Goal: Information Seeking & Learning: Learn about a topic

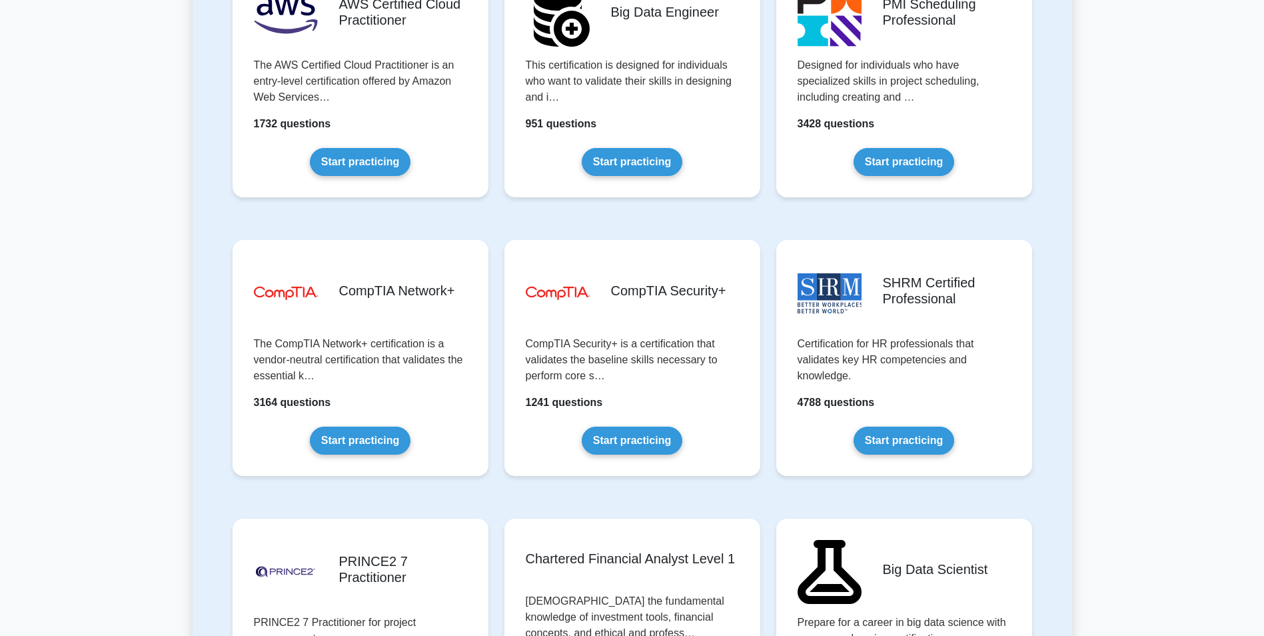
scroll to position [2333, 0]
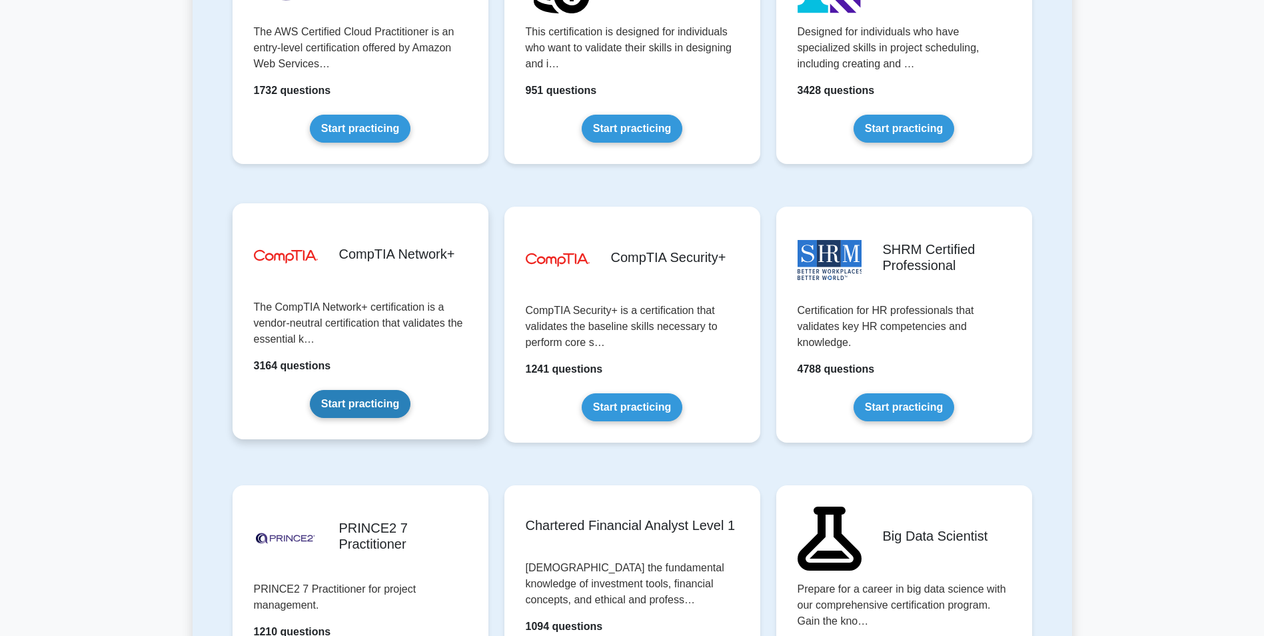
click at [321, 400] on link "Start practicing" at bounding box center [360, 404] width 101 height 28
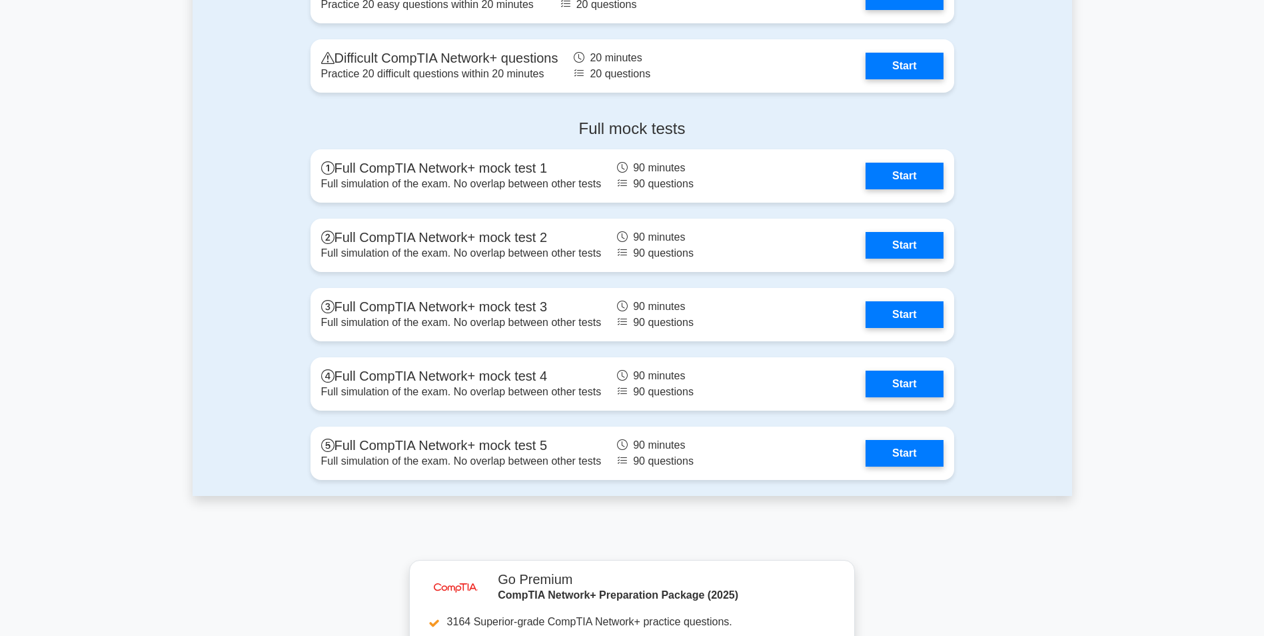
scroll to position [2799, 0]
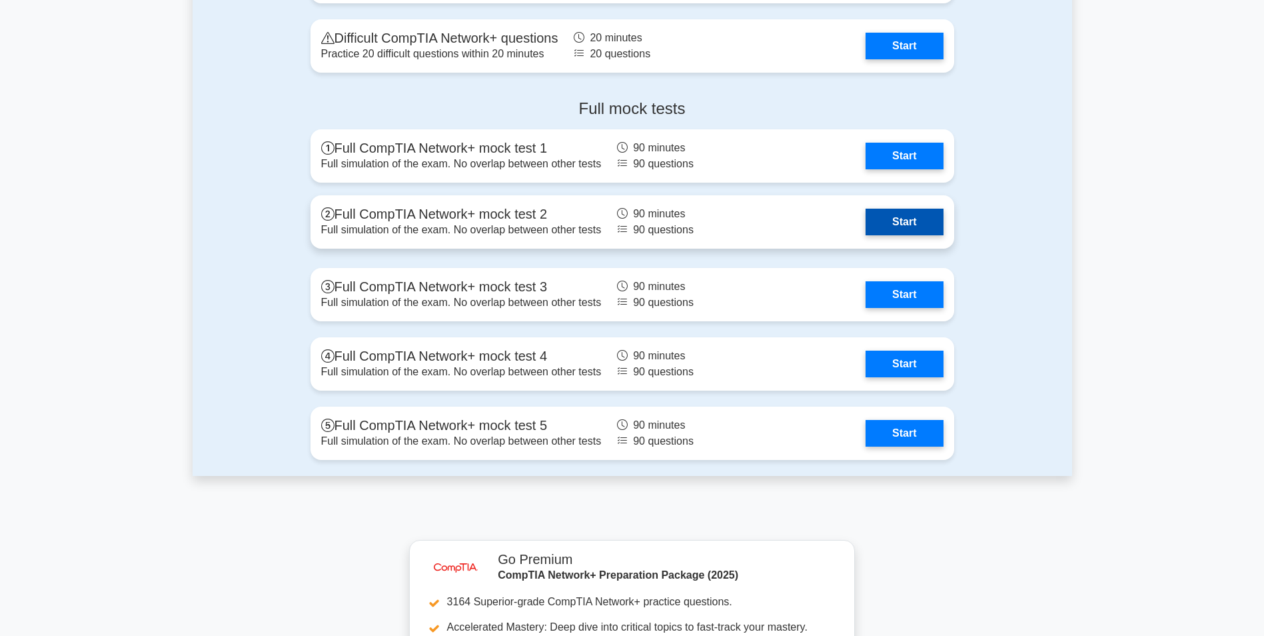
click at [899, 234] on link "Start" at bounding box center [904, 222] width 77 height 27
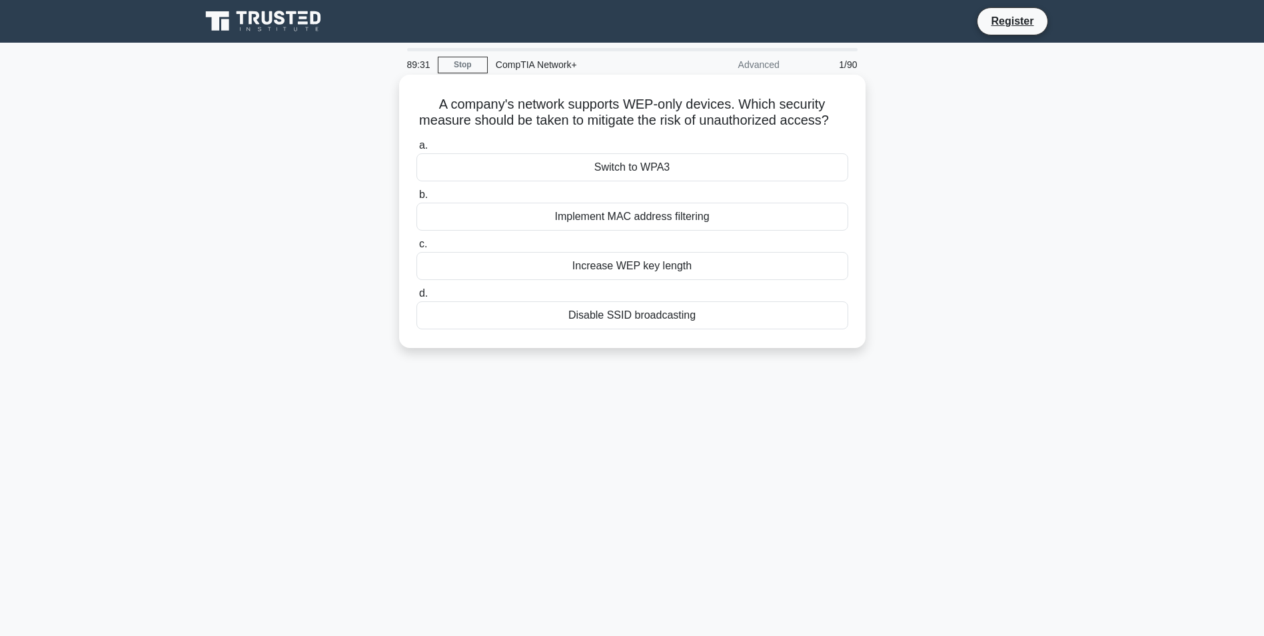
click at [650, 181] on div "Switch to WPA3" at bounding box center [633, 167] width 432 height 28
click at [417, 150] on input "a. Switch to WPA3" at bounding box center [417, 145] width 0 height 9
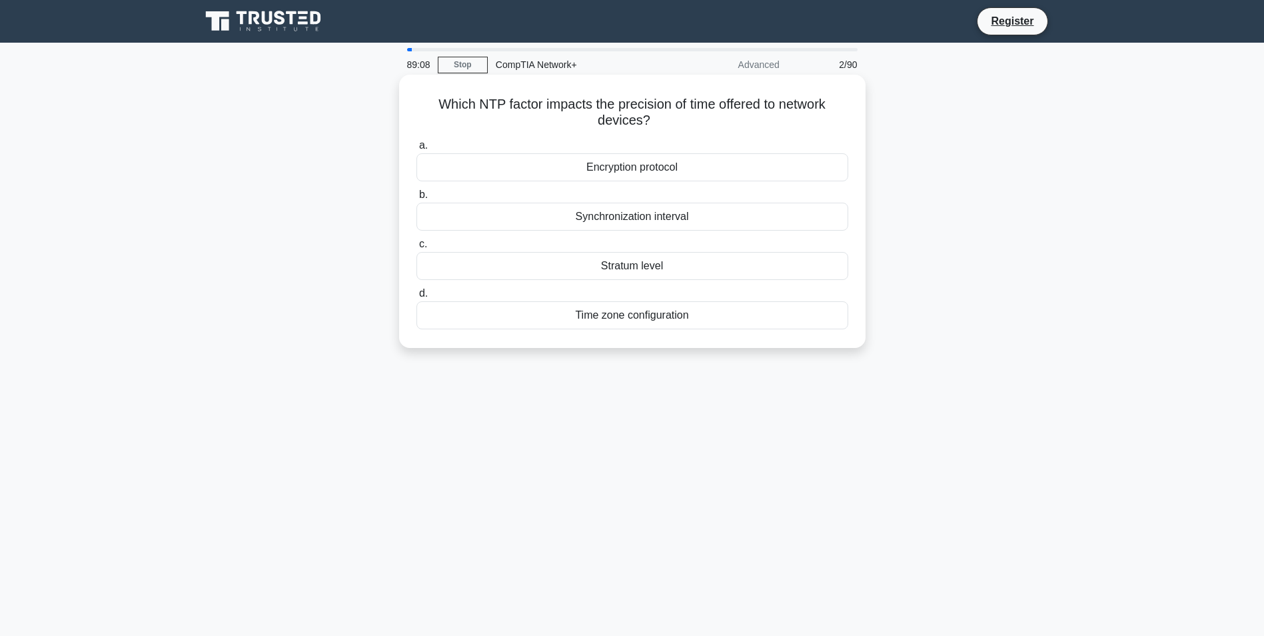
click at [722, 322] on div "Time zone configuration" at bounding box center [633, 315] width 432 height 28
click at [417, 298] on input "d. Time zone configuration" at bounding box center [417, 293] width 0 height 9
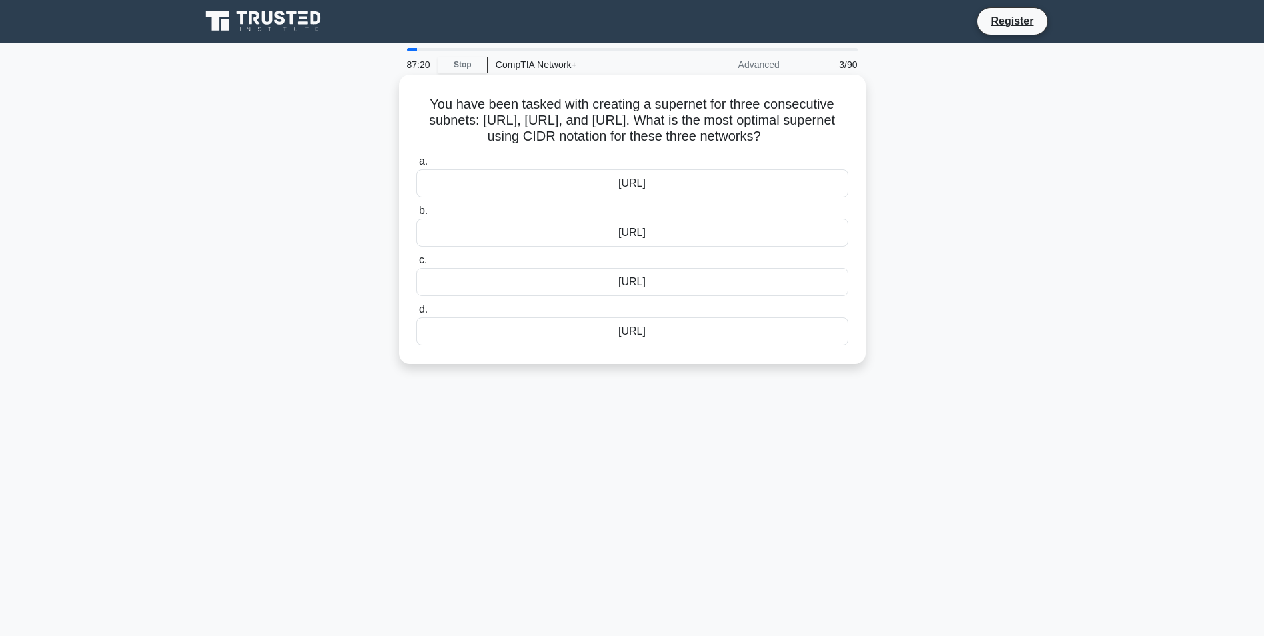
click at [660, 235] on div "172.17.0.0/15" at bounding box center [633, 233] width 432 height 28
click at [417, 215] on input "b. 172.17.0.0/15" at bounding box center [417, 211] width 0 height 9
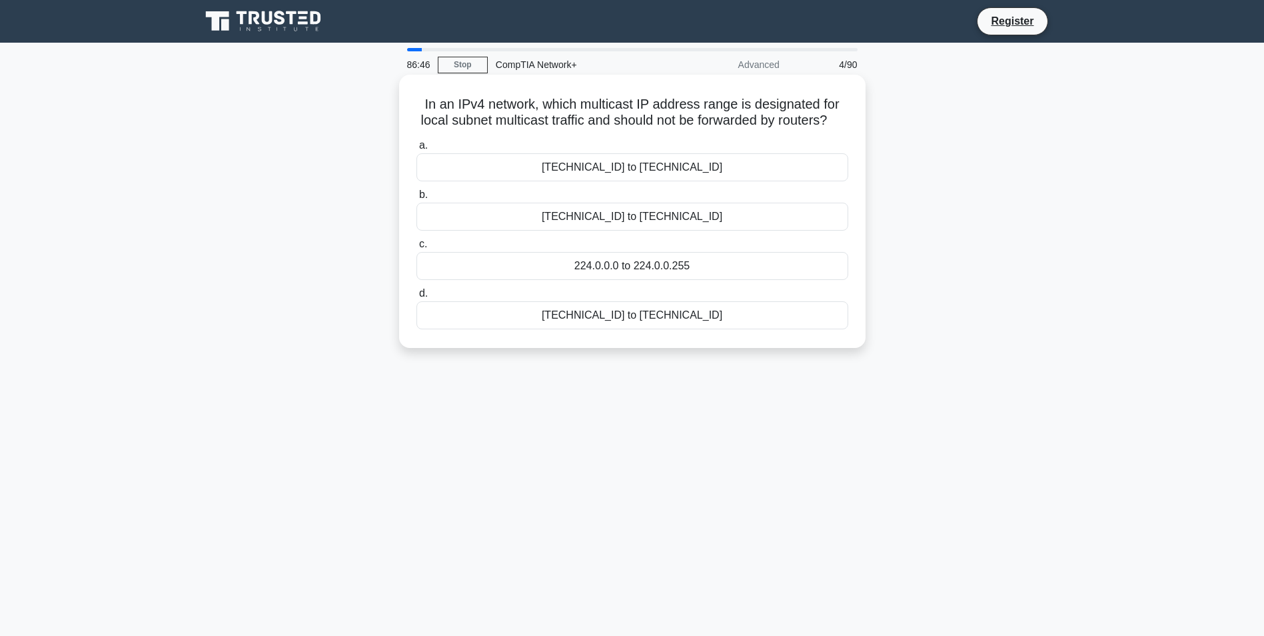
drag, startPoint x: 410, startPoint y: 96, endPoint x: 706, endPoint y: 359, distance: 396.1
click at [706, 343] on div "In an IPv4 network, which multicast IP address range is designated for local su…" at bounding box center [633, 211] width 456 height 263
drag, startPoint x: 706, startPoint y: 359, endPoint x: 691, endPoint y: 403, distance: 47.2
click at [691, 403] on div "86:45 Stop CompTIA Network+ Advanced 4/90 In an IPv4 network, which multicast I…" at bounding box center [633, 381] width 880 height 667
click at [613, 329] on div "225.0.0.0 to 231.255.255.255" at bounding box center [633, 315] width 432 height 28
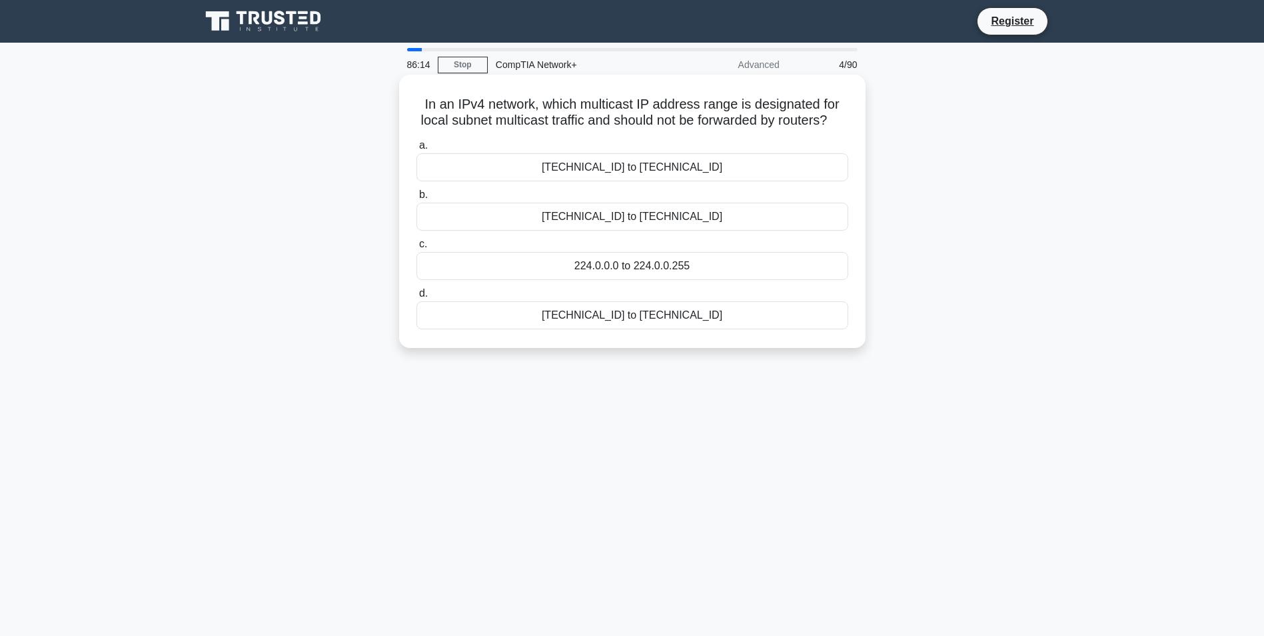
click at [417, 298] on input "d. 225.0.0.0 to 231.255.255.255" at bounding box center [417, 293] width 0 height 9
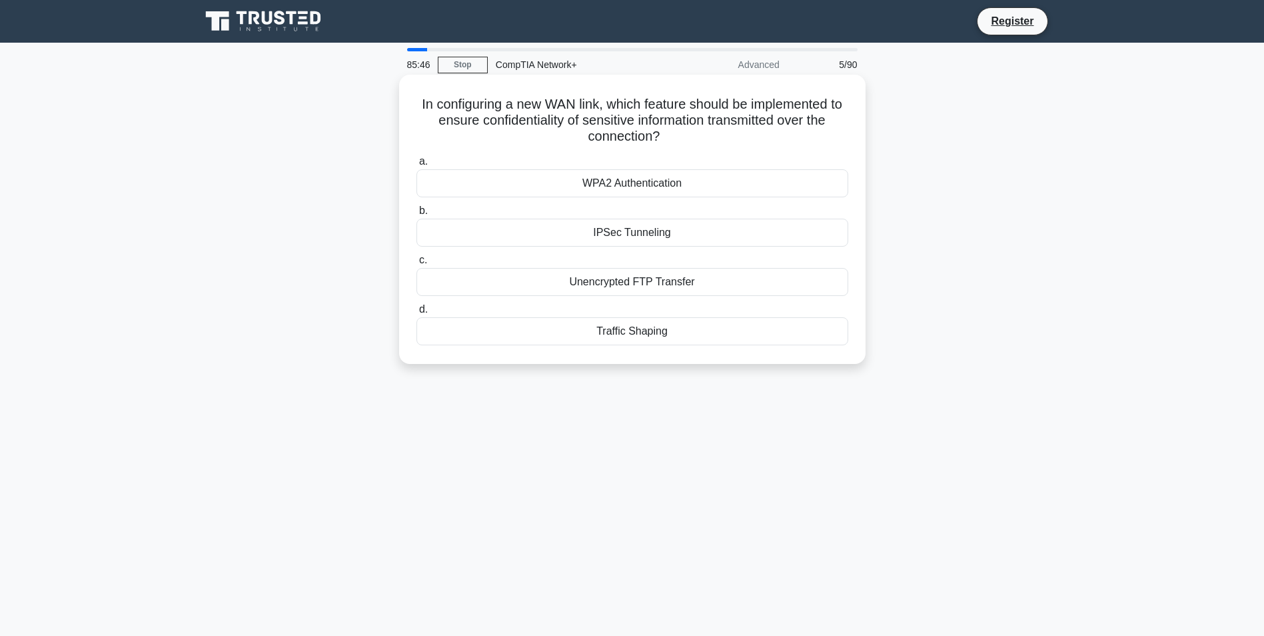
click at [535, 241] on div "IPSec Tunneling" at bounding box center [633, 233] width 432 height 28
click at [417, 215] on input "b. IPSec Tunneling" at bounding box center [417, 211] width 0 height 9
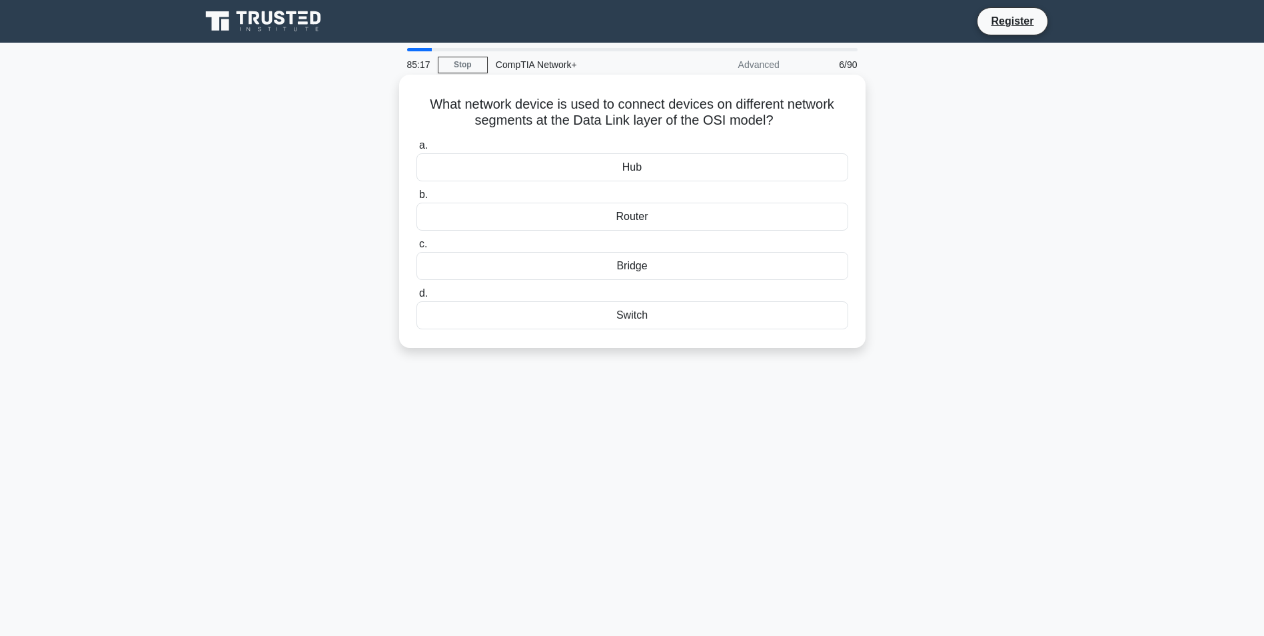
click at [593, 271] on div "Bridge" at bounding box center [633, 266] width 432 height 28
click at [417, 249] on input "c. Bridge" at bounding box center [417, 244] width 0 height 9
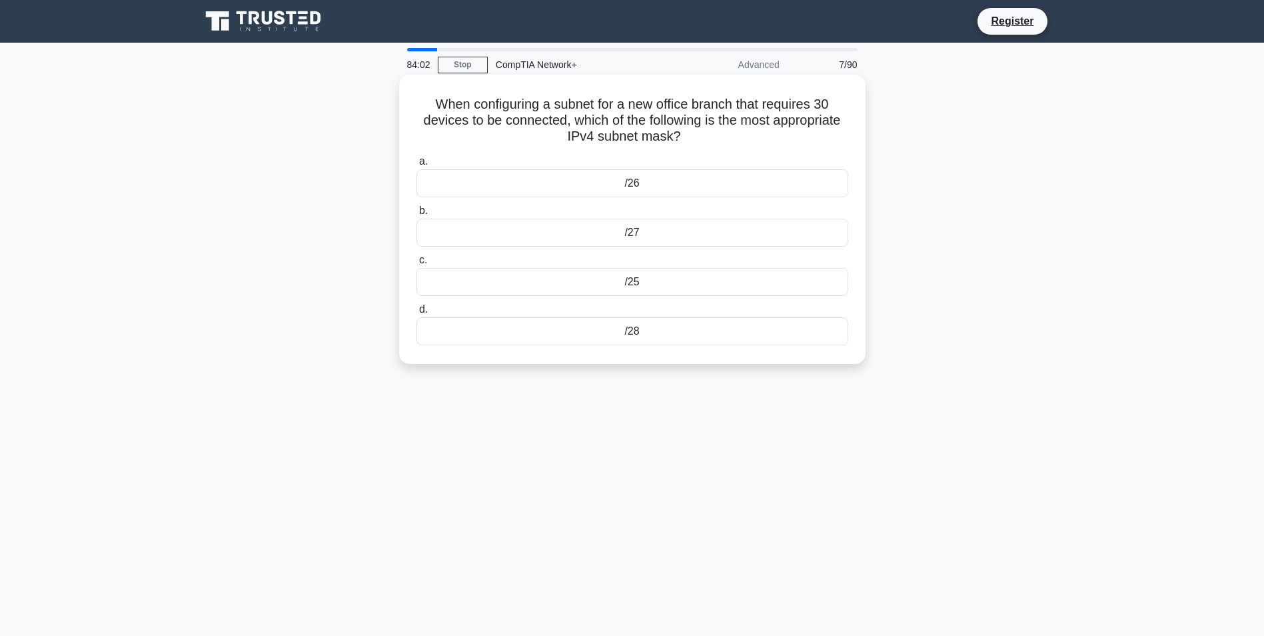
click at [681, 236] on div "/27" at bounding box center [633, 233] width 432 height 28
click at [417, 215] on input "b. /27" at bounding box center [417, 211] width 0 height 9
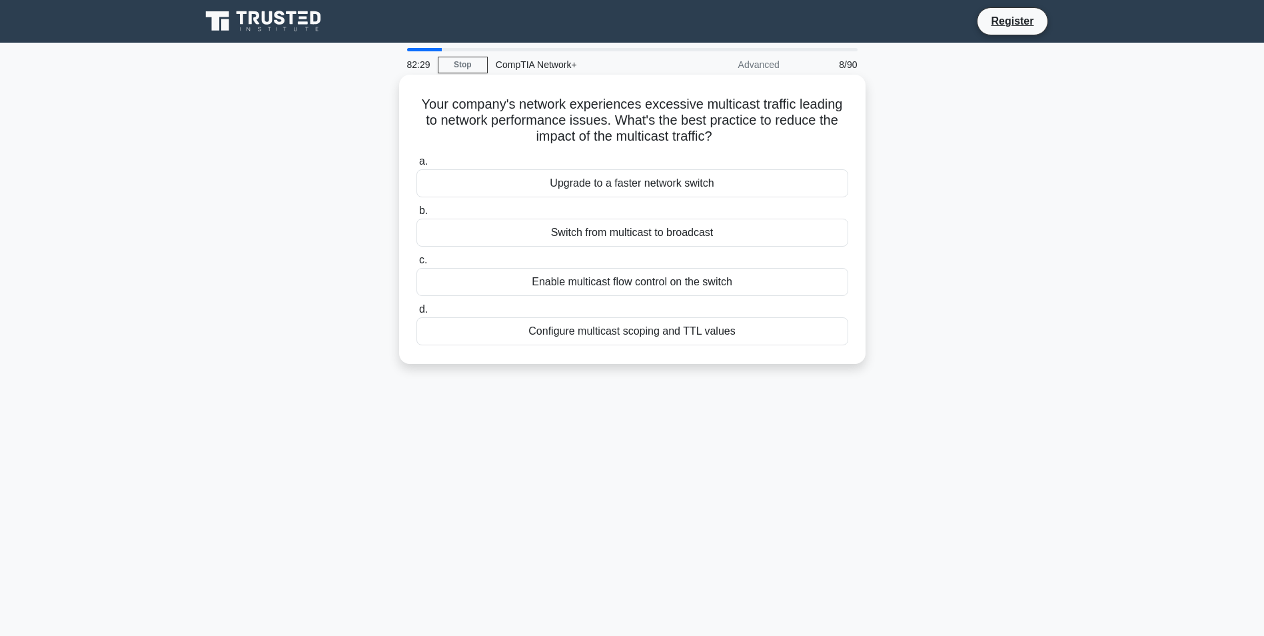
click at [652, 285] on div "Enable multicast flow control on the switch" at bounding box center [633, 282] width 432 height 28
click at [417, 265] on input "c. Enable multicast flow control on the switch" at bounding box center [417, 260] width 0 height 9
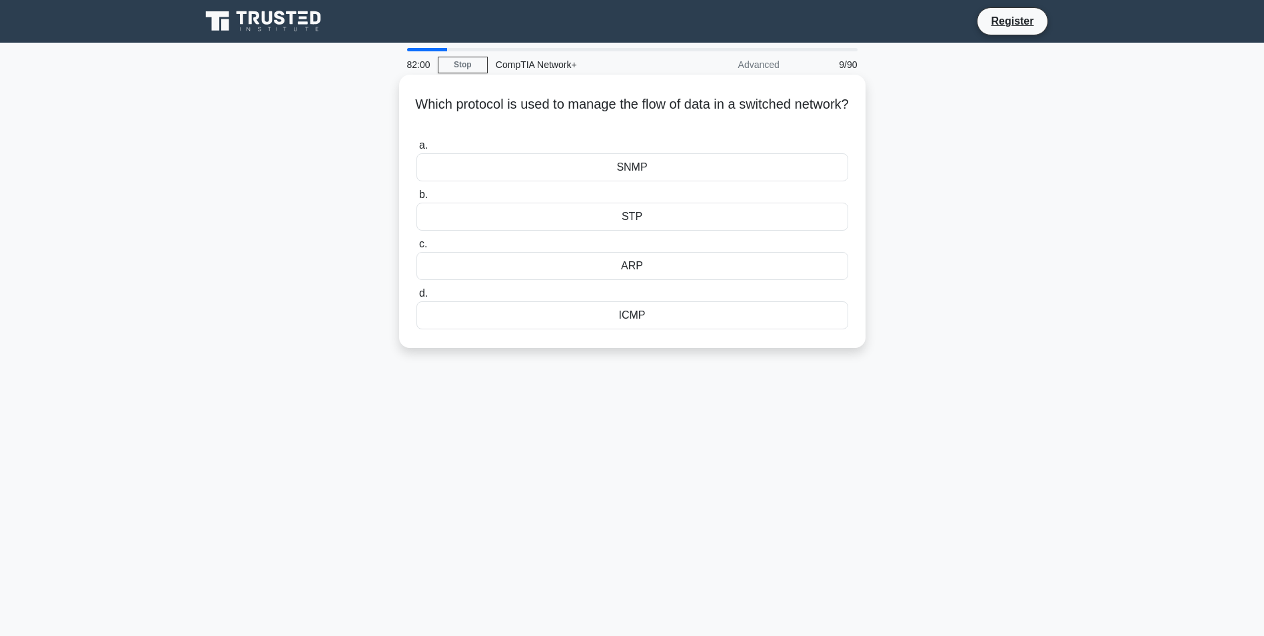
click at [608, 274] on div "ARP" at bounding box center [633, 266] width 432 height 28
click at [417, 249] on input "c. ARP" at bounding box center [417, 244] width 0 height 9
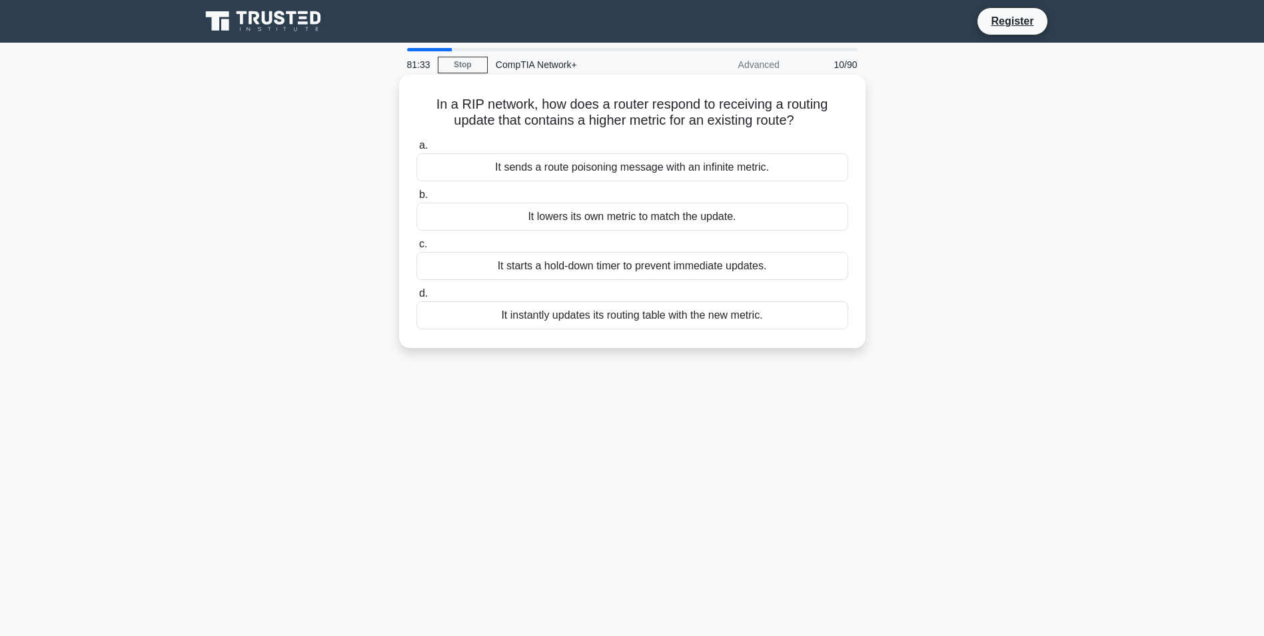
click at [519, 319] on div "It instantly updates its routing table with the new metric." at bounding box center [633, 315] width 432 height 28
click at [417, 298] on input "d. It instantly updates its routing table with the new metric." at bounding box center [417, 293] width 0 height 9
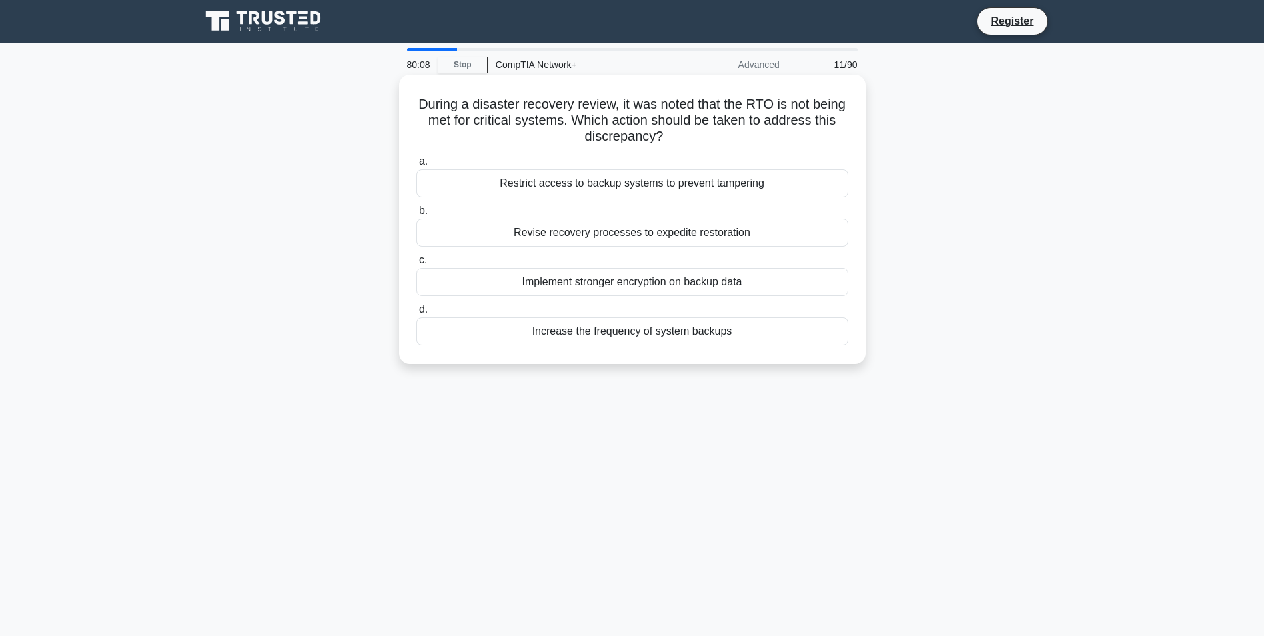
click at [665, 193] on div "Restrict access to backup systems to prevent tampering" at bounding box center [633, 183] width 432 height 28
click at [417, 166] on input "a. Restrict access to backup systems to prevent tampering" at bounding box center [417, 161] width 0 height 9
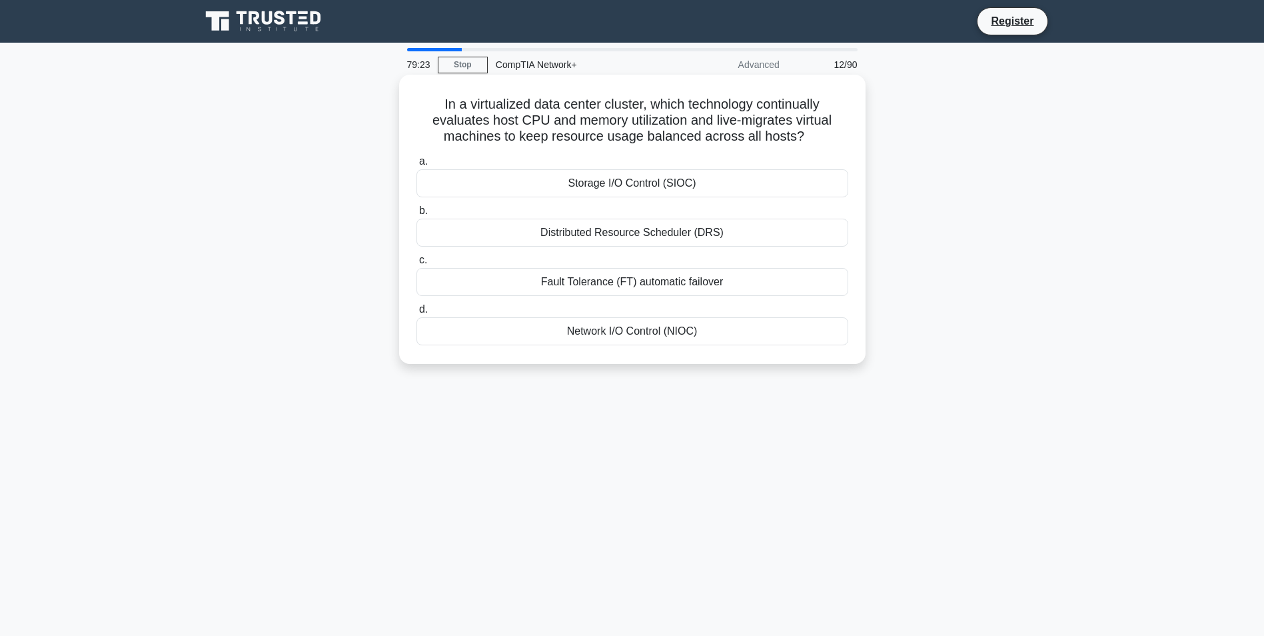
click at [596, 233] on div "Distributed Resource Scheduler (DRS)" at bounding box center [633, 233] width 432 height 28
click at [417, 215] on input "b. Distributed Resource Scheduler (DRS)" at bounding box center [417, 211] width 0 height 9
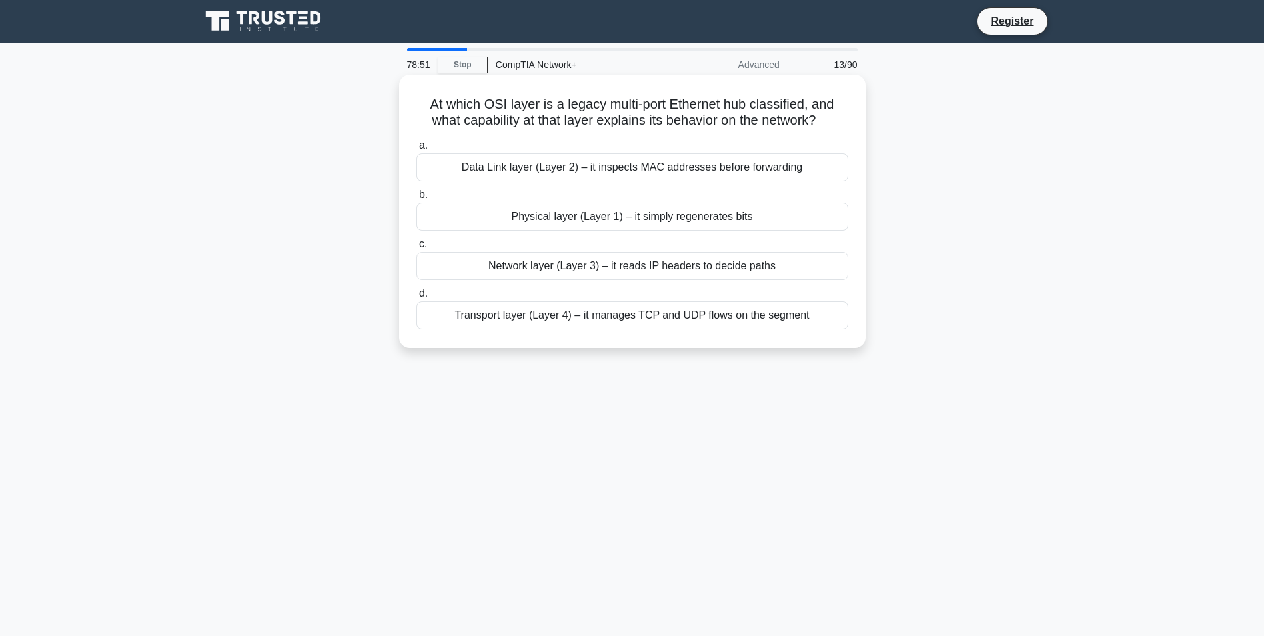
click at [669, 221] on div "Physical layer (Layer 1) – it simply regenerates bits" at bounding box center [633, 217] width 432 height 28
click at [417, 199] on input "b. Physical layer (Layer 1) – it simply regenerates bits" at bounding box center [417, 195] width 0 height 9
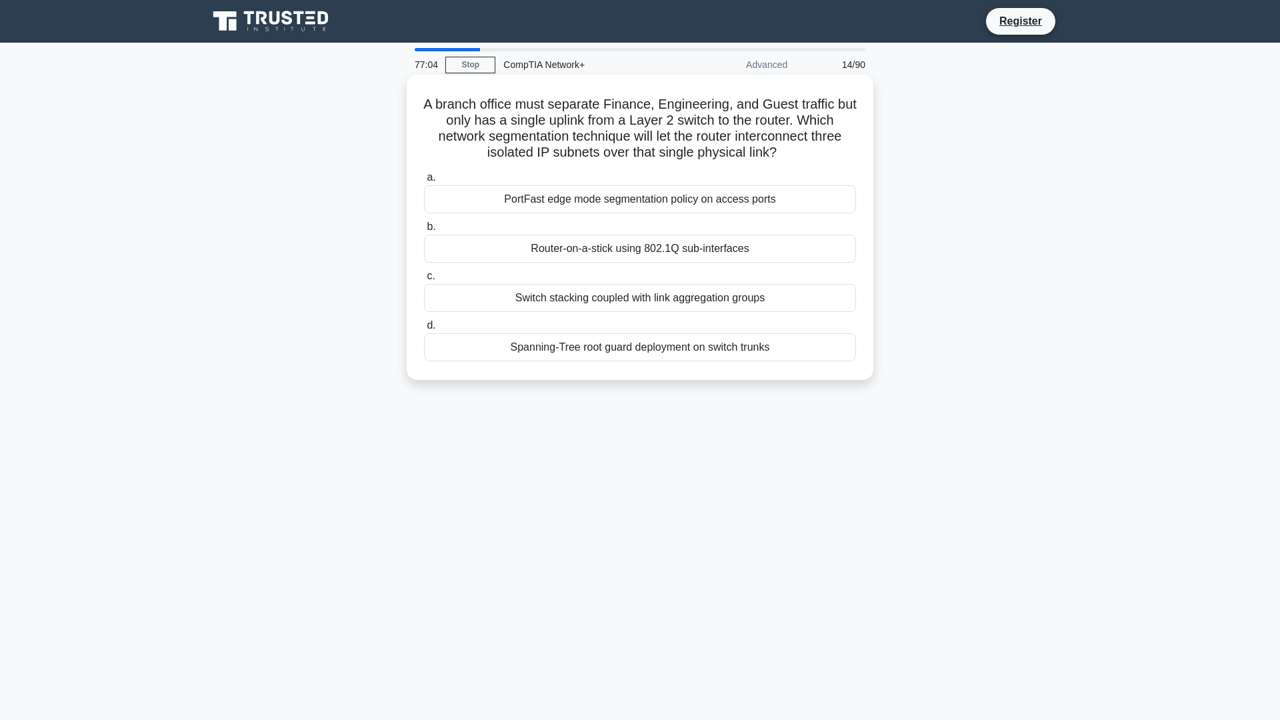
click at [594, 199] on div "PortFast edge mode segmentation policy on access ports" at bounding box center [640, 199] width 432 height 28
click at [424, 182] on input "a. PortFast edge mode segmentation policy on access ports" at bounding box center [424, 177] width 0 height 9
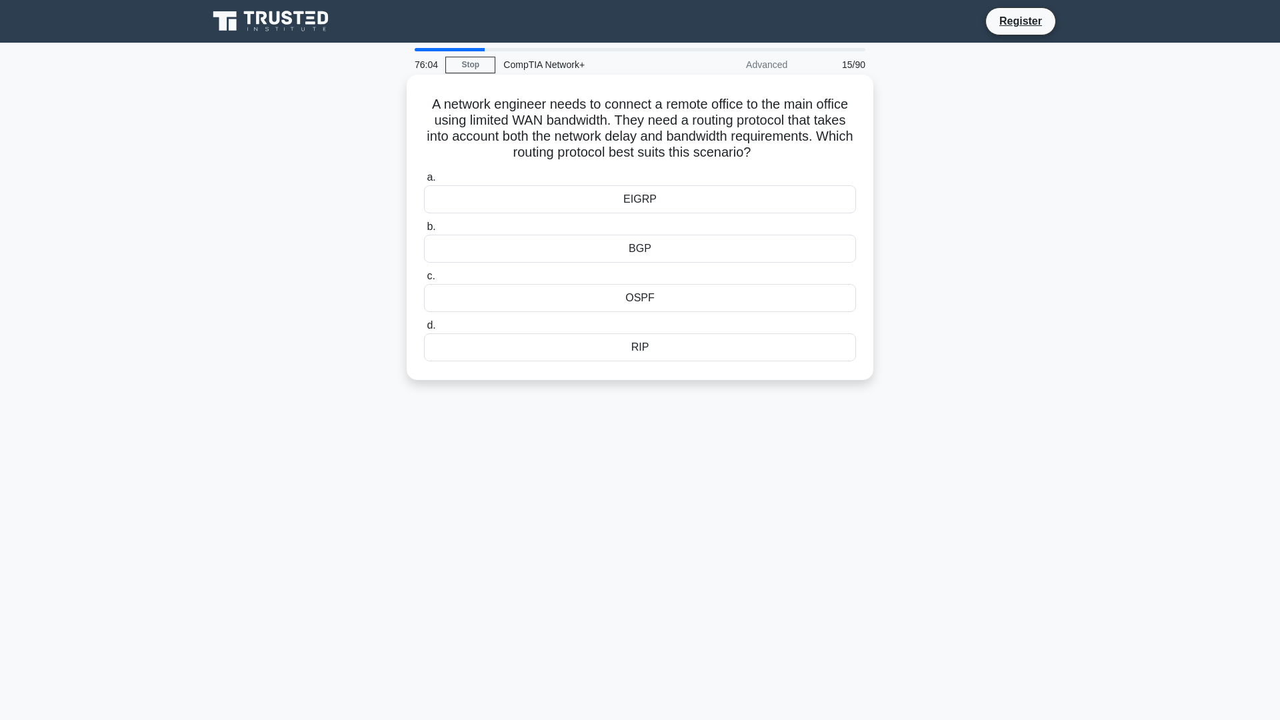
click at [647, 351] on div "RIP" at bounding box center [640, 347] width 432 height 28
click at [424, 330] on input "d. RIP" at bounding box center [424, 325] width 0 height 9
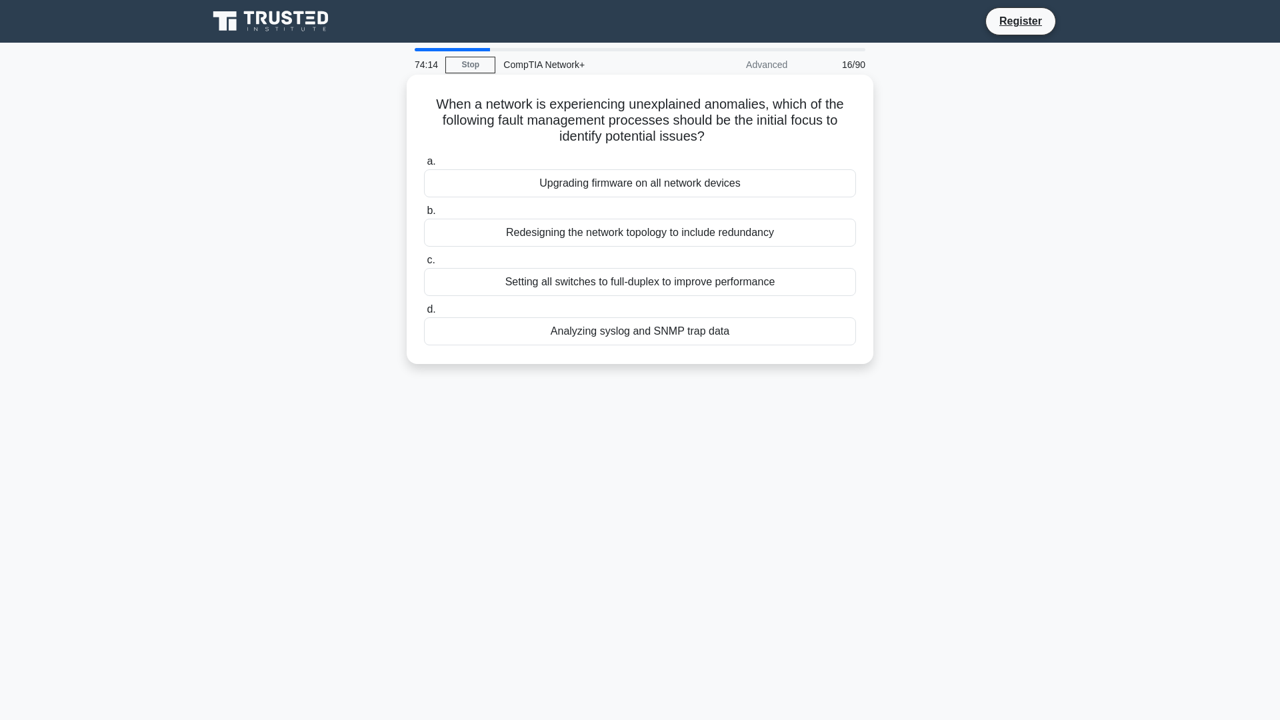
click at [633, 189] on div "Upgrading firmware on all network devices" at bounding box center [640, 183] width 432 height 28
click at [424, 166] on input "a. Upgrading firmware on all network devices" at bounding box center [424, 161] width 0 height 9
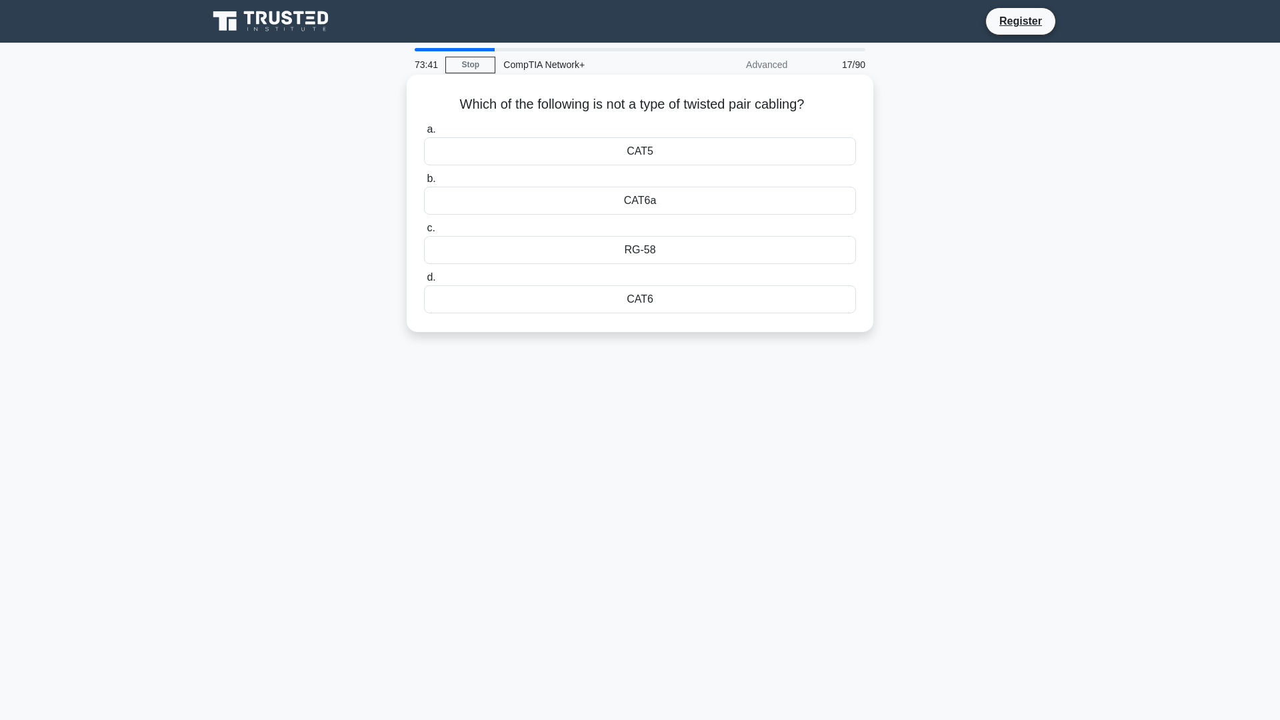
click at [670, 157] on div "CAT5" at bounding box center [640, 151] width 432 height 28
click at [424, 134] on input "a. CAT5" at bounding box center [424, 129] width 0 height 9
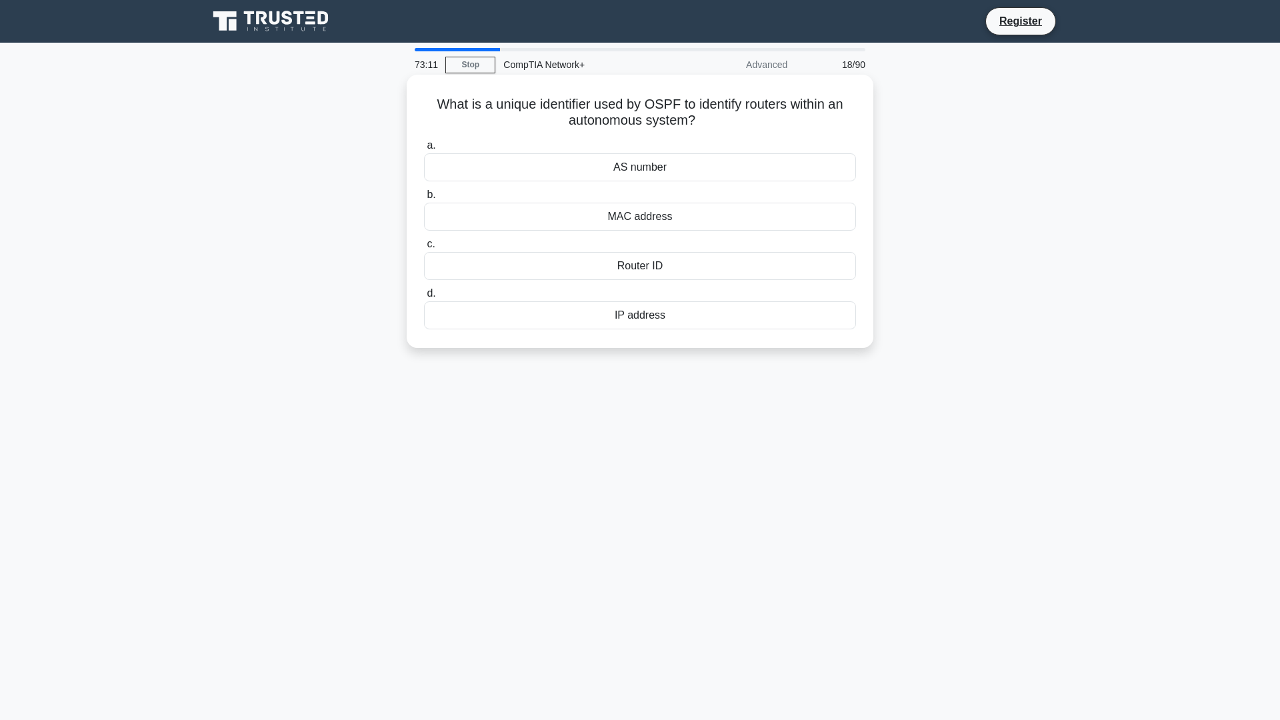
click at [639, 315] on div "IP address" at bounding box center [640, 315] width 432 height 28
click at [424, 298] on input "d. IP address" at bounding box center [424, 293] width 0 height 9
click at [692, 181] on div "Least Connections" at bounding box center [640, 167] width 432 height 28
click at [424, 150] on input "a. Least Connections" at bounding box center [424, 145] width 0 height 9
click at [699, 265] on div "Dedicated Bandwidth" at bounding box center [640, 266] width 432 height 28
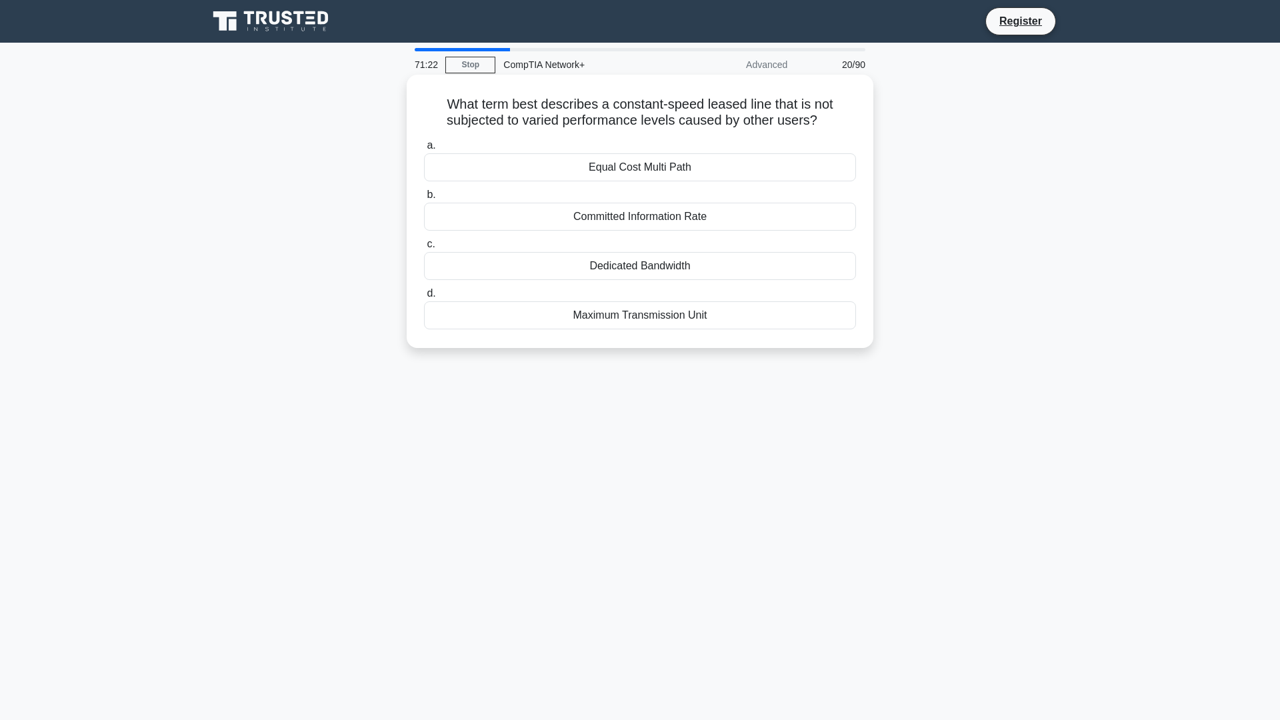
click at [424, 249] on input "c. Dedicated Bandwidth" at bounding box center [424, 244] width 0 height 9
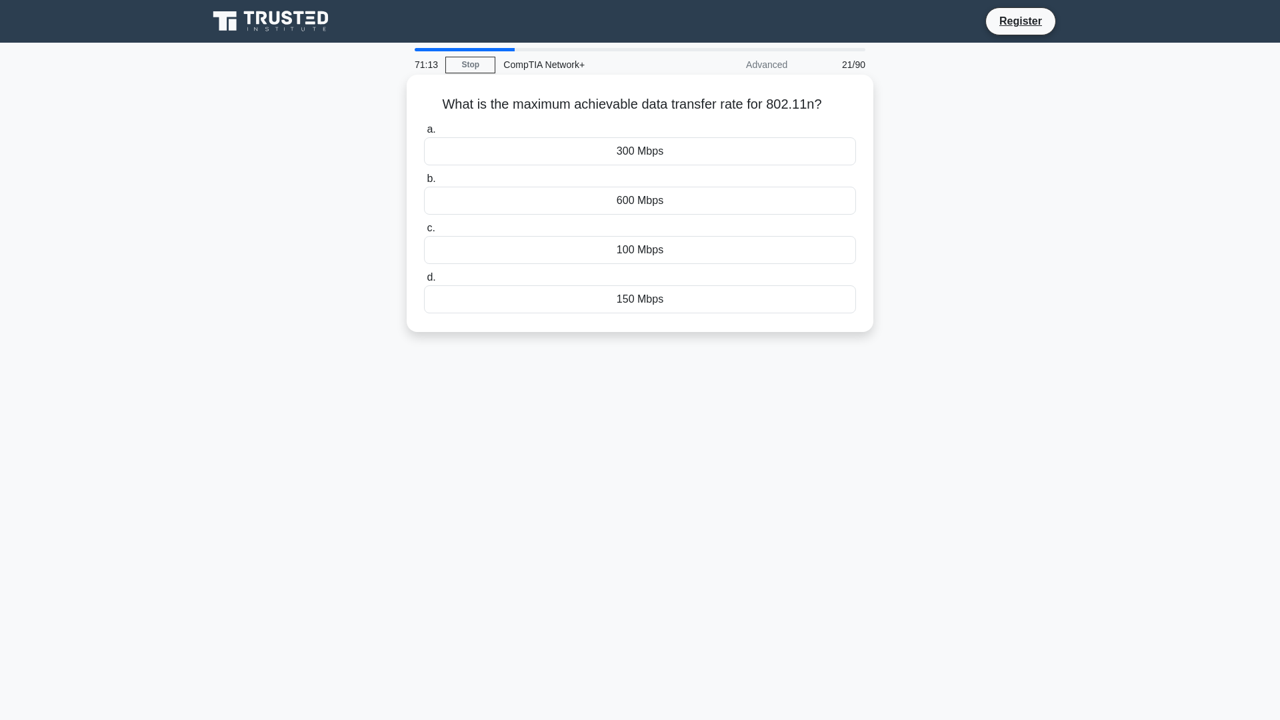
click at [694, 205] on div "600 Mbps" at bounding box center [640, 201] width 432 height 28
click at [424, 183] on input "b. 600 Mbps" at bounding box center [424, 179] width 0 height 9
click at [697, 204] on div "SMTP" at bounding box center [640, 201] width 432 height 28
click at [424, 183] on input "b. SMTP" at bounding box center [424, 179] width 0 height 9
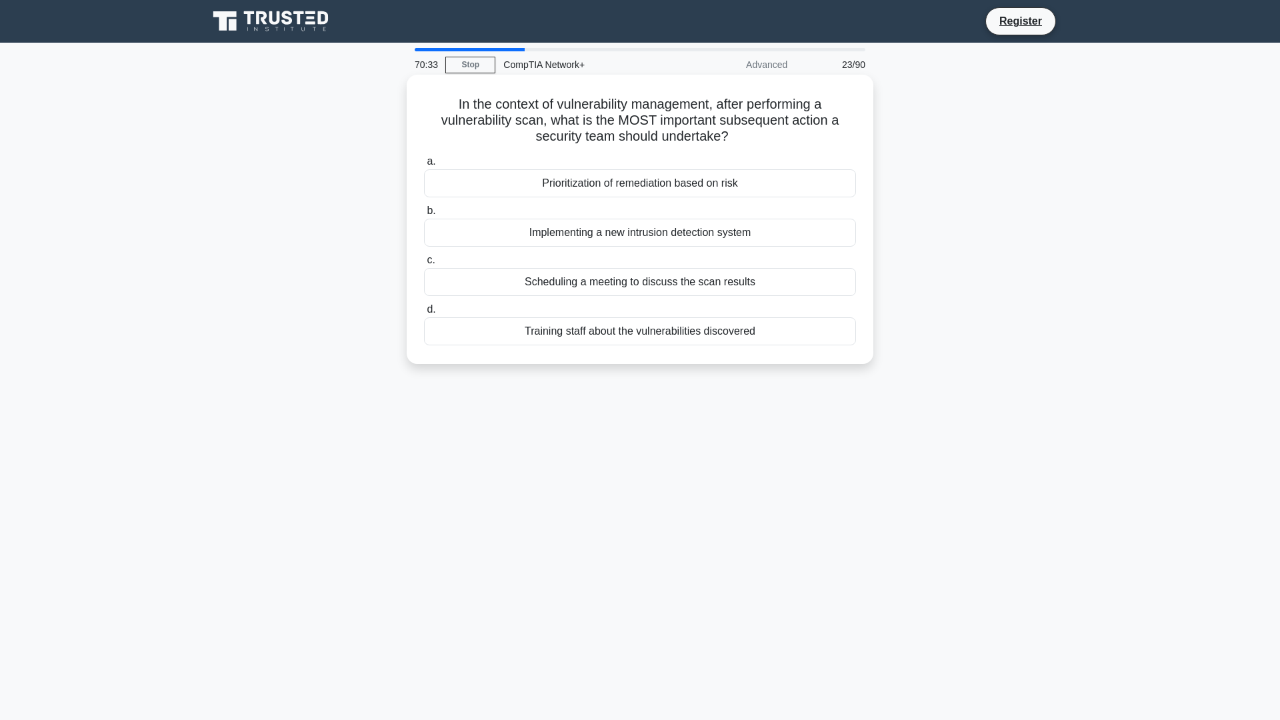
click at [645, 183] on div "Prioritization of remediation based on risk" at bounding box center [640, 183] width 432 height 28
click at [424, 166] on input "a. Prioritization of remediation based on risk" at bounding box center [424, 161] width 0 height 9
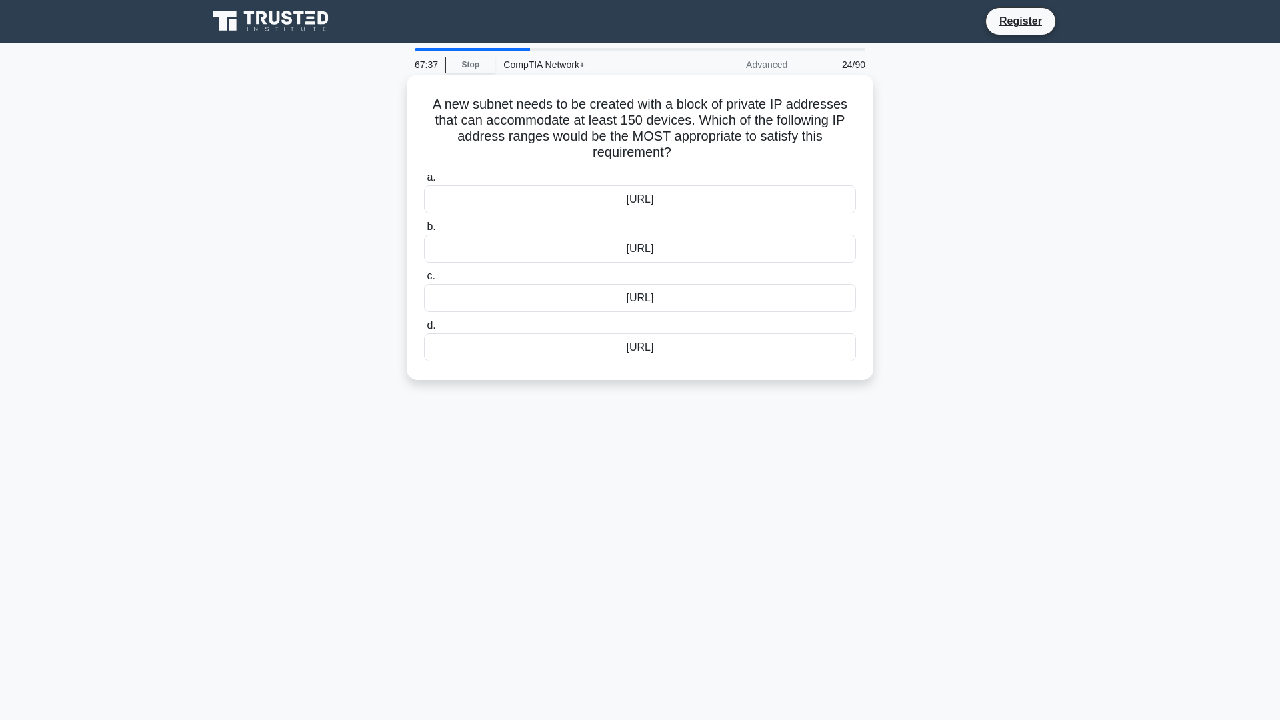
click at [694, 251] on div "10.230.100.0/26" at bounding box center [640, 249] width 432 height 28
click at [424, 231] on input "b. 10.230.100.0/26" at bounding box center [424, 227] width 0 height 9
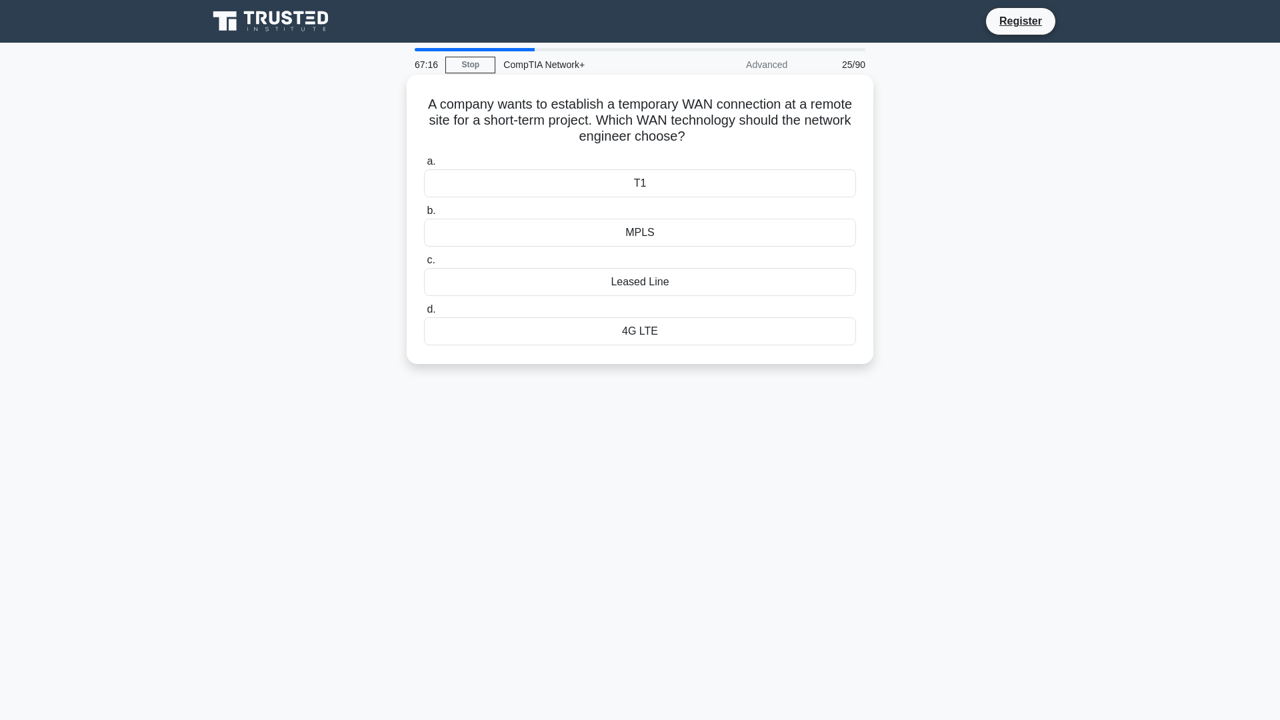
click at [824, 286] on div "Leased Line" at bounding box center [640, 282] width 432 height 28
click at [424, 265] on input "c. Leased Line" at bounding box center [424, 260] width 0 height 9
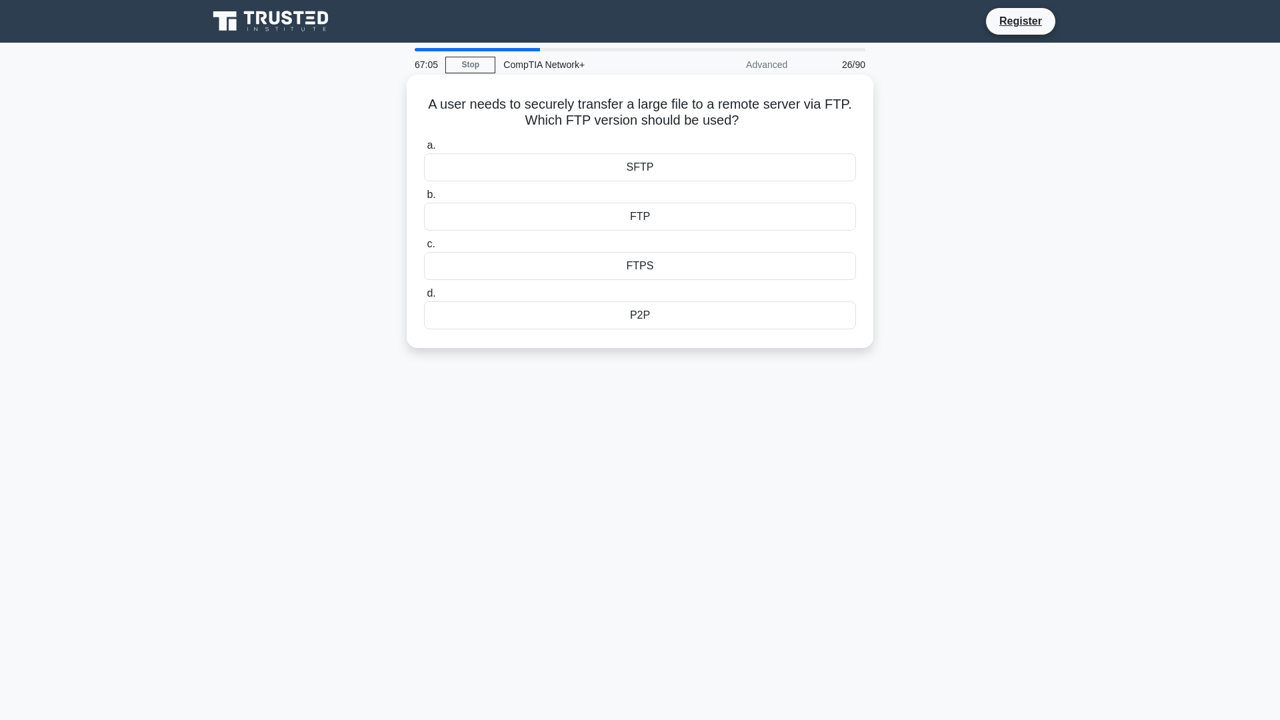
click at [673, 267] on div "FTPS" at bounding box center [640, 266] width 432 height 28
click at [424, 249] on input "c. FTPS" at bounding box center [424, 244] width 0 height 9
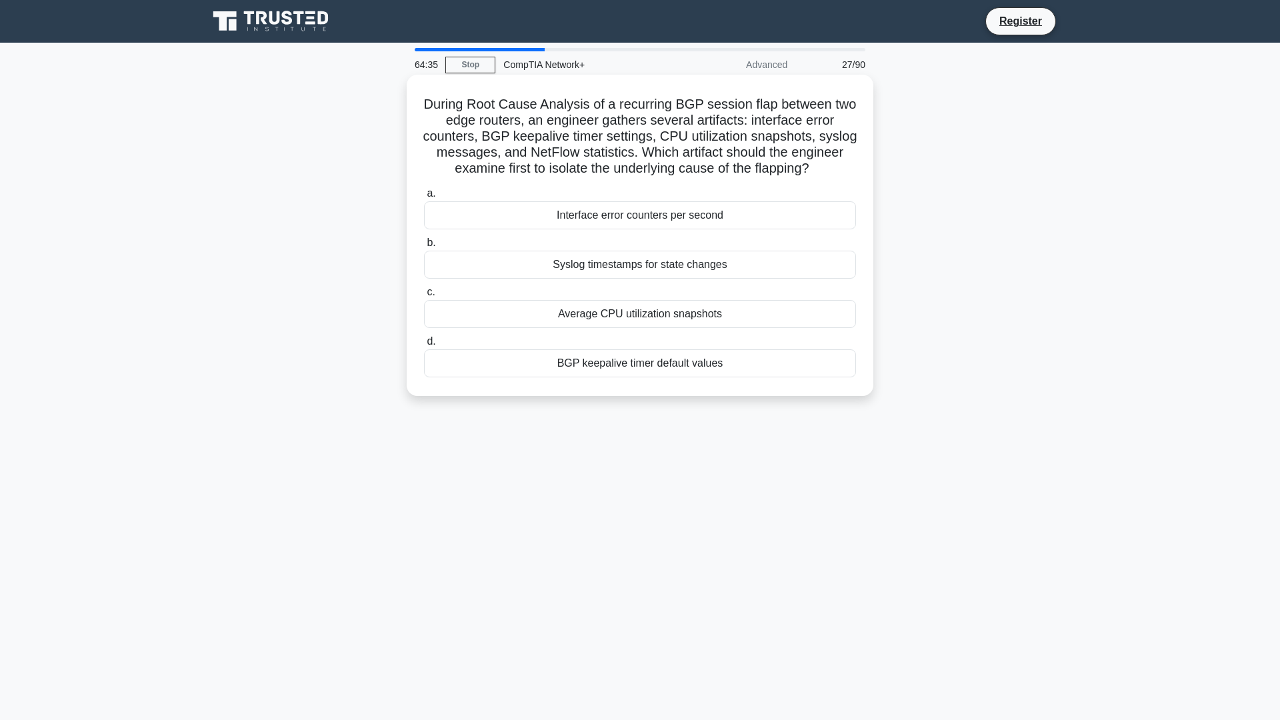
click at [569, 377] on div "BGP keepalive timer default values" at bounding box center [640, 363] width 432 height 28
click at [424, 346] on input "d. BGP keepalive timer default values" at bounding box center [424, 341] width 0 height 9
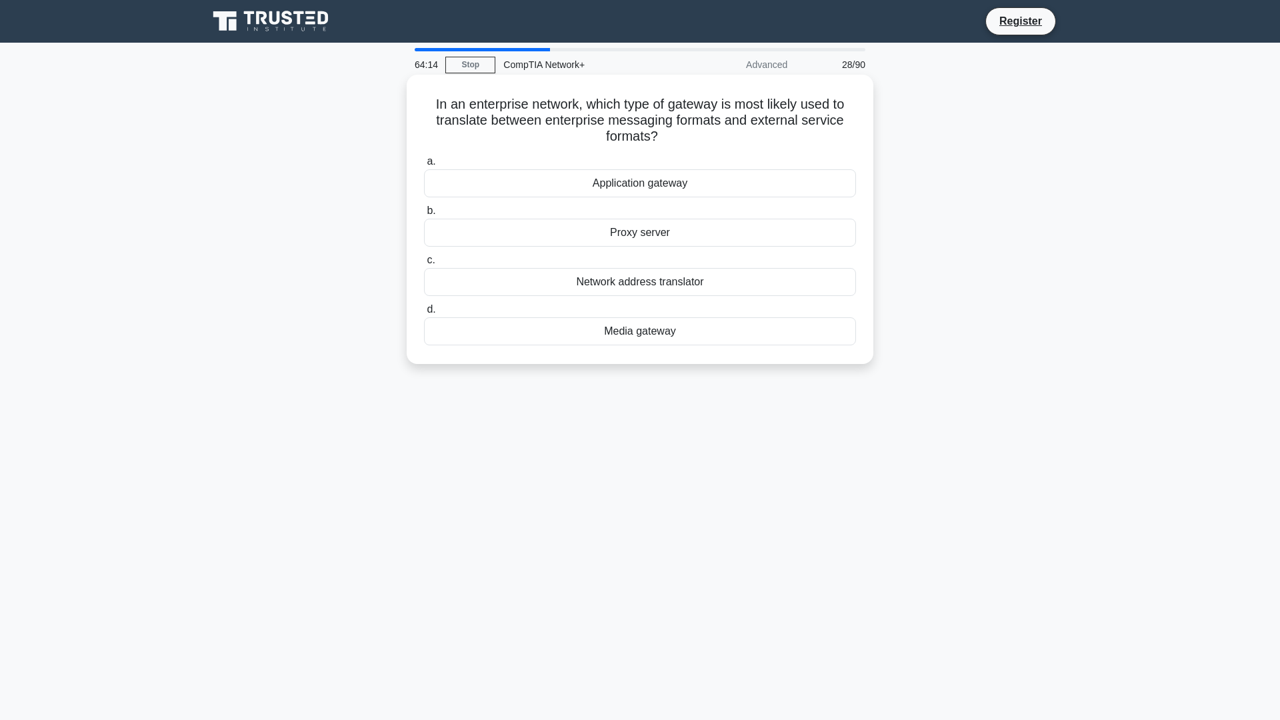
click at [761, 181] on div "Application gateway" at bounding box center [640, 183] width 432 height 28
click at [424, 166] on input "a. Application gateway" at bounding box center [424, 161] width 0 height 9
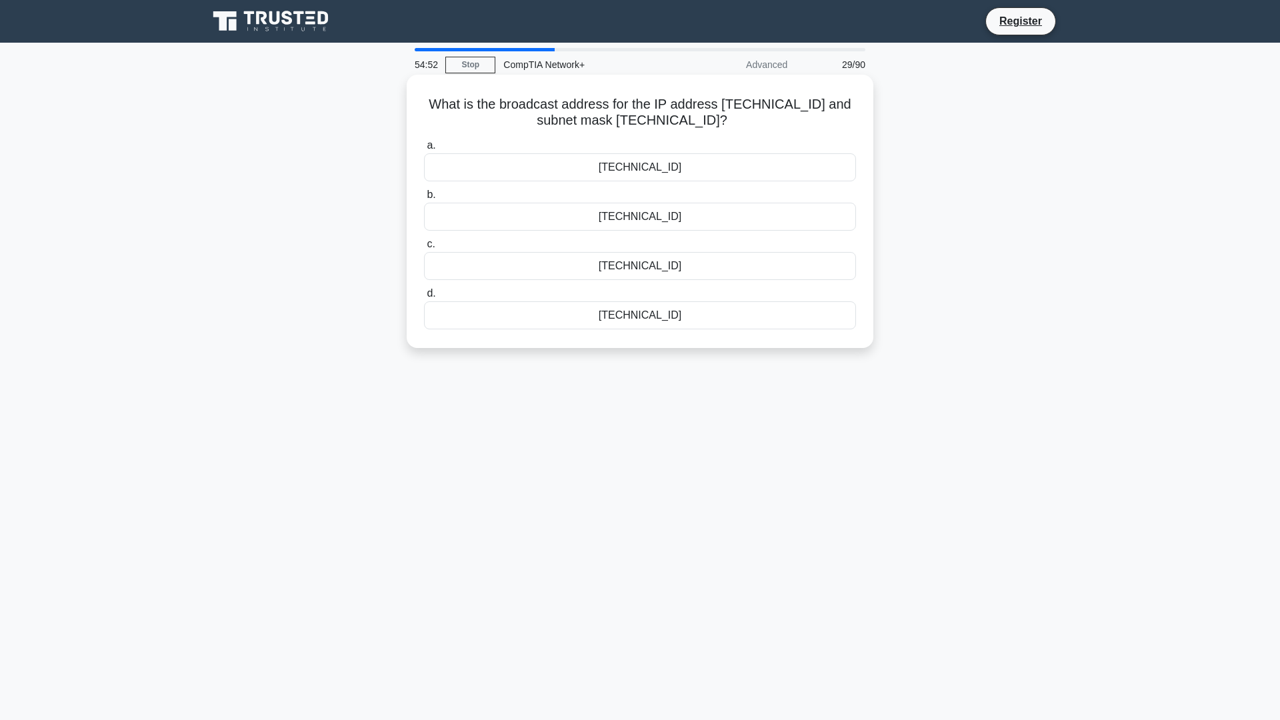
click at [640, 222] on div "10.5.15.255" at bounding box center [640, 217] width 432 height 28
click at [424, 199] on input "b. 10.5.15.255" at bounding box center [424, 195] width 0 height 9
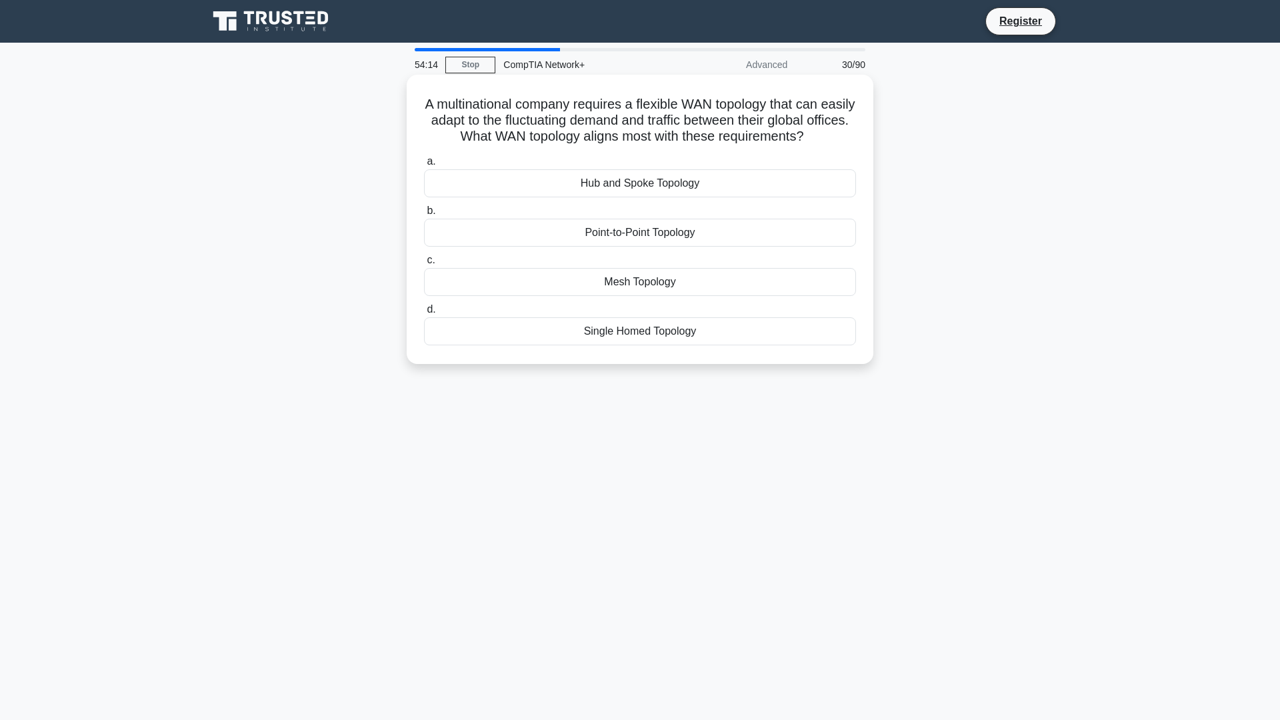
click at [685, 235] on div "Point-to-Point Topology" at bounding box center [640, 233] width 432 height 28
click at [424, 215] on input "b. Point-to-Point Topology" at bounding box center [424, 211] width 0 height 9
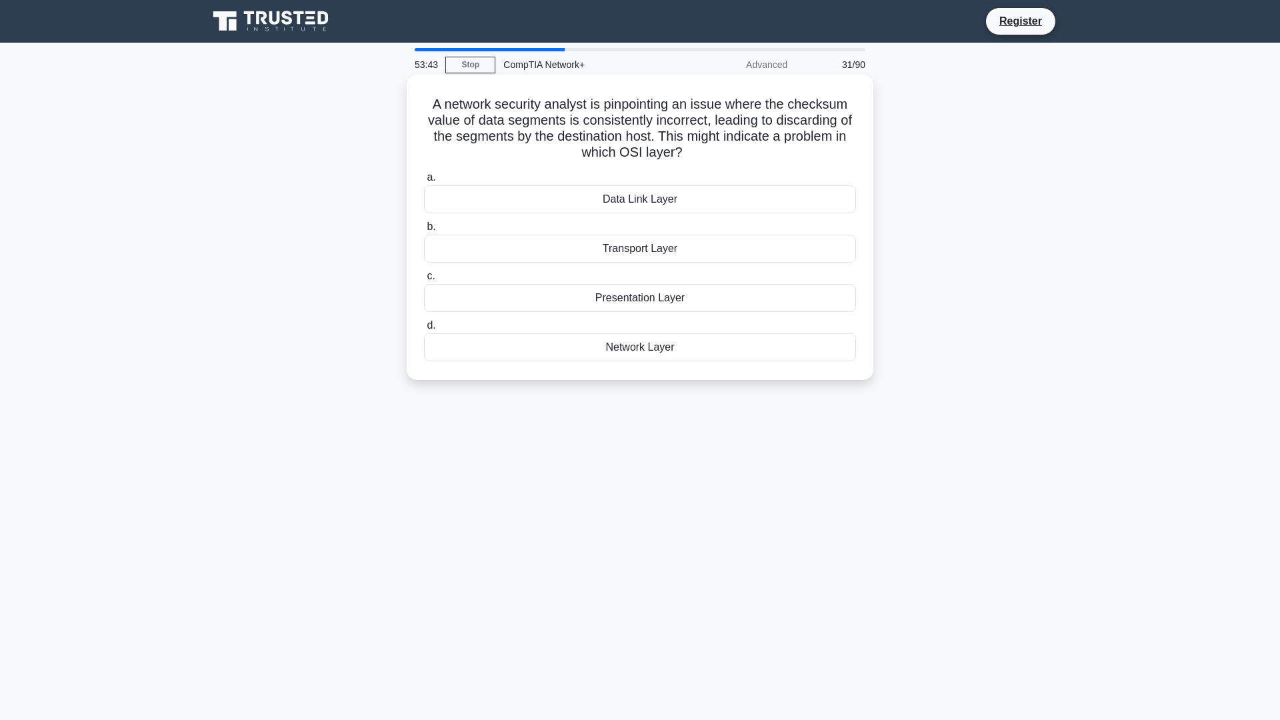
click at [685, 249] on div "Transport Layer" at bounding box center [640, 249] width 432 height 28
click at [424, 231] on input "b. Transport Layer" at bounding box center [424, 227] width 0 height 9
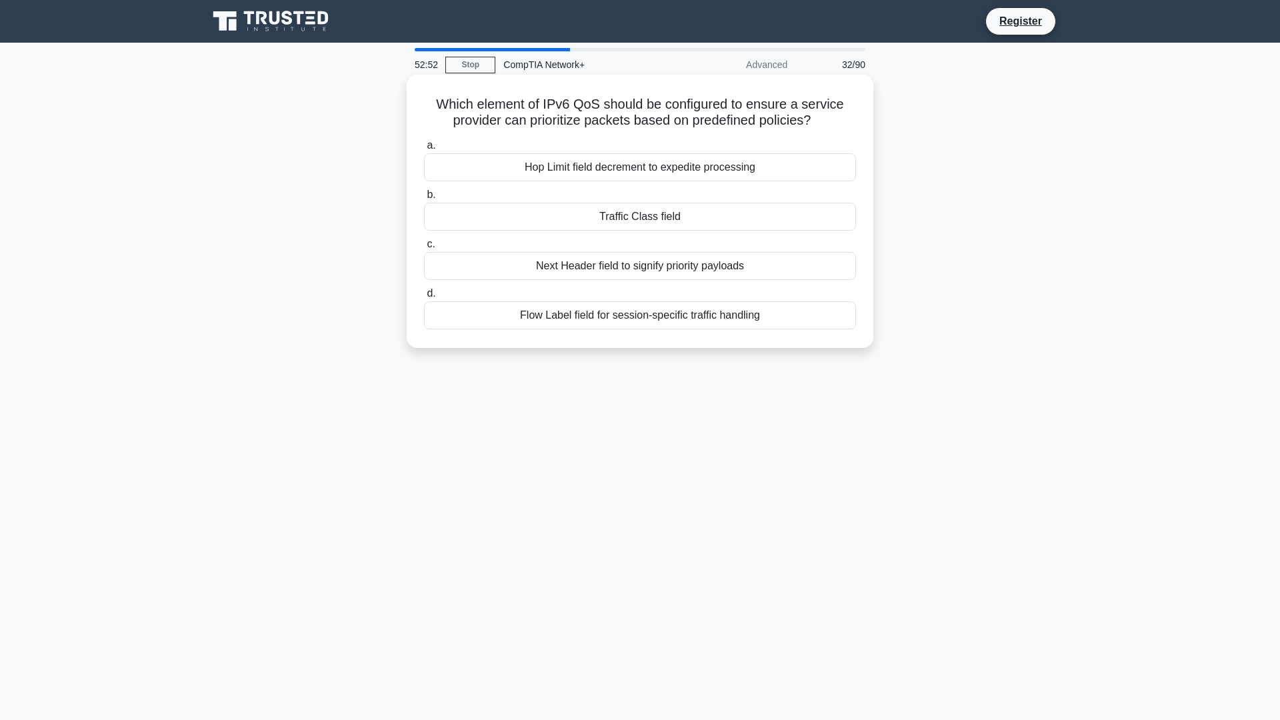
click at [677, 269] on div "Next Header field to signify priority payloads" at bounding box center [640, 266] width 432 height 28
click at [424, 249] on input "c. Next Header field to signify priority payloads" at bounding box center [424, 244] width 0 height 9
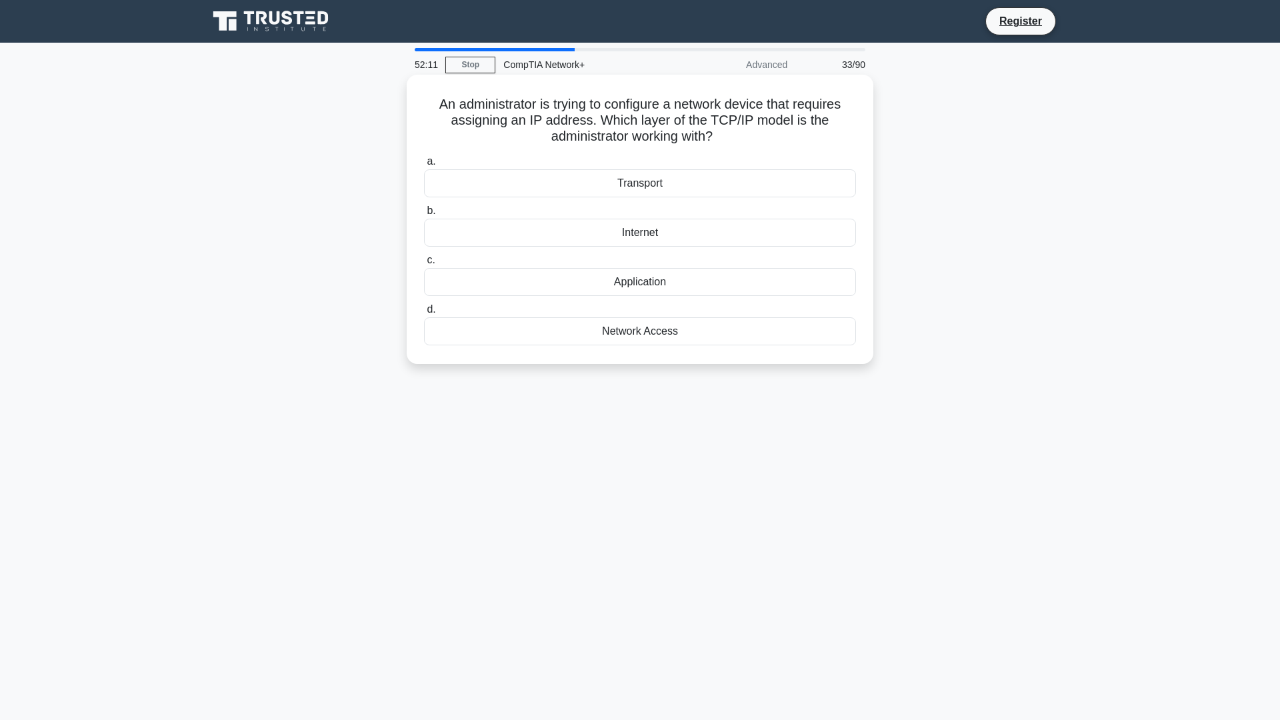
click at [692, 328] on div "Network Access" at bounding box center [640, 331] width 432 height 28
click at [424, 314] on input "d. Network Access" at bounding box center [424, 309] width 0 height 9
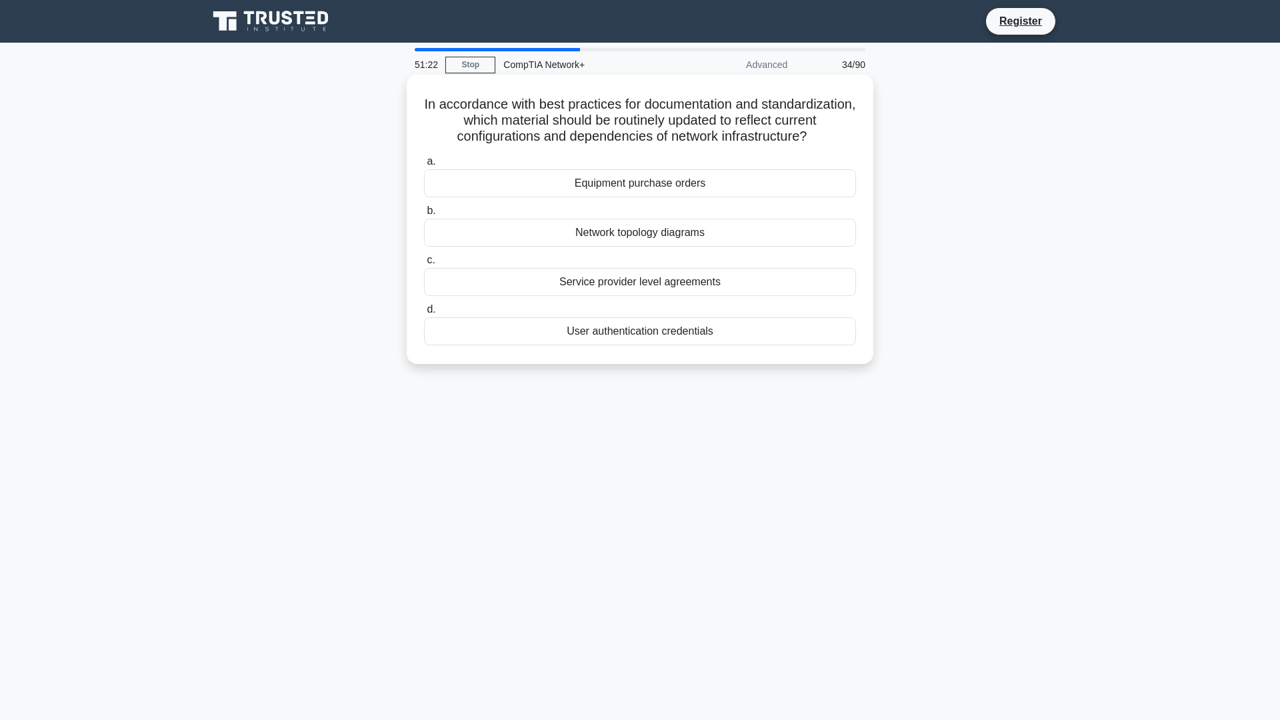
click at [655, 237] on div "Network topology diagrams" at bounding box center [640, 233] width 432 height 28
click at [424, 215] on input "b. Network topology diagrams" at bounding box center [424, 211] width 0 height 9
click at [662, 283] on div "Platform as a Service (PaaS)" at bounding box center [640, 282] width 432 height 28
click at [424, 265] on input "c. Platform as a Service (PaaS)" at bounding box center [424, 260] width 0 height 9
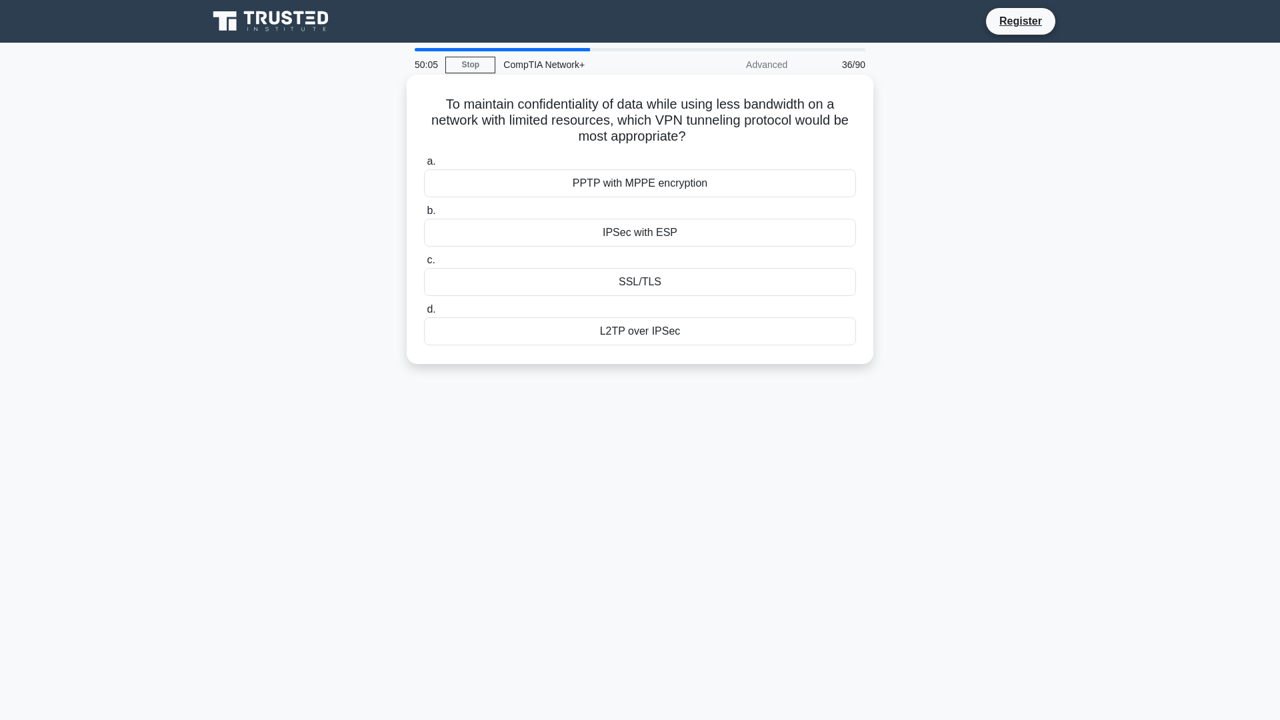
click at [732, 237] on div "IPSec with ESP" at bounding box center [640, 233] width 432 height 28
click at [424, 215] on input "b. IPSec with ESP" at bounding box center [424, 211] width 0 height 9
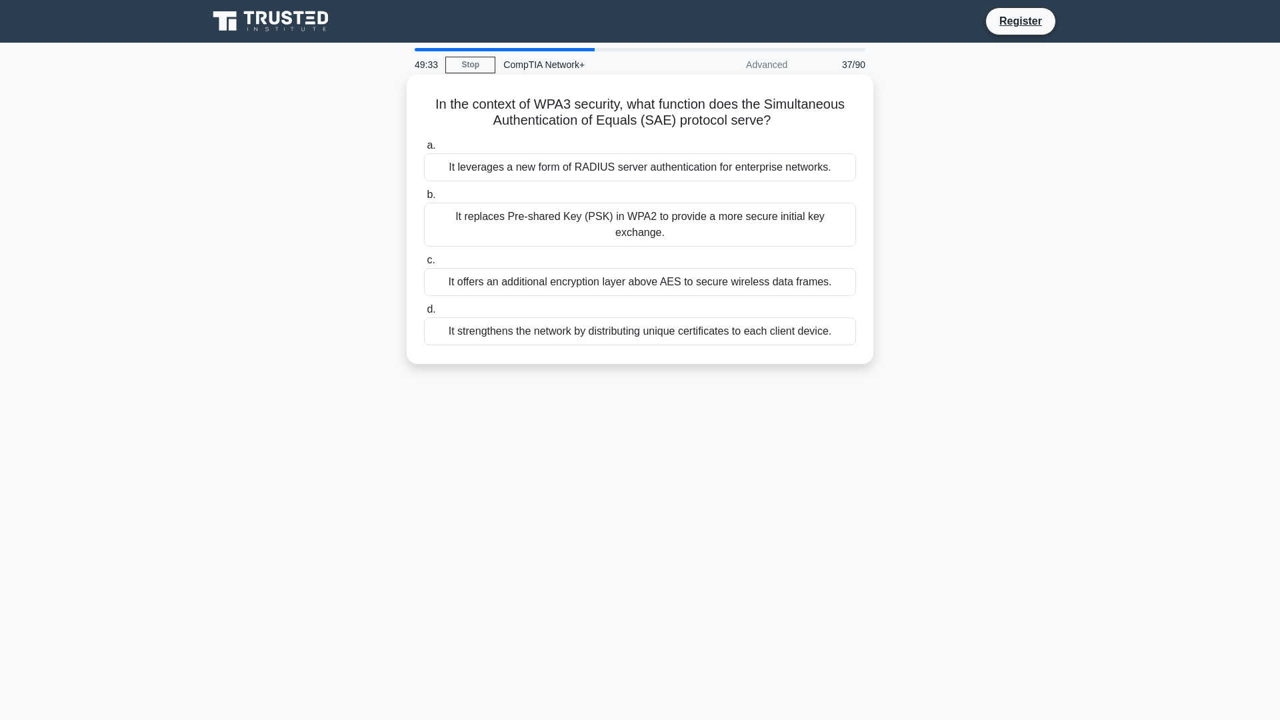
click at [683, 221] on div "It replaces Pre-shared Key (PSK) in WPA2 to provide a more secure initial key e…" at bounding box center [640, 225] width 432 height 44
click at [424, 199] on input "b. It replaces Pre-shared Key (PSK) in WPA2 to provide a more secure initial ke…" at bounding box center [424, 195] width 0 height 9
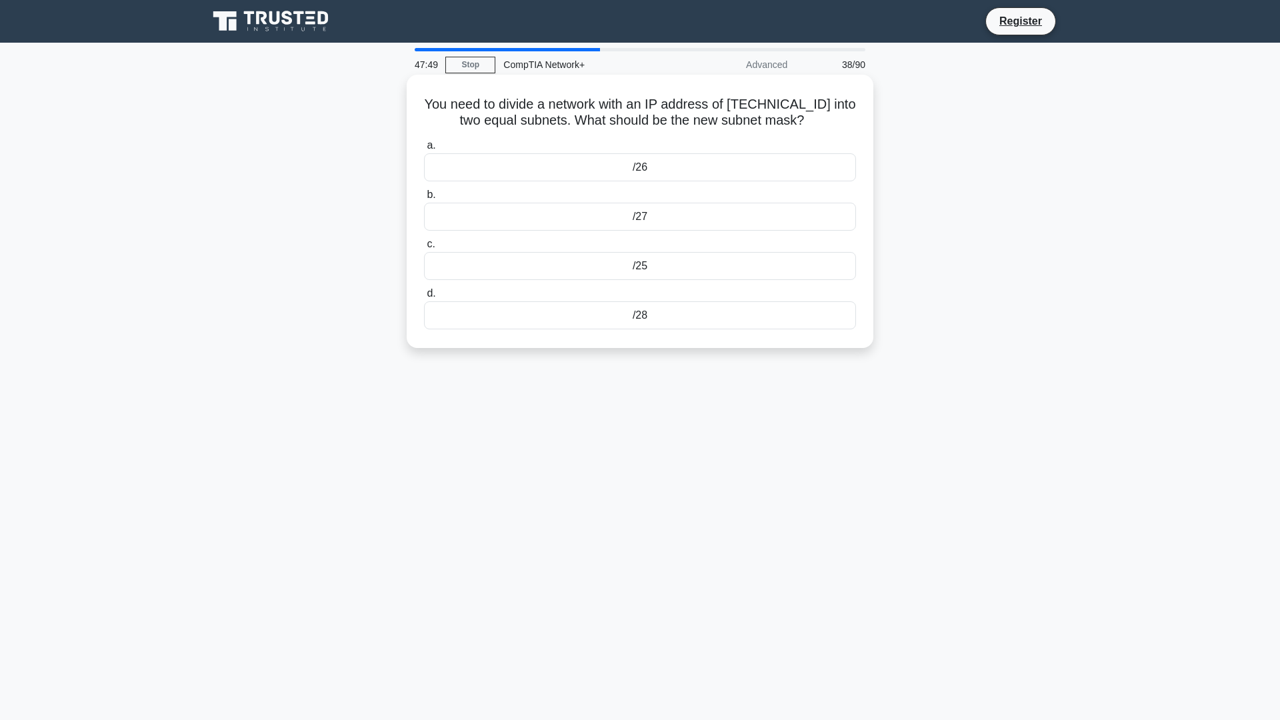
click at [685, 325] on div "/28" at bounding box center [640, 315] width 432 height 28
click at [424, 298] on input "d. /28" at bounding box center [424, 293] width 0 height 9
click at [643, 329] on div "521" at bounding box center [640, 315] width 432 height 28
click at [424, 298] on input "d. 521" at bounding box center [424, 293] width 0 height 9
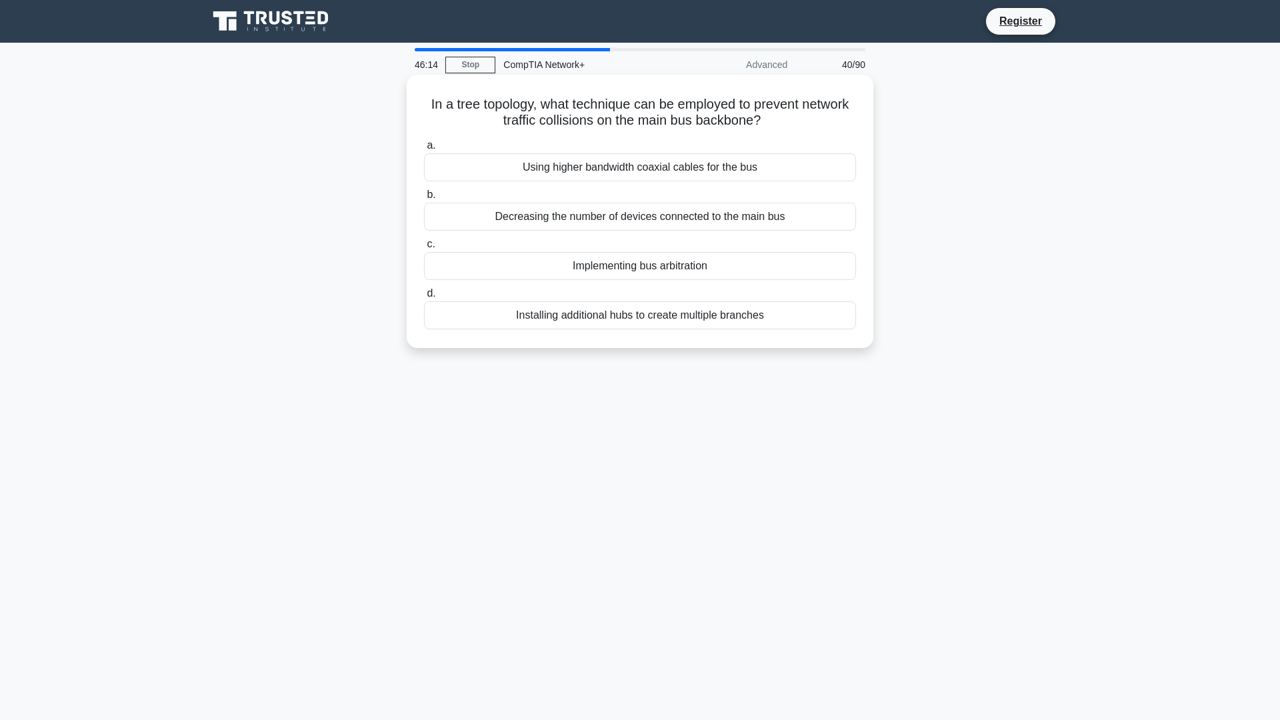
click at [687, 267] on div "Implementing bus arbitration" at bounding box center [640, 266] width 432 height 28
click at [424, 249] on input "c. Implementing bus arbitration" at bounding box center [424, 244] width 0 height 9
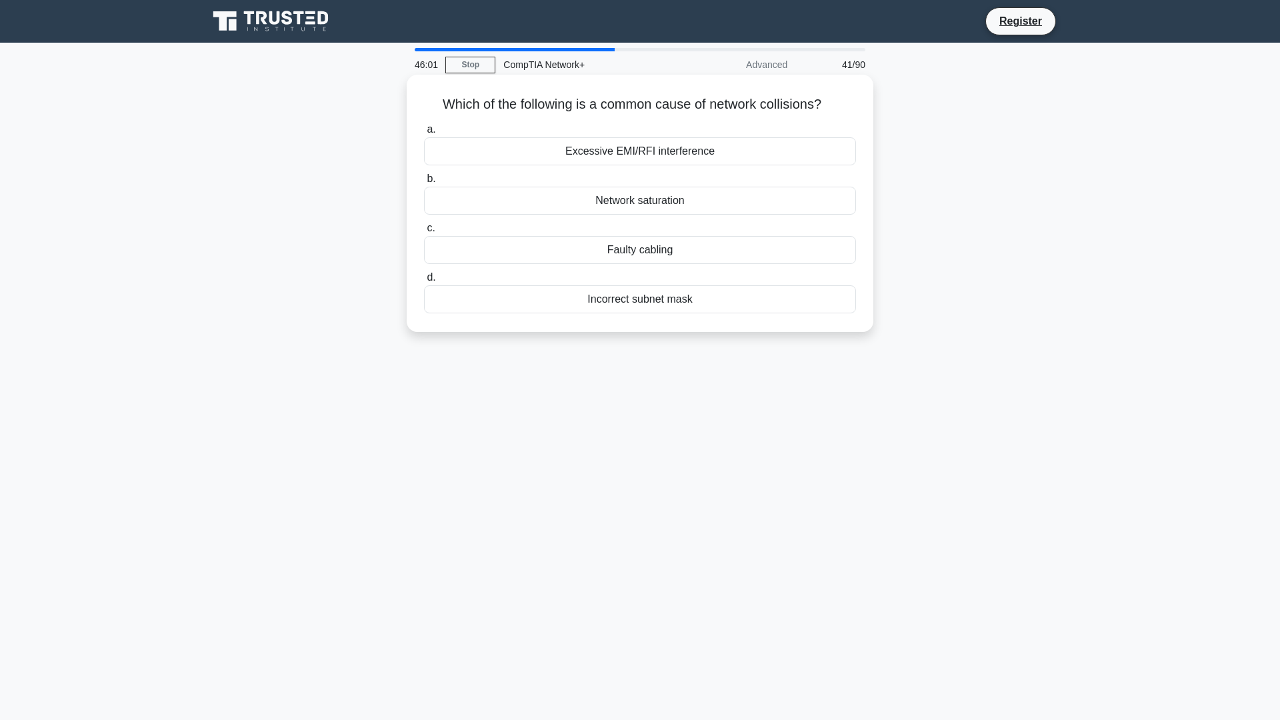
click at [702, 204] on div "Network saturation" at bounding box center [640, 201] width 432 height 28
click at [424, 183] on input "b. Network saturation" at bounding box center [424, 179] width 0 height 9
click at [675, 303] on div "2 km" at bounding box center [640, 299] width 432 height 28
click at [424, 282] on input "d. 2 km" at bounding box center [424, 277] width 0 height 9
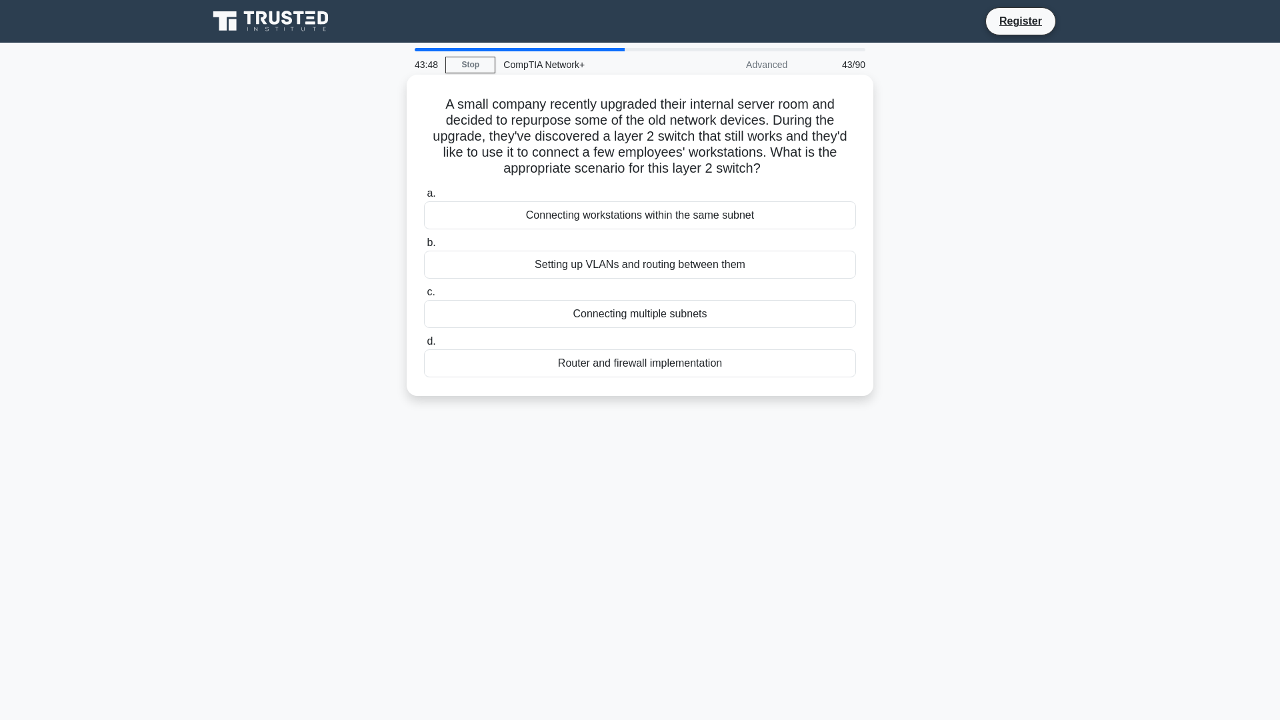
click at [668, 271] on div "Setting up VLANs and routing between them" at bounding box center [640, 265] width 432 height 28
click at [424, 247] on input "b. Setting up VLANs and routing between them" at bounding box center [424, 243] width 0 height 9
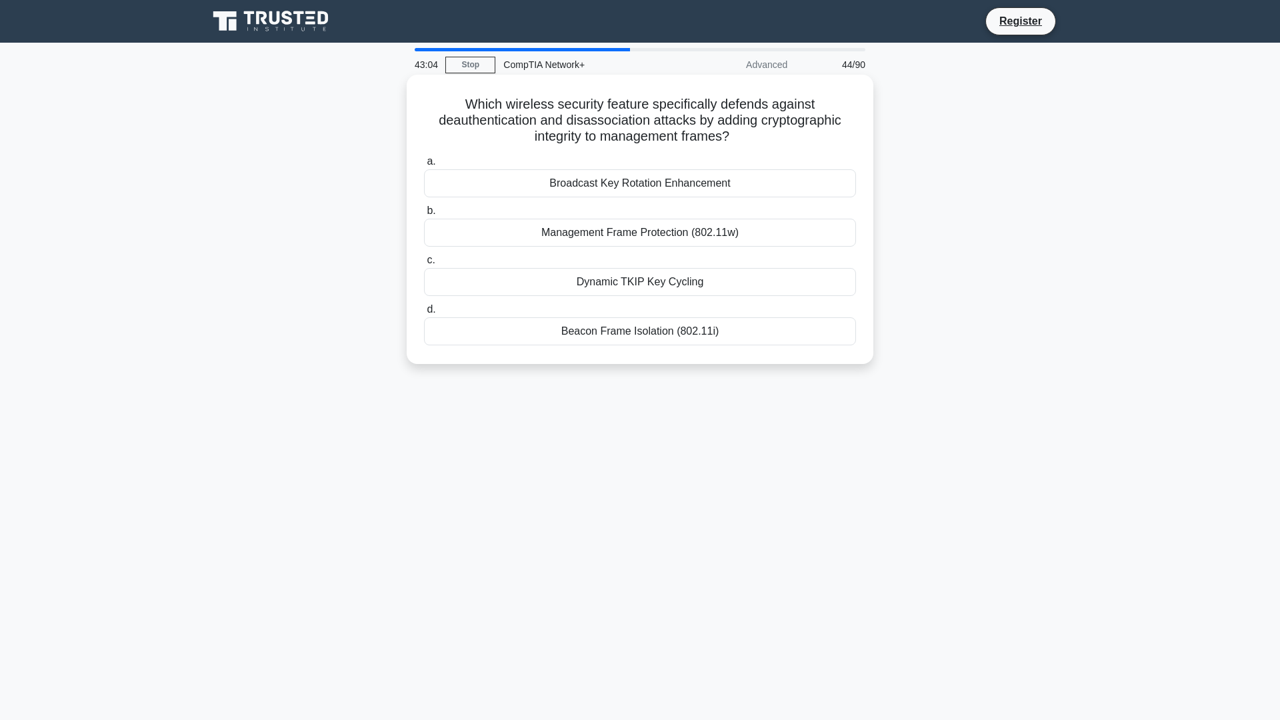
click at [688, 239] on div "Management Frame Protection (802.11w)" at bounding box center [640, 233] width 432 height 28
click at [424, 215] on input "b. Management Frame Protection (802.11w)" at bounding box center [424, 211] width 0 height 9
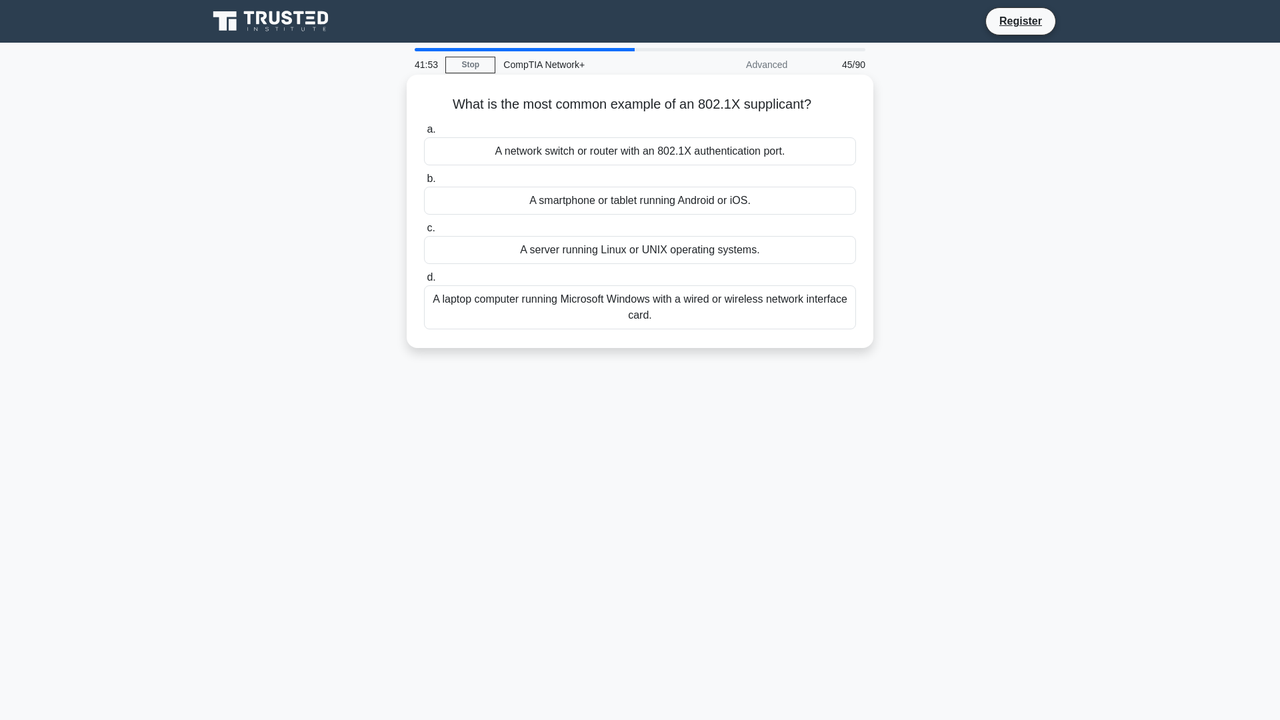
click at [761, 311] on div "A laptop computer running Microsoft Windows with a wired or wireless network in…" at bounding box center [640, 307] width 432 height 44
click at [424, 282] on input "d. A laptop computer running Microsoft Windows with a wired or wireless network…" at bounding box center [424, 277] width 0 height 9
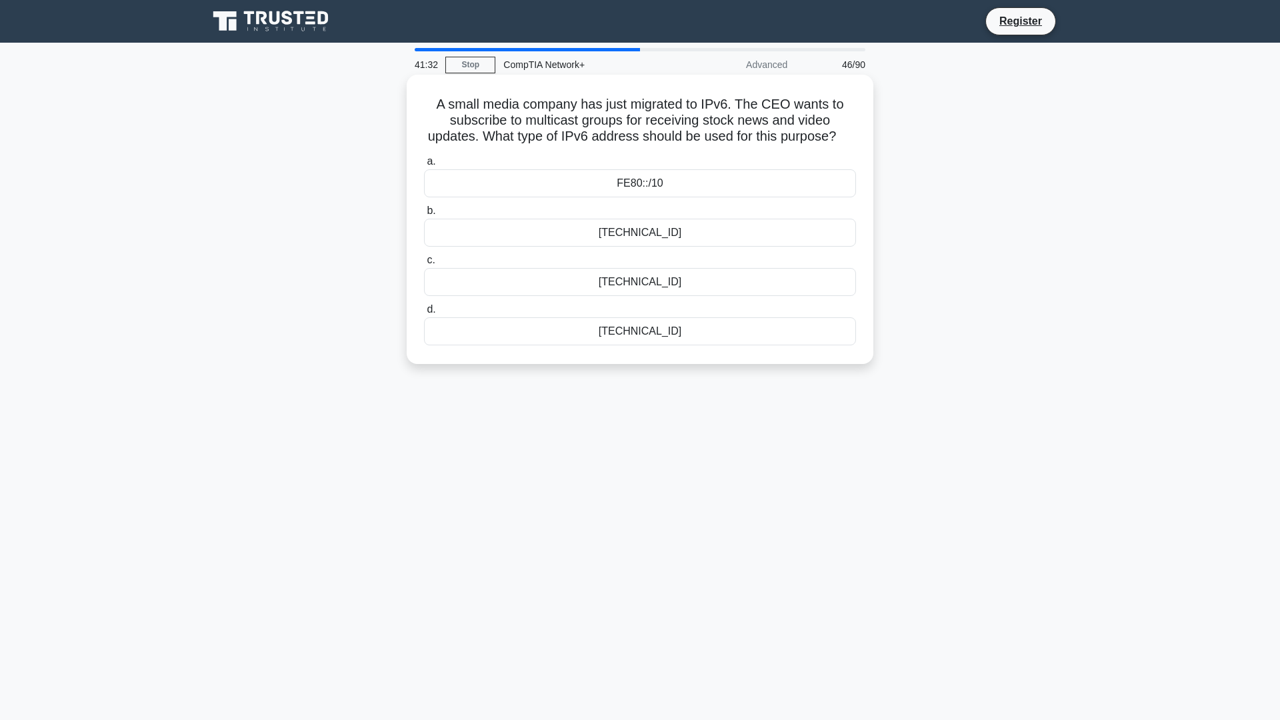
click at [671, 296] on div "FF00::/8" at bounding box center [640, 282] width 432 height 28
click at [424, 265] on input "c. FF00::/8" at bounding box center [424, 260] width 0 height 9
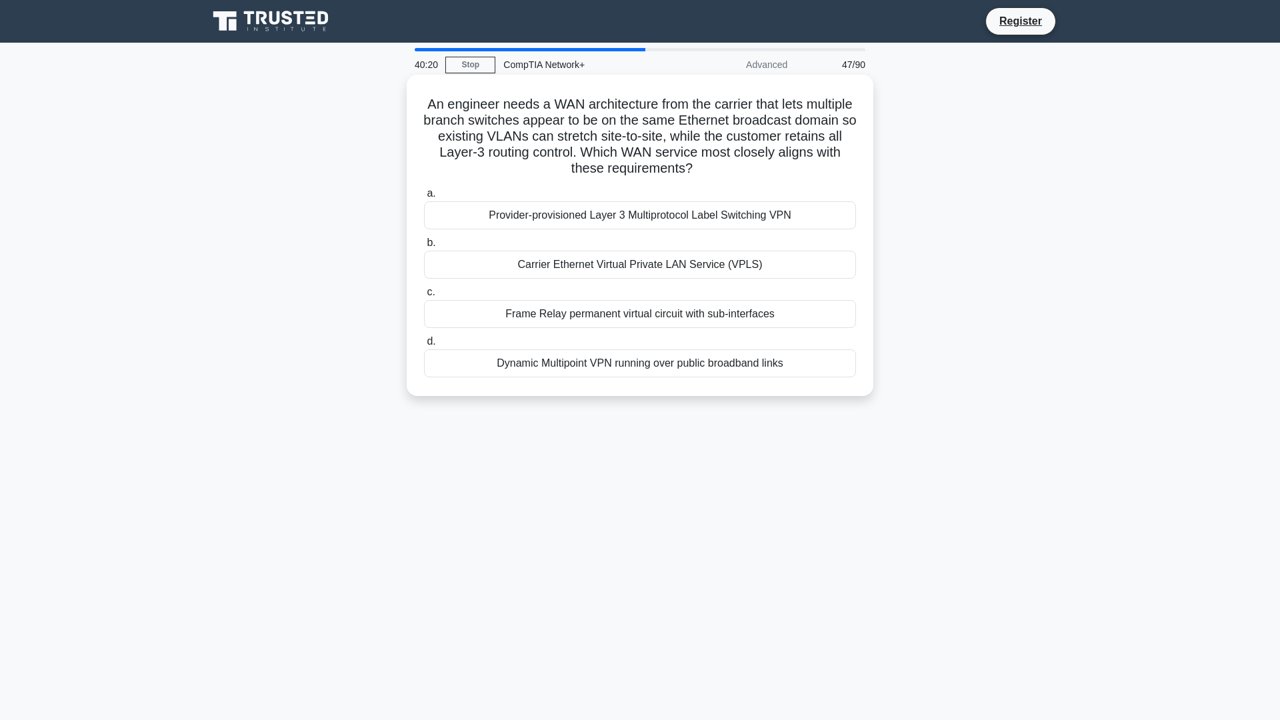
click at [689, 222] on div "Provider-provisioned Layer 3 Multiprotocol Label Switching VPN" at bounding box center [640, 215] width 432 height 28
click at [424, 198] on input "a. Provider-provisioned Layer 3 Multiprotocol Label Switching VPN" at bounding box center [424, 193] width 0 height 9
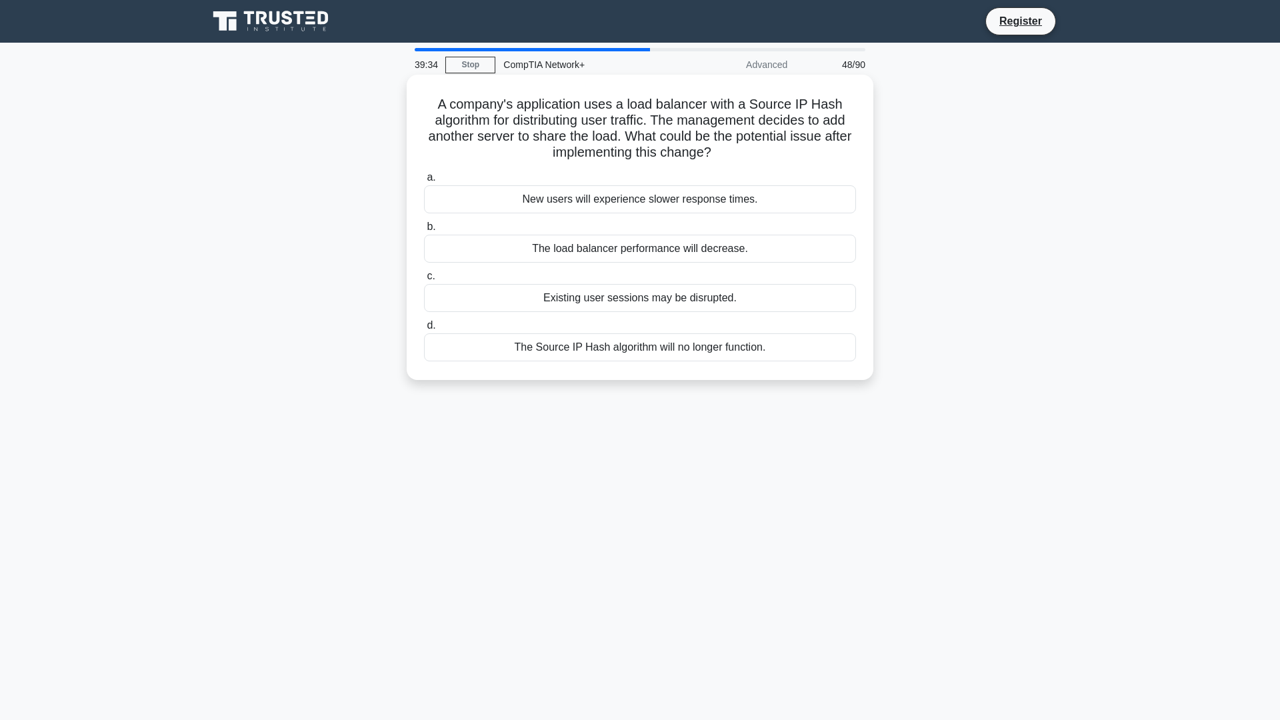
click at [600, 251] on div "The load balancer performance will decrease." at bounding box center [640, 249] width 432 height 28
click at [424, 231] on input "b. The load balancer performance will decrease." at bounding box center [424, 227] width 0 height 9
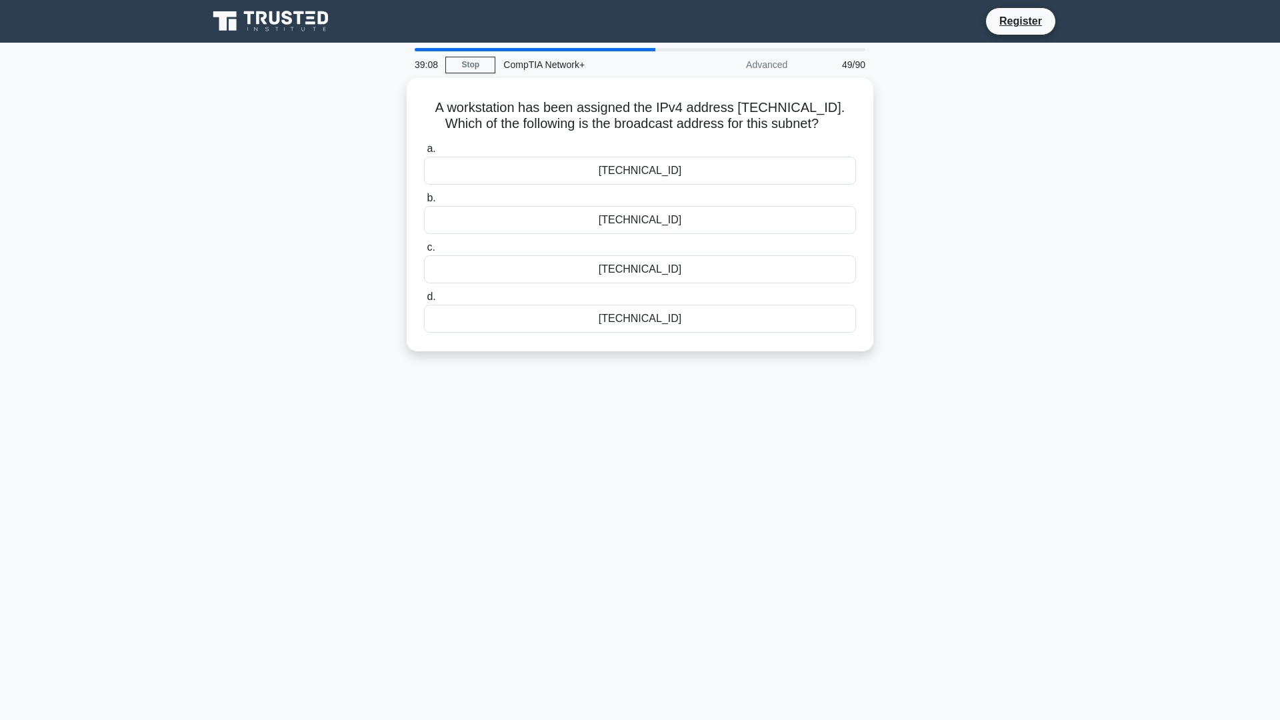
click at [564, 408] on div "39:08 Stop CompTIA Network+ Advanced 49/90 A workstation has been assigned the …" at bounding box center [640, 381] width 880 height 667
click at [794, 270] on div "192.168.12.255" at bounding box center [640, 266] width 432 height 28
click at [424, 249] on input "c. 192.168.12.255" at bounding box center [424, 244] width 0 height 9
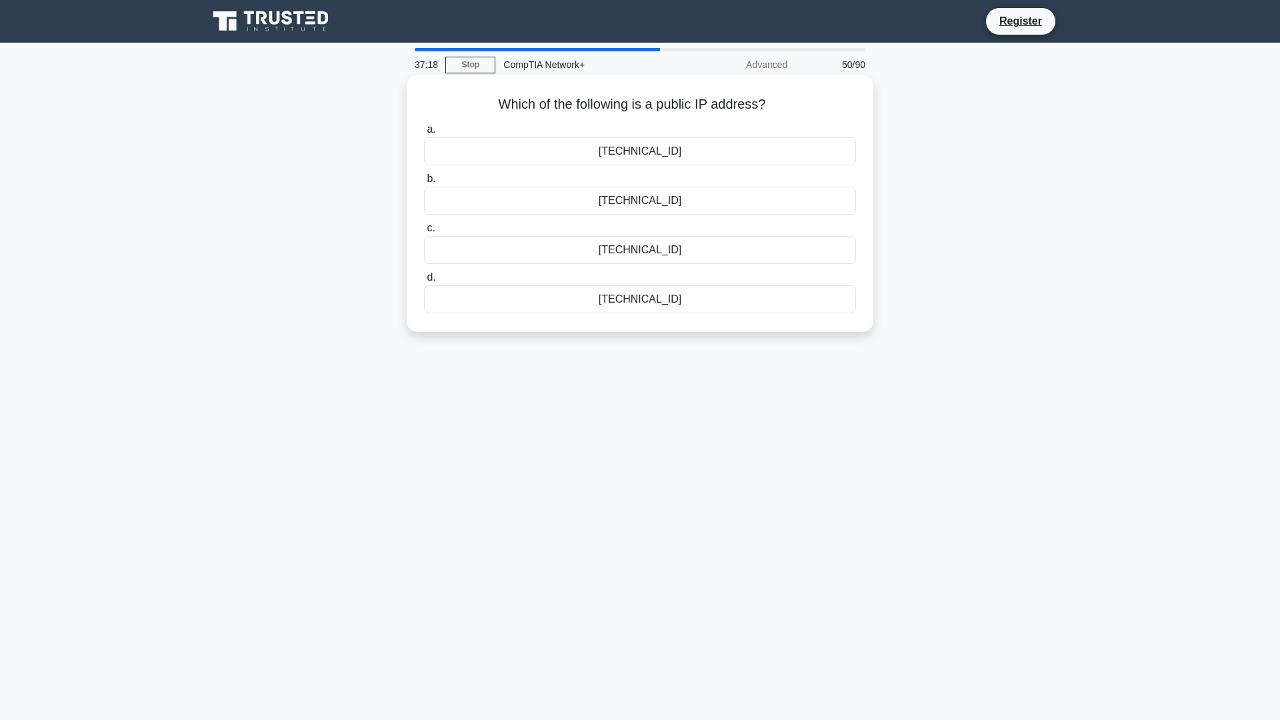
click at [643, 151] on div "192.168.1.100" at bounding box center [640, 151] width 432 height 28
click at [424, 134] on input "a. 192.168.1.100" at bounding box center [424, 129] width 0 height 9
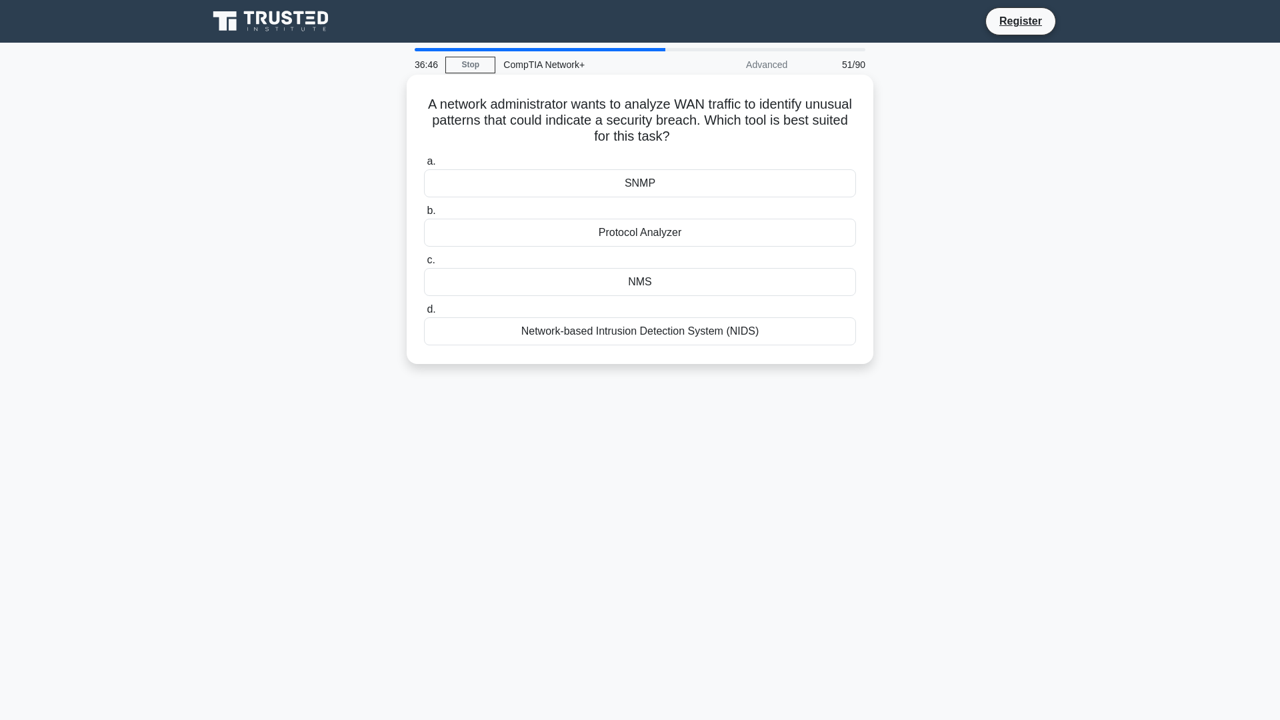
click at [695, 325] on div "Network-based Intrusion Detection System (NIDS)" at bounding box center [640, 331] width 432 height 28
click at [424, 314] on input "d. Network-based Intrusion Detection System (NIDS)" at bounding box center [424, 309] width 0 height 9
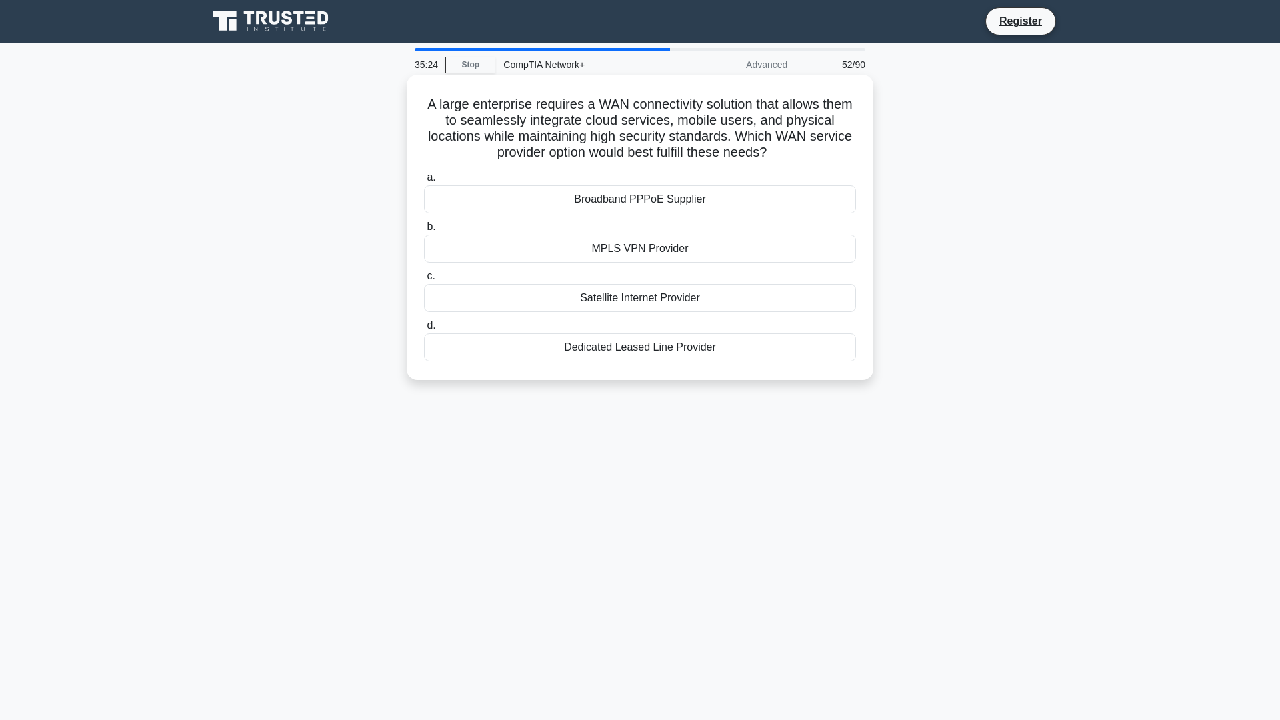
click at [726, 345] on div "Dedicated Leased Line Provider" at bounding box center [640, 347] width 432 height 28
click at [424, 330] on input "d. Dedicated Leased Line Provider" at bounding box center [424, 325] width 0 height 9
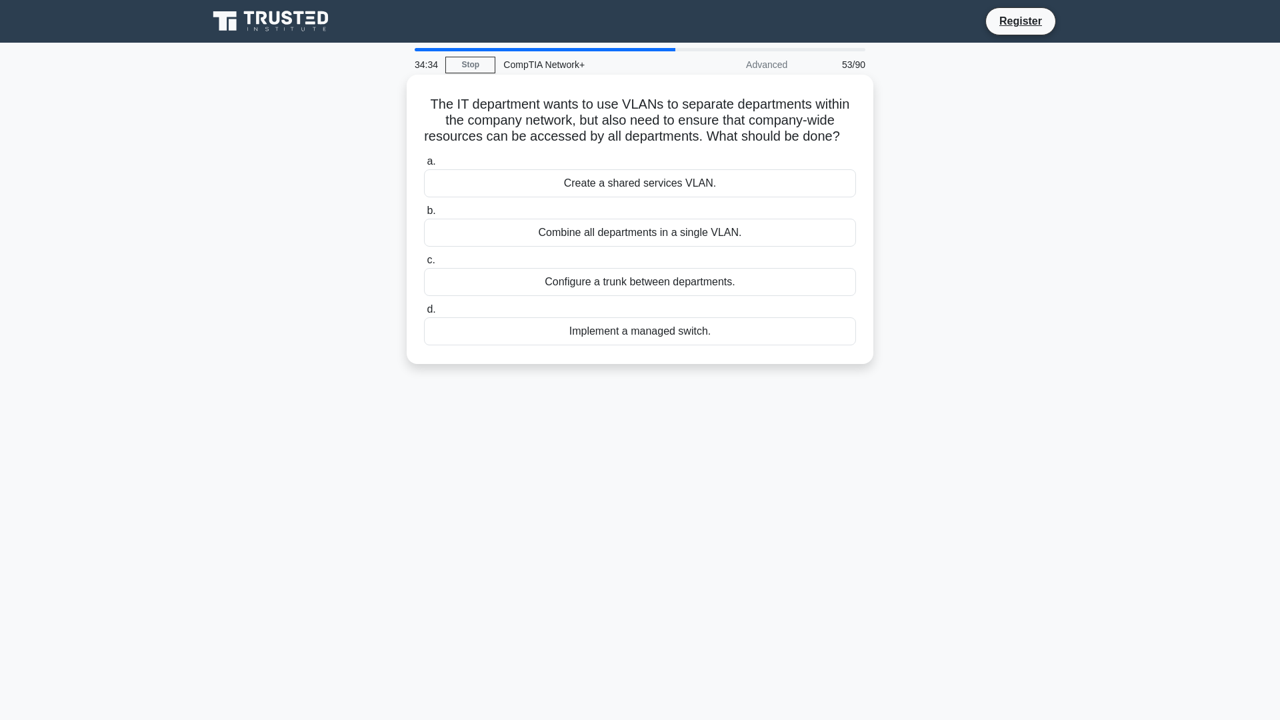
click at [728, 197] on div "Create a shared services VLAN." at bounding box center [640, 183] width 432 height 28
click at [424, 166] on input "a. Create a shared services VLAN." at bounding box center [424, 161] width 0 height 9
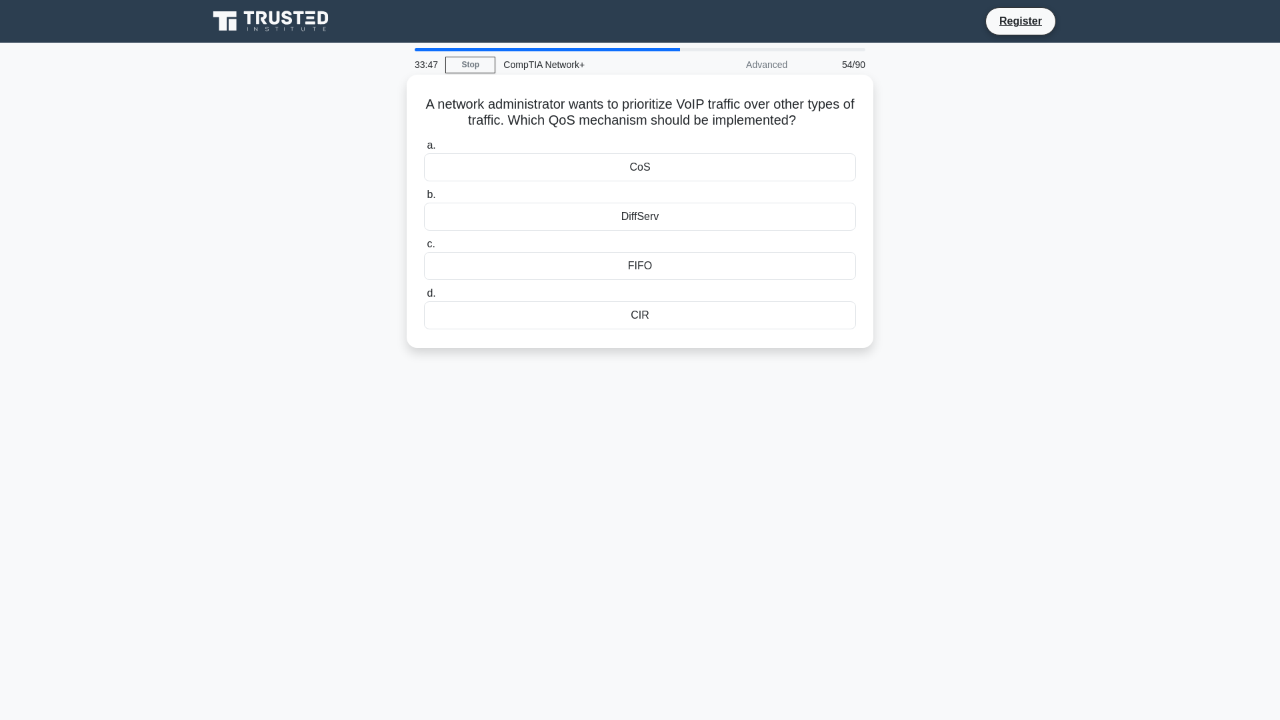
click at [654, 319] on div "CIR" at bounding box center [640, 315] width 432 height 28
click at [424, 298] on input "d. CIR" at bounding box center [424, 293] width 0 height 9
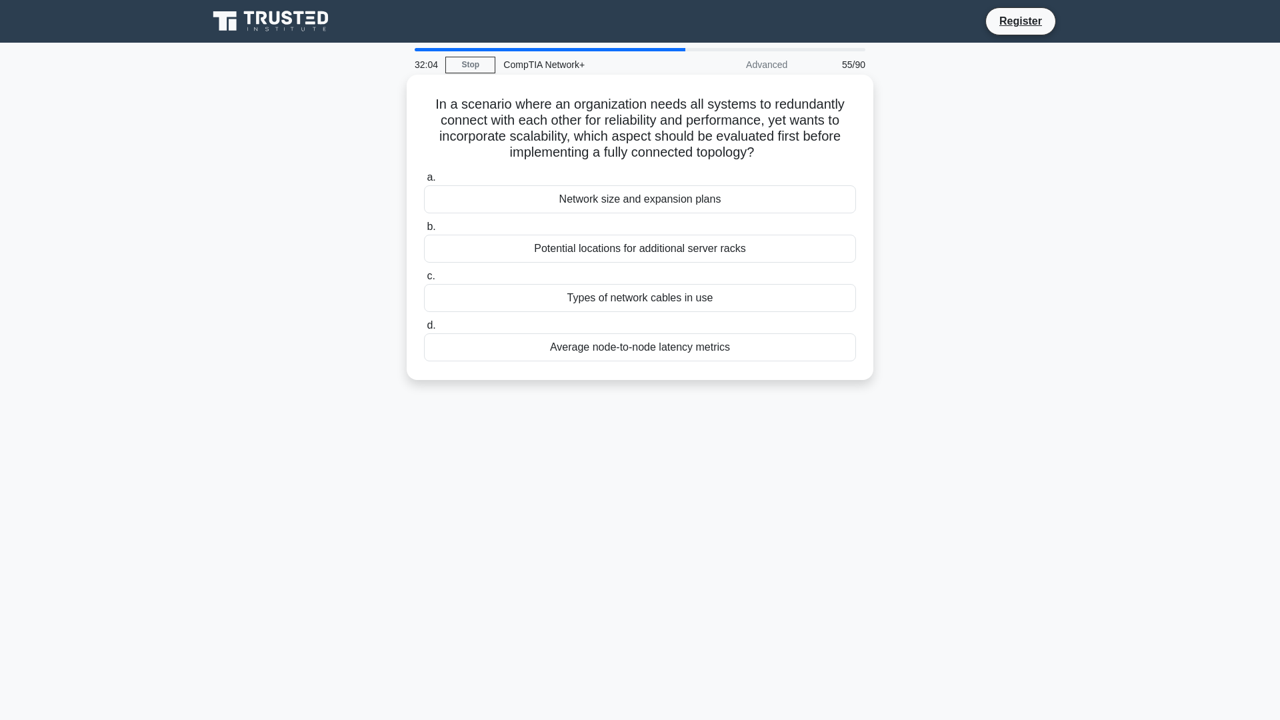
click at [714, 196] on div "Network size and expansion plans" at bounding box center [640, 199] width 432 height 28
click at [424, 182] on input "a. Network size and expansion plans" at bounding box center [424, 177] width 0 height 9
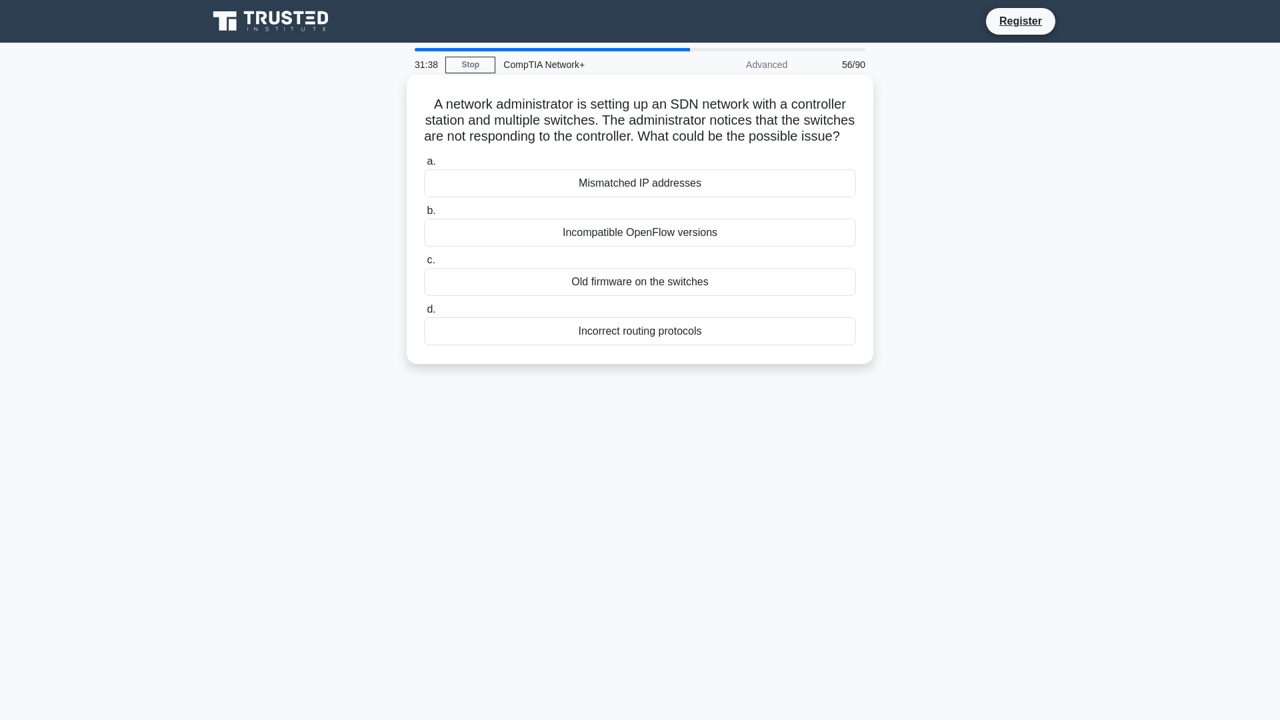
click at [635, 197] on div "Mismatched IP addresses" at bounding box center [640, 183] width 432 height 28
click at [424, 166] on input "a. Mismatched IP addresses" at bounding box center [424, 161] width 0 height 9
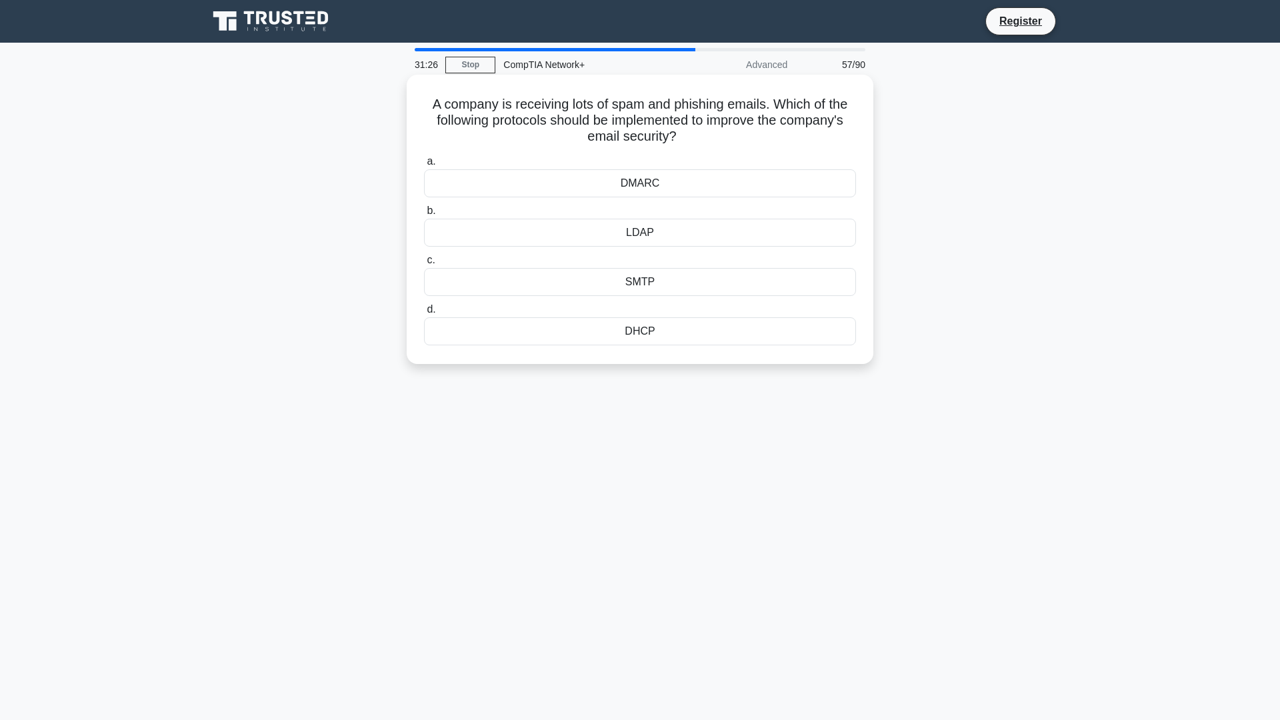
click at [657, 280] on div "SMTP" at bounding box center [640, 282] width 432 height 28
click at [424, 265] on input "c. SMTP" at bounding box center [424, 260] width 0 height 9
click at [680, 182] on div "Snapshot backup" at bounding box center [640, 183] width 432 height 28
click at [424, 166] on input "a. Snapshot backup" at bounding box center [424, 161] width 0 height 9
click at [720, 189] on div "Data caching" at bounding box center [640, 183] width 432 height 28
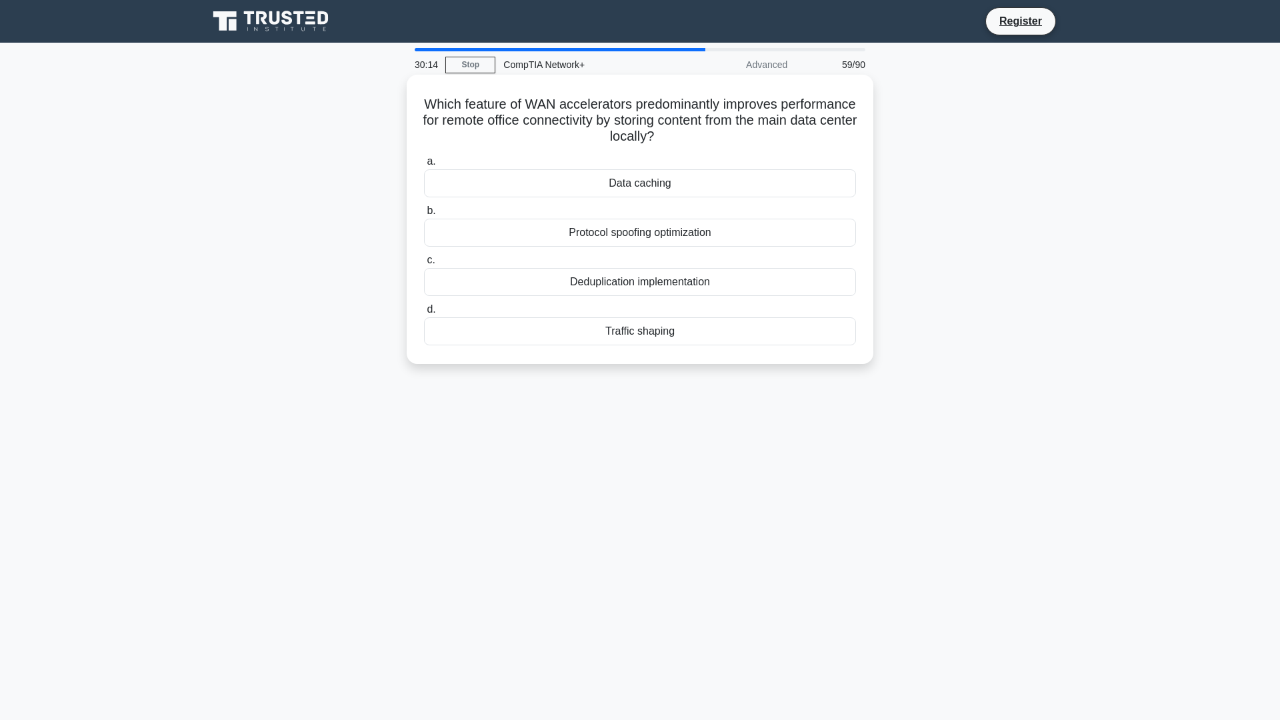
click at [424, 166] on input "a. Data caching" at bounding box center [424, 161] width 0 height 9
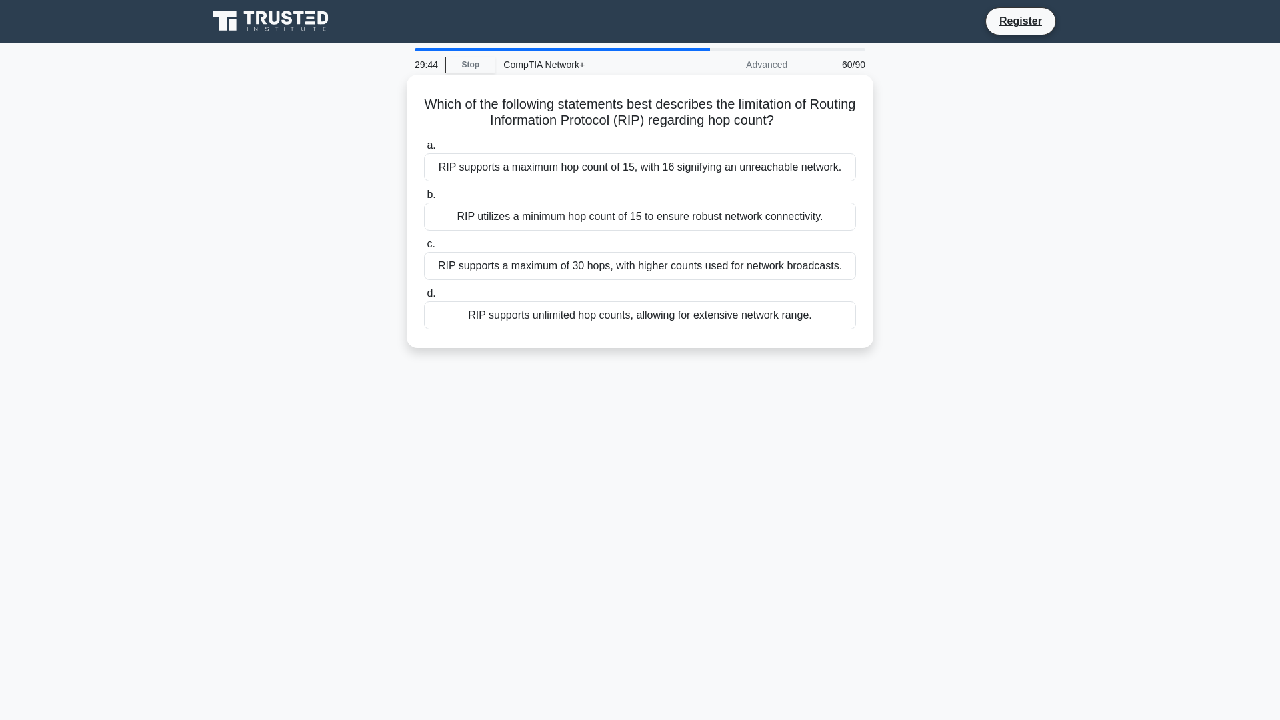
click at [731, 176] on div "RIP supports a maximum hop count of 15, with 16 signifying an unreachable netwo…" at bounding box center [640, 167] width 432 height 28
click at [424, 150] on input "a. RIP supports a maximum hop count of 15, with 16 signifying an unreachable ne…" at bounding box center [424, 145] width 0 height 9
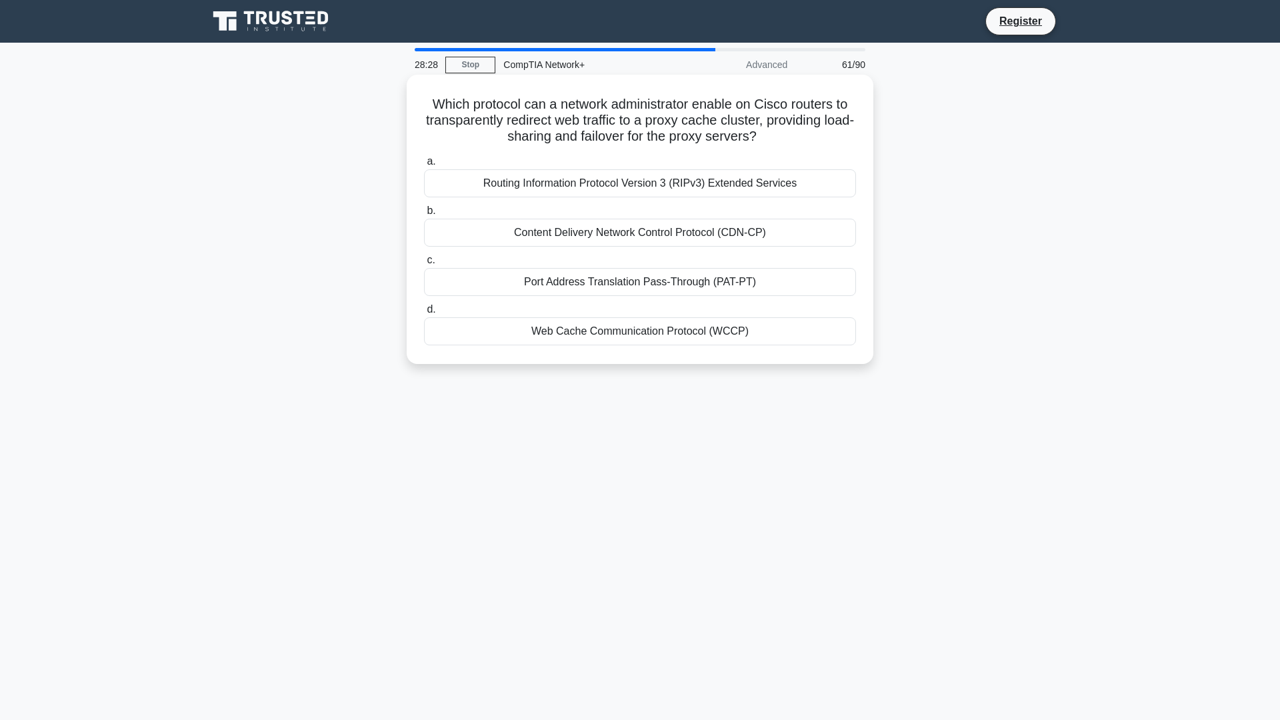
click at [712, 335] on div "Web Cache Communication Protocol (WCCP)" at bounding box center [640, 331] width 432 height 28
click at [424, 314] on input "d. Web Cache Communication Protocol (WCCP)" at bounding box center [424, 309] width 0 height 9
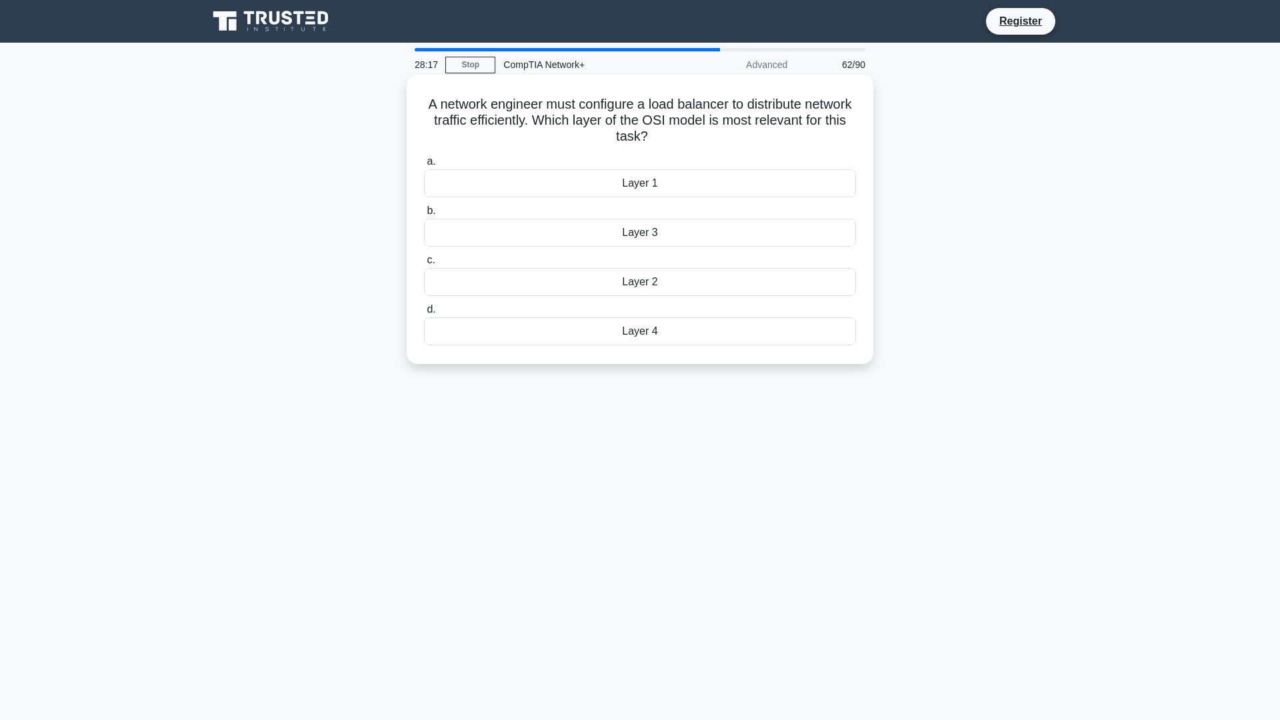
click at [685, 240] on div "Layer 3" at bounding box center [640, 233] width 432 height 28
click at [424, 215] on input "b. Layer 3" at bounding box center [424, 211] width 0 height 9
click at [602, 238] on div "RDP" at bounding box center [640, 233] width 432 height 28
click at [424, 215] on input "b. RDP" at bounding box center [424, 211] width 0 height 9
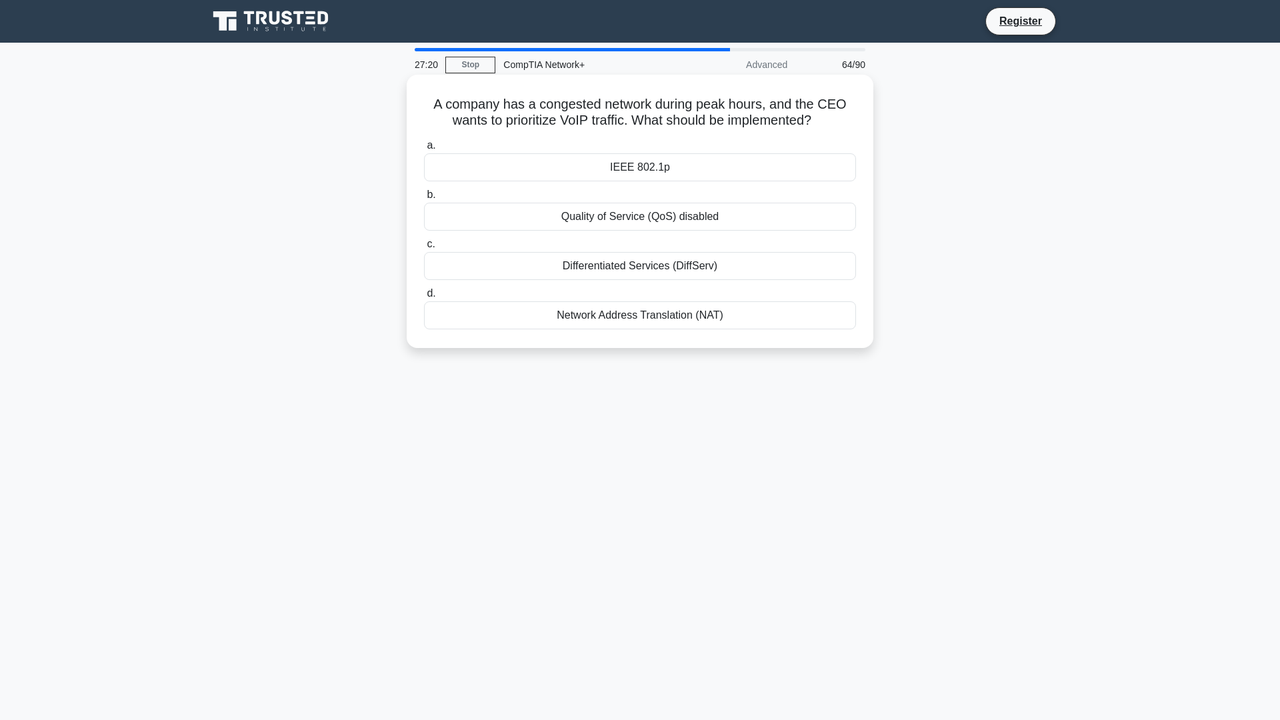
click at [616, 173] on div "IEEE 802.1p" at bounding box center [640, 167] width 432 height 28
click at [424, 150] on input "a. IEEE 802.1p" at bounding box center [424, 145] width 0 height 9
click at [695, 221] on div "Multiple ISPs for balanced network traffic" at bounding box center [640, 217] width 432 height 28
click at [424, 199] on input "b. Multiple ISPs for balanced network traffic" at bounding box center [424, 195] width 0 height 9
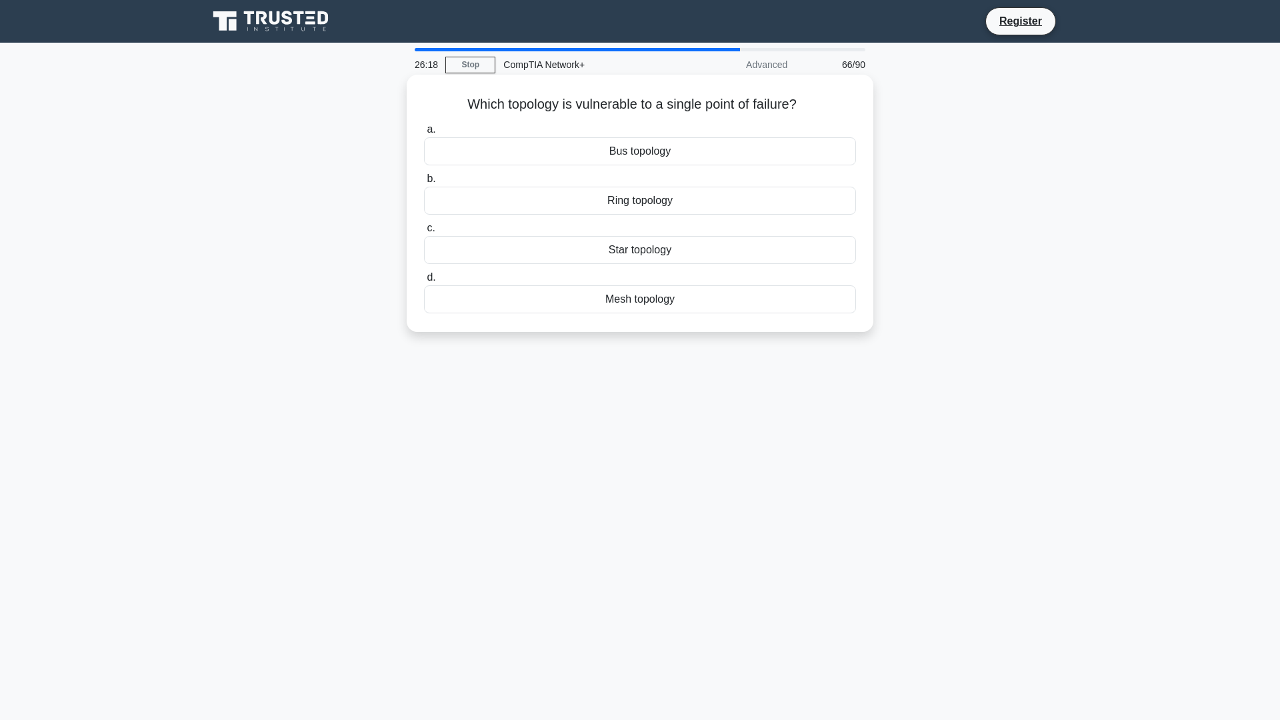
click at [601, 158] on div "Bus topology" at bounding box center [640, 151] width 432 height 28
click at [424, 134] on input "a. Bus topology" at bounding box center [424, 129] width 0 height 9
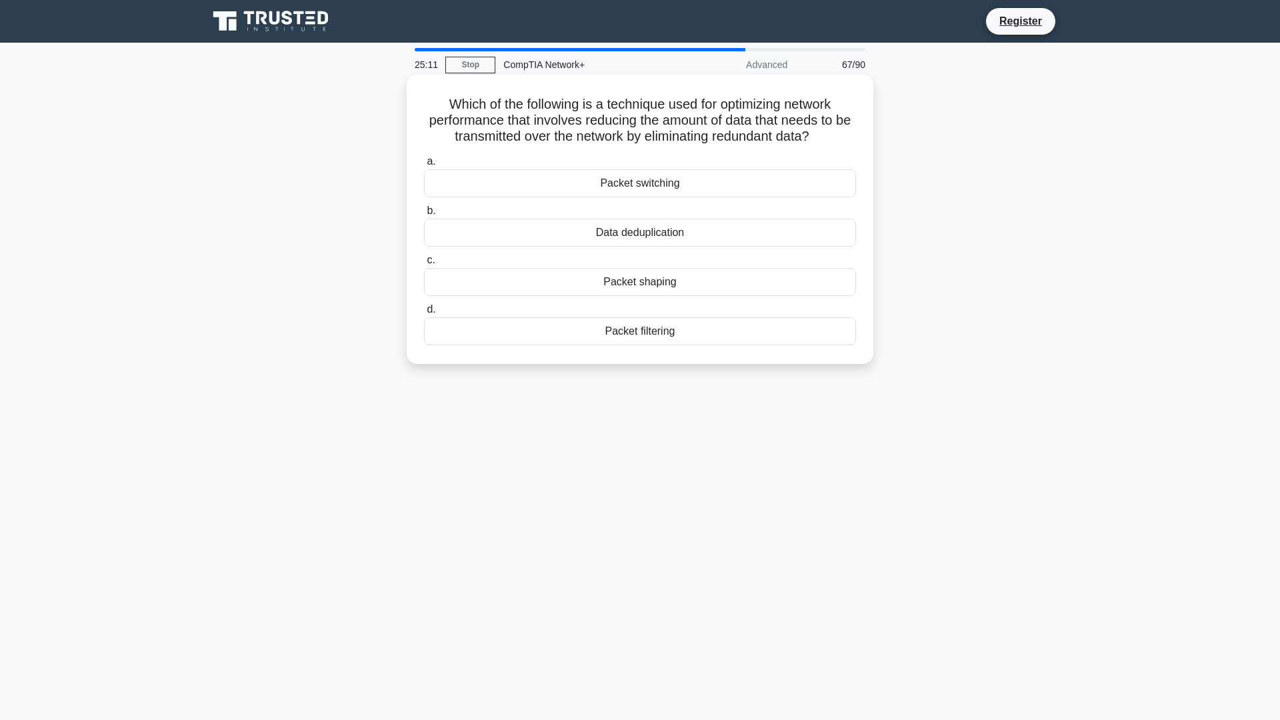
click at [691, 181] on div "Packet switching" at bounding box center [640, 183] width 432 height 28
click at [424, 166] on input "a. Packet switching" at bounding box center [424, 161] width 0 height 9
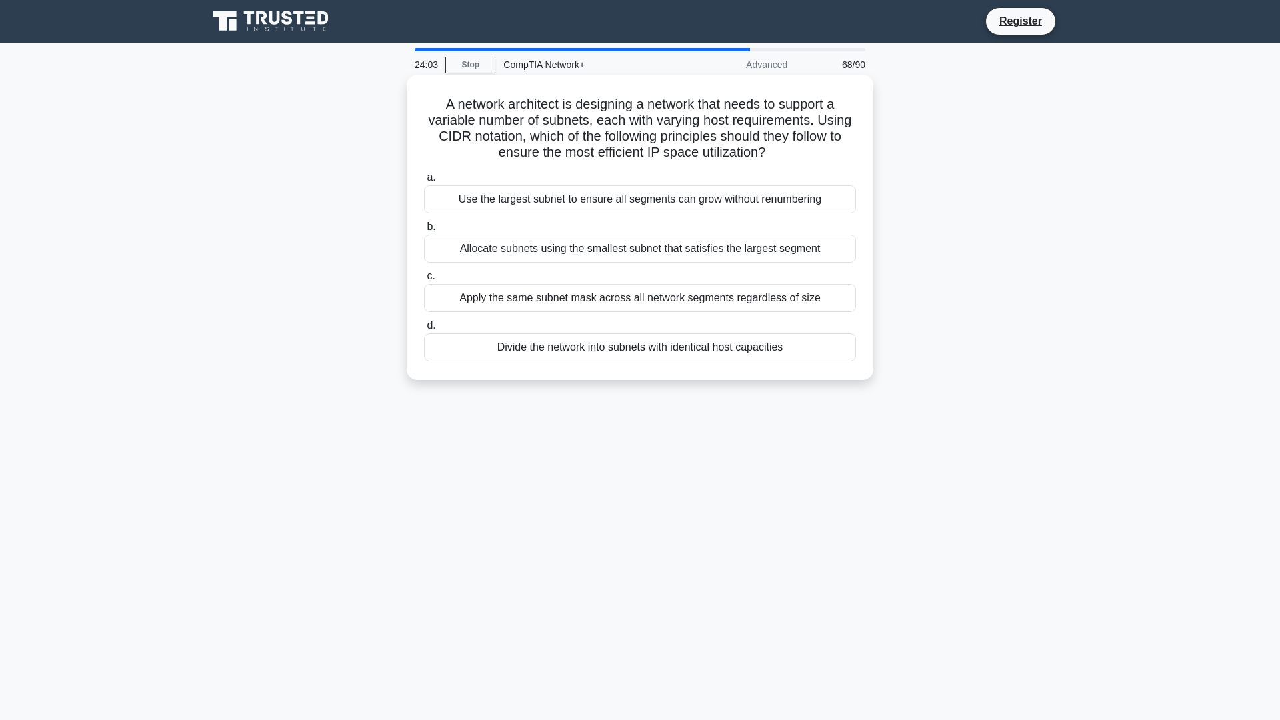
click at [691, 255] on div "Allocate subnets using the smallest subnet that satisfies the largest segment" at bounding box center [640, 249] width 432 height 28
click at [424, 231] on input "b. Allocate subnets using the smallest subnet that satisfies the largest segment" at bounding box center [424, 227] width 0 height 9
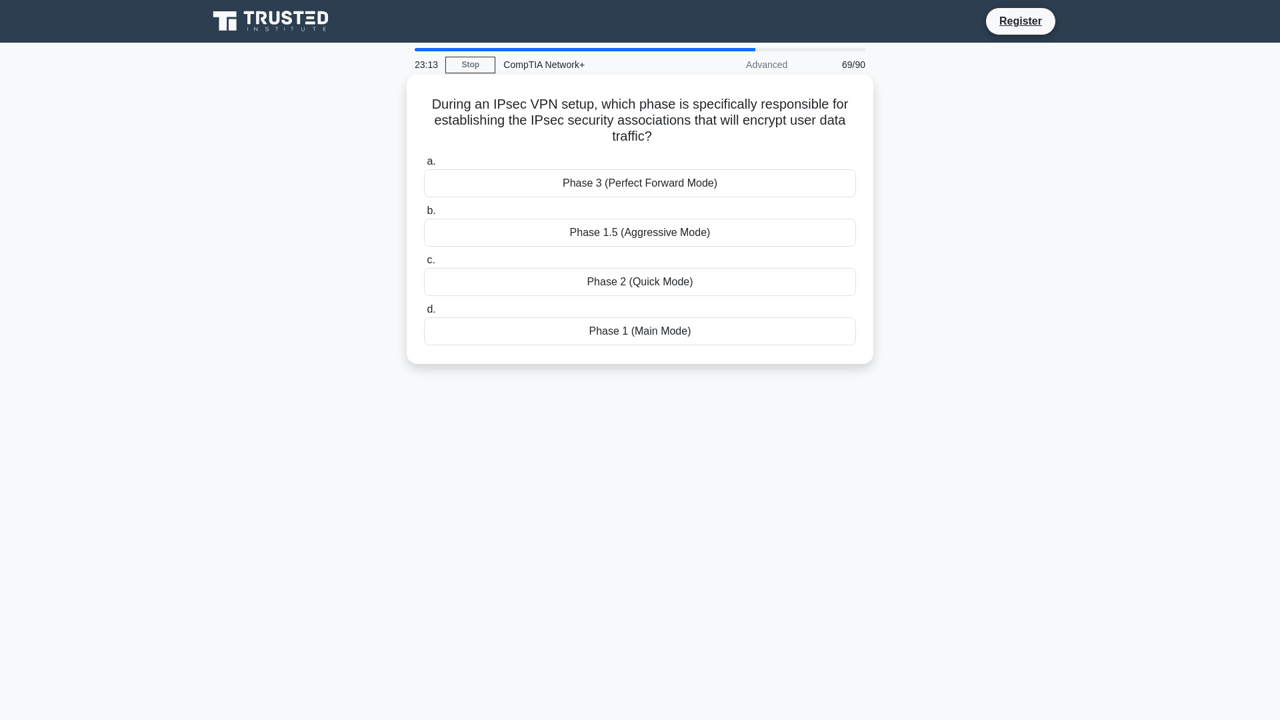
click at [677, 190] on div "Phase 3 (Perfect Forward Mode)" at bounding box center [640, 183] width 432 height 28
click at [424, 166] on input "a. Phase 3 (Perfect Forward Mode)" at bounding box center [424, 161] width 0 height 9
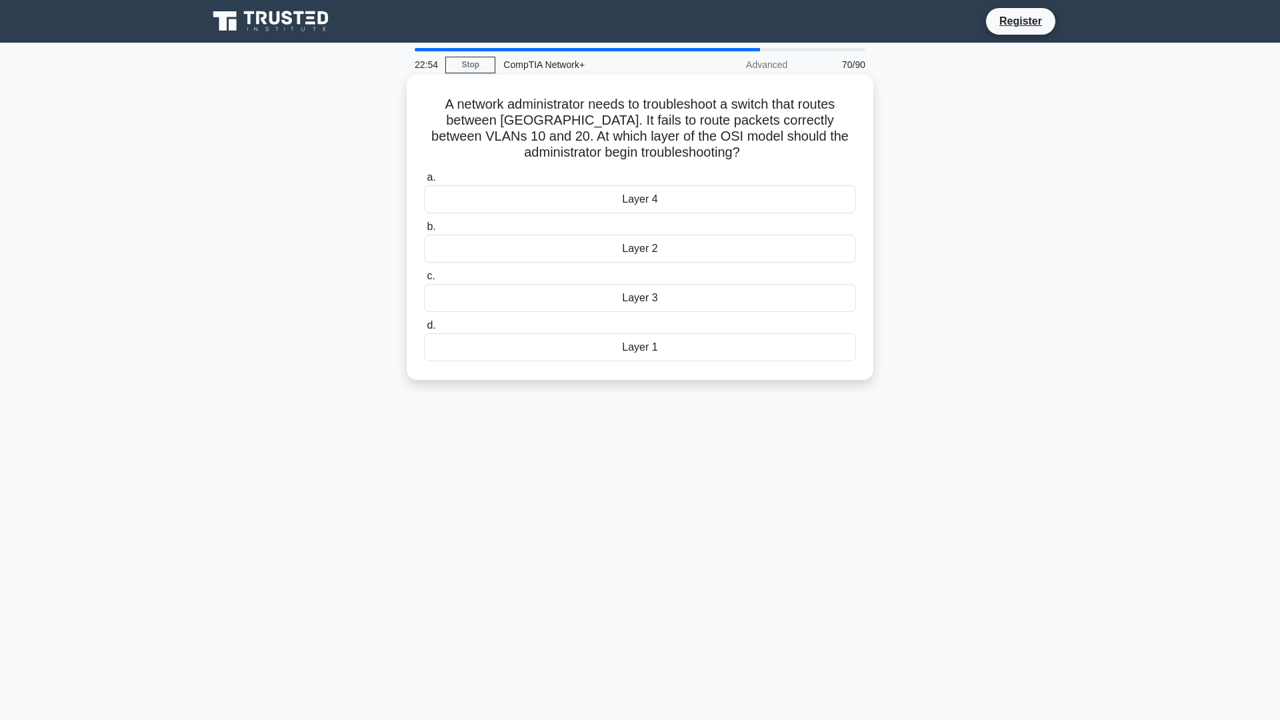
click at [579, 255] on div "Layer 2" at bounding box center [640, 249] width 432 height 28
click at [424, 231] on input "b. Layer 2" at bounding box center [424, 227] width 0 height 9
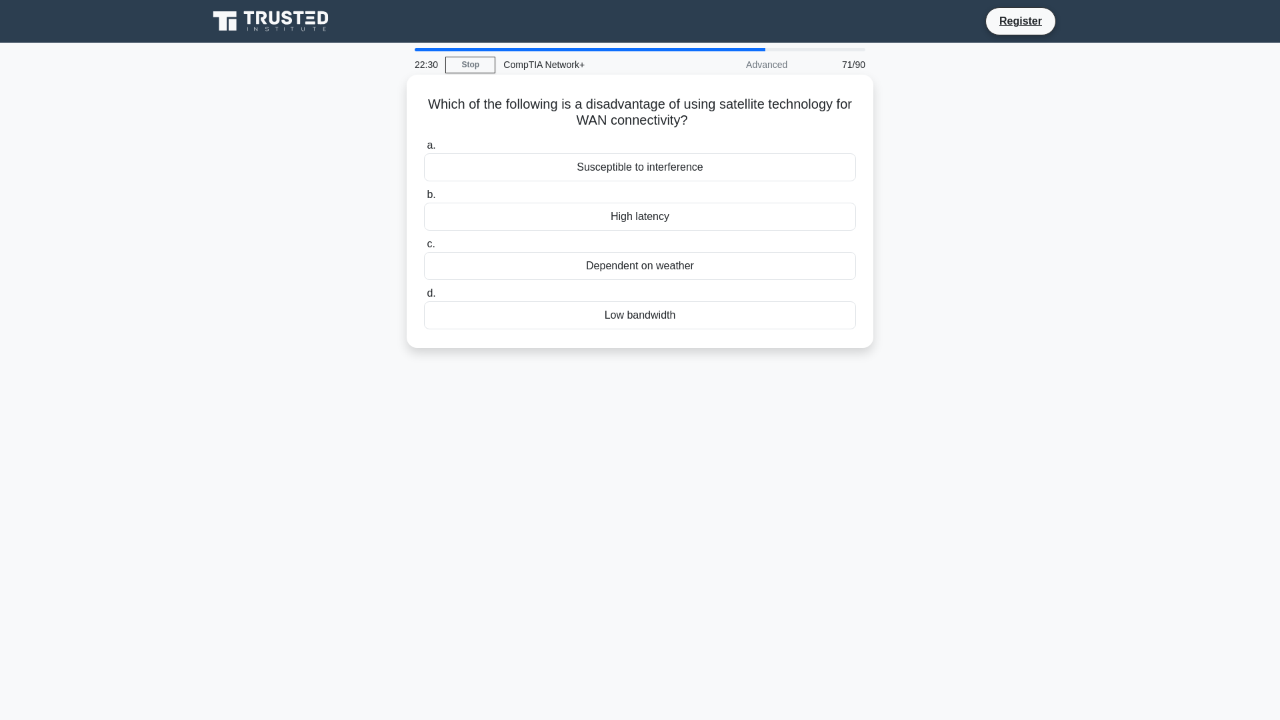
click at [603, 274] on div "Dependent on weather" at bounding box center [640, 266] width 432 height 28
click at [424, 249] on input "c. Dependent on weather" at bounding box center [424, 244] width 0 height 9
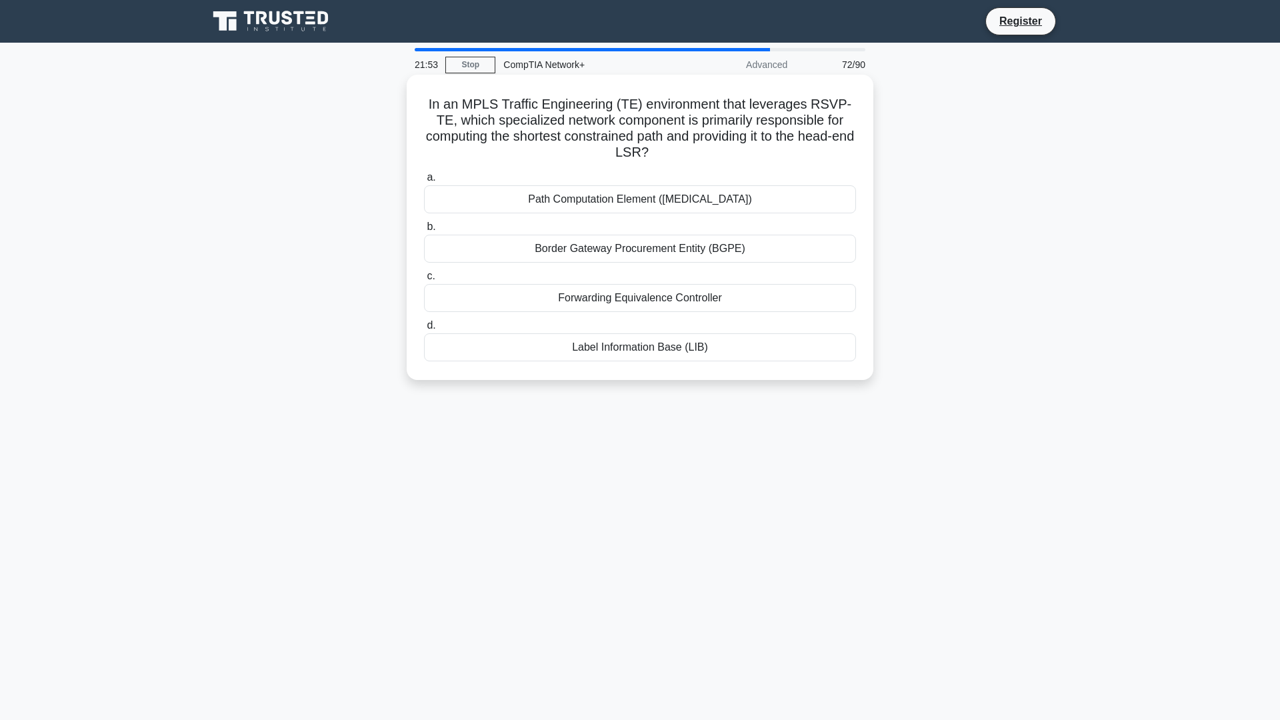
click at [665, 261] on div "Border Gateway Procurement Entity (BGPE)" at bounding box center [640, 249] width 432 height 28
click at [424, 231] on input "b. Border Gateway Procurement Entity (BGPE)" at bounding box center [424, 227] width 0 height 9
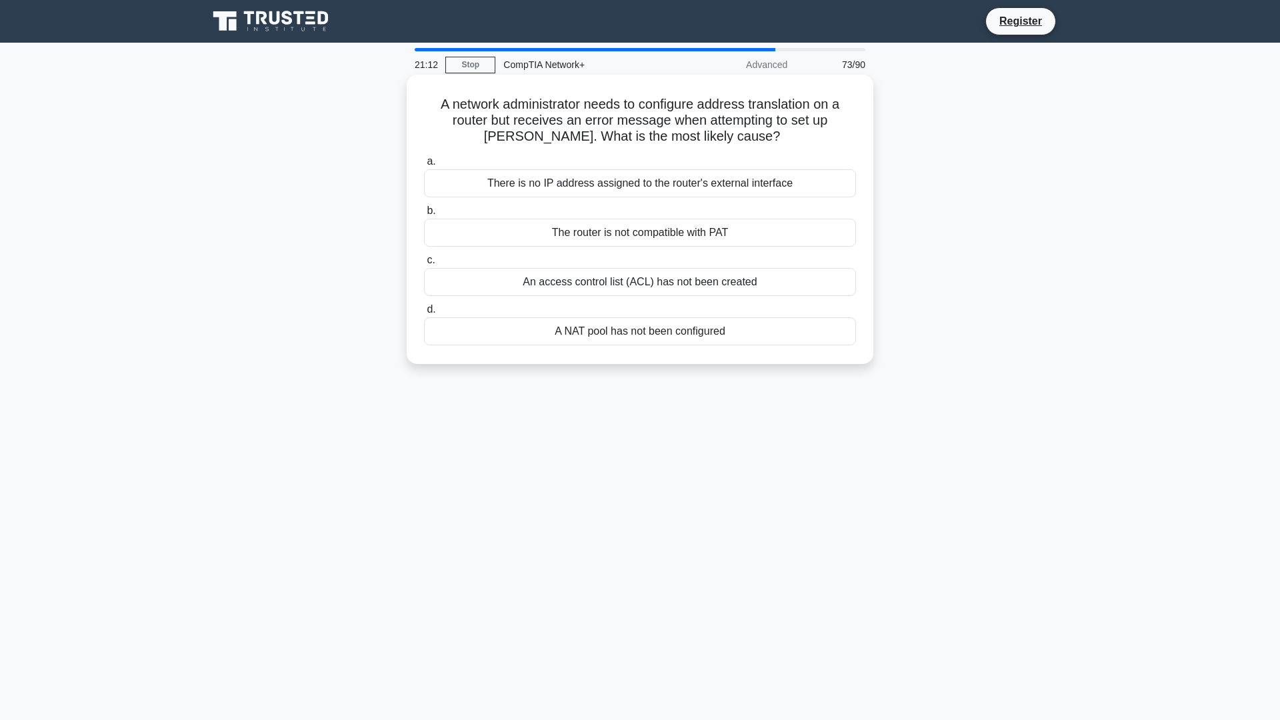
click at [671, 189] on div "There is no IP address assigned to the router's external interface" at bounding box center [640, 183] width 432 height 28
click at [424, 166] on input "a. There is no IP address assigned to the router's external interface" at bounding box center [424, 161] width 0 height 9
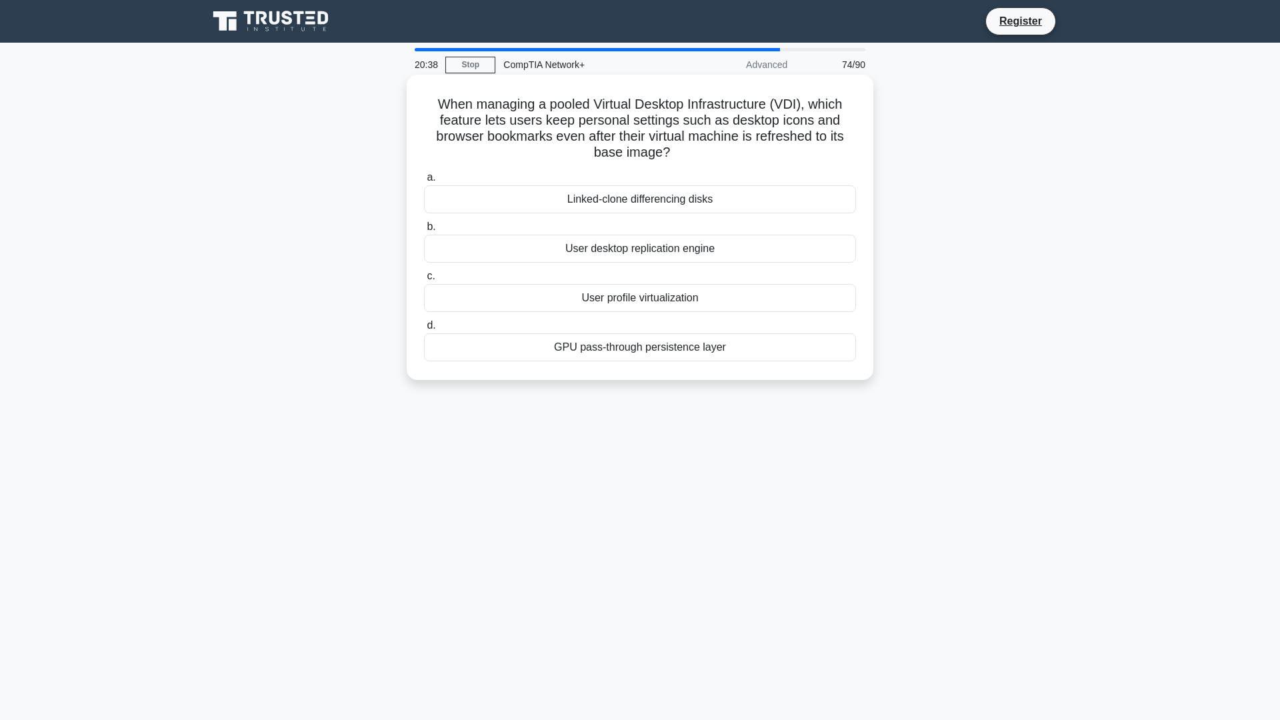
click at [706, 203] on div "Linked-clone differencing disks" at bounding box center [640, 199] width 432 height 28
click at [424, 182] on input "a. Linked-clone differencing disks" at bounding box center [424, 177] width 0 height 9
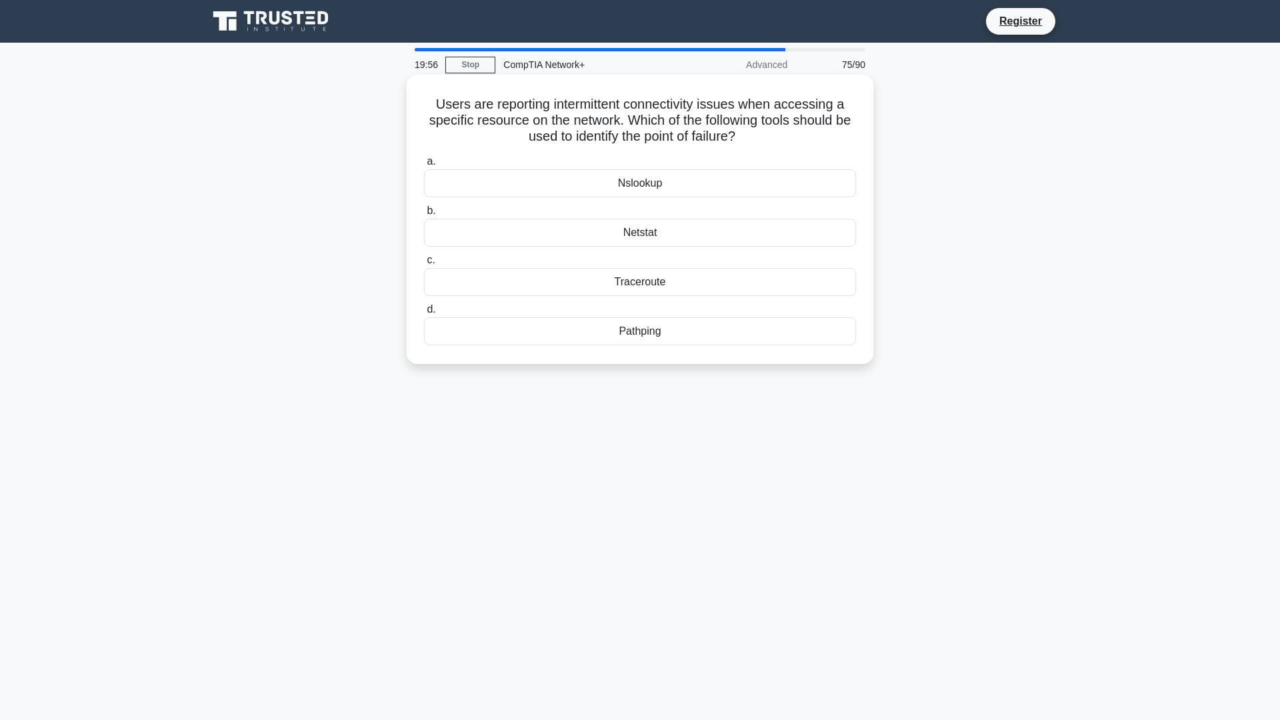
click at [675, 241] on div "Netstat" at bounding box center [640, 233] width 432 height 28
click at [424, 215] on input "b. Netstat" at bounding box center [424, 211] width 0 height 9
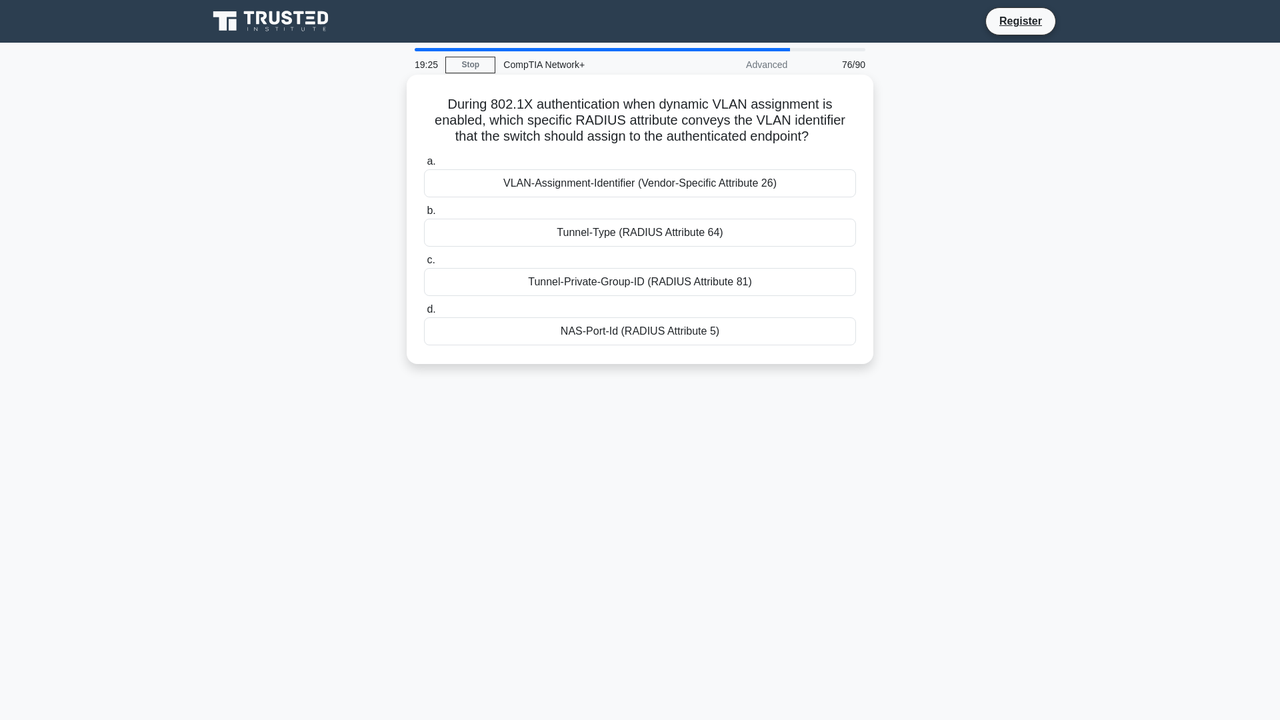
click at [658, 181] on div "VLAN-Assignment-Identifier (Vendor-Specific Attribute 26)" at bounding box center [640, 183] width 432 height 28
click at [424, 166] on input "a. VLAN-Assignment-Identifier (Vendor-Specific Attribute 26)" at bounding box center [424, 161] width 0 height 9
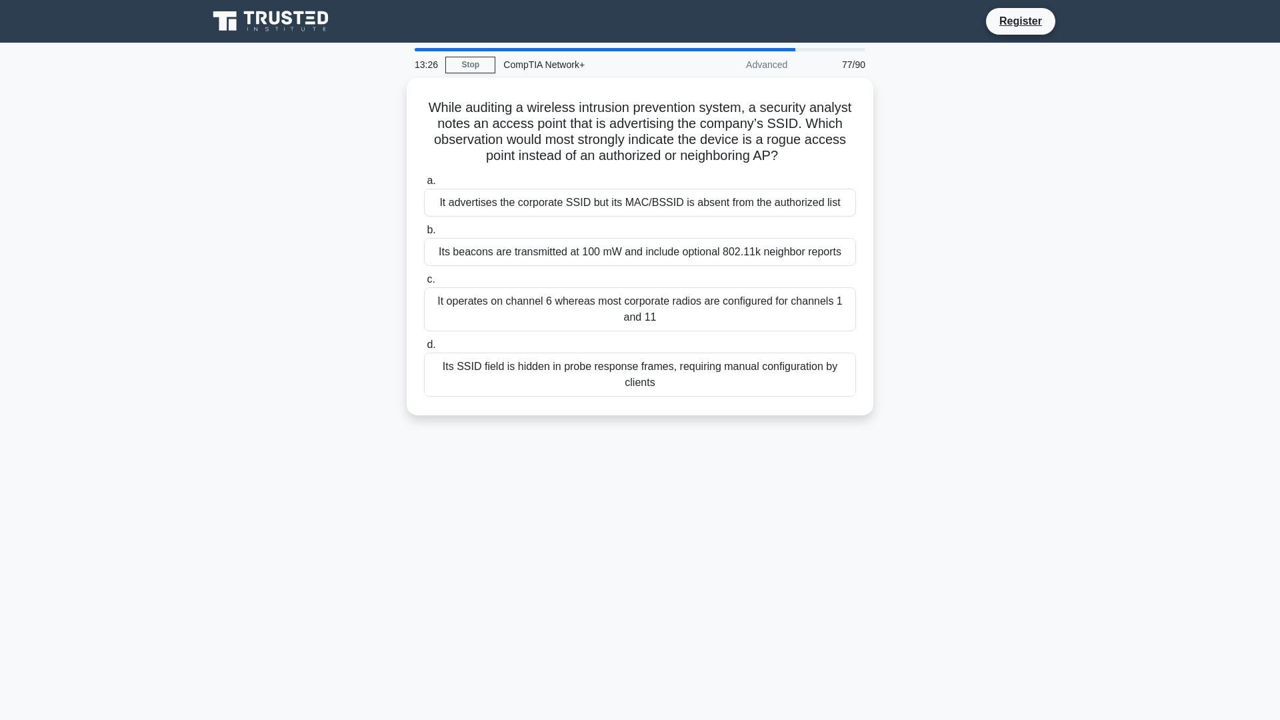
click at [397, 291] on div "While auditing a wireless intrusion prevention system, a security analyst notes…" at bounding box center [640, 254] width 880 height 353
click at [397, 292] on div "While auditing a wireless intrusion prevention system, a security analyst notes…" at bounding box center [640, 254] width 880 height 353
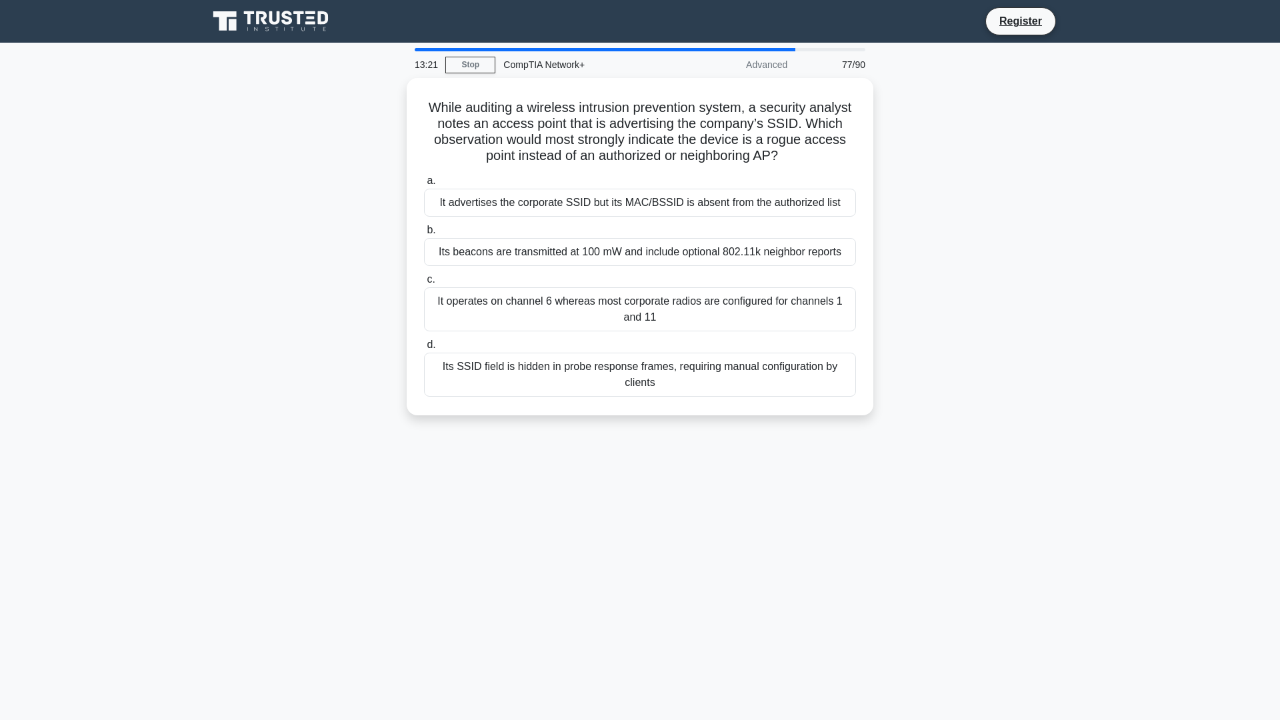
drag, startPoint x: 397, startPoint y: 292, endPoint x: 409, endPoint y: 525, distance: 232.9
click at [409, 525] on div "13:21 Stop CompTIA Network+ Advanced 77/90 While auditing a wireless intrusion …" at bounding box center [640, 381] width 880 height 667
click at [657, 206] on div "It advertises the corporate SSID but its MAC/BSSID is absent from the authorize…" at bounding box center [640, 199] width 432 height 28
click at [424, 182] on input "a. It advertises the corporate SSID but its MAC/BSSID is absent from the author…" at bounding box center [424, 177] width 0 height 9
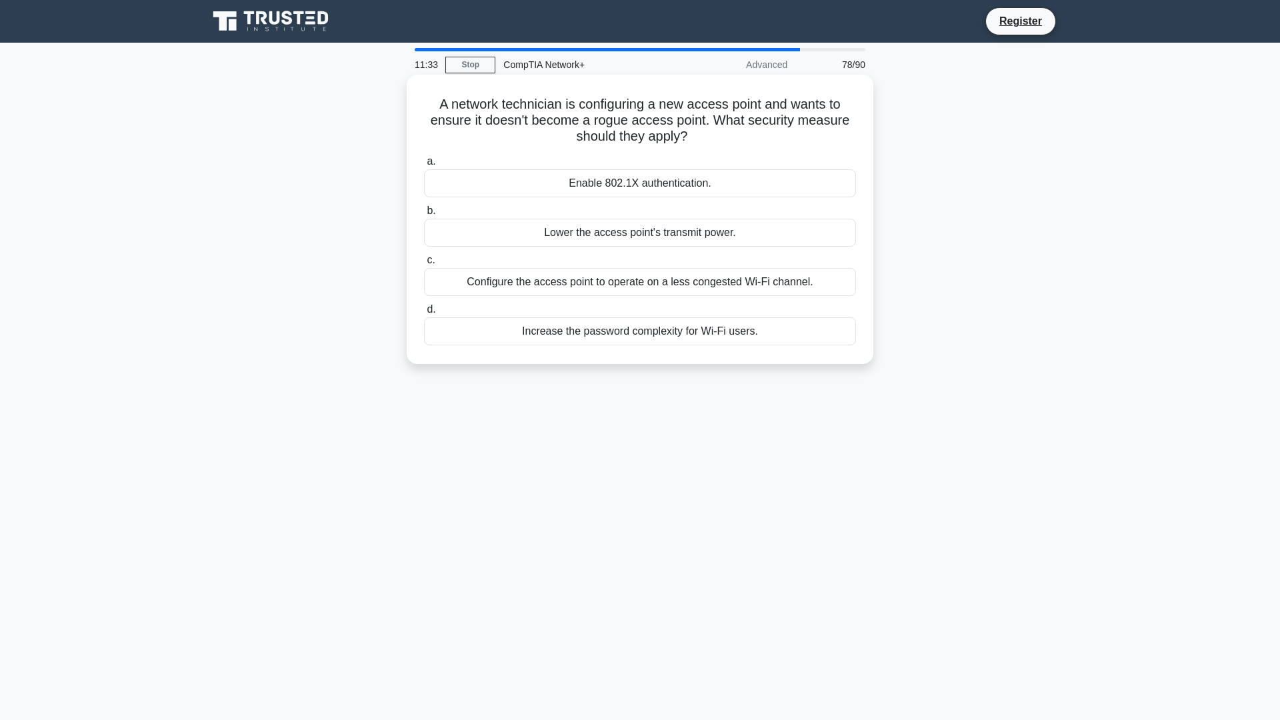
click at [746, 191] on div "Enable 802.1X authentication." at bounding box center [640, 183] width 432 height 28
click at [424, 166] on input "a. Enable 802.1X authentication." at bounding box center [424, 161] width 0 height 9
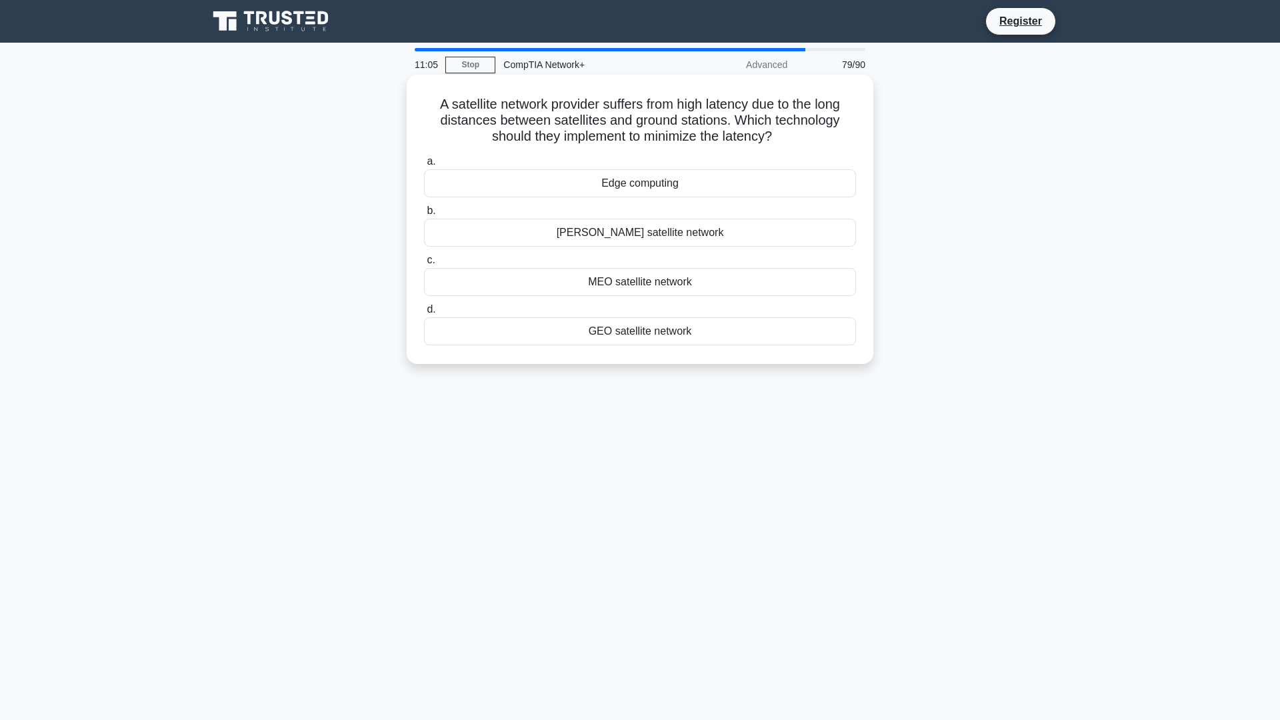
click at [635, 335] on div "GEO satellite network" at bounding box center [640, 331] width 432 height 28
click at [424, 314] on input "d. GEO satellite network" at bounding box center [424, 309] width 0 height 9
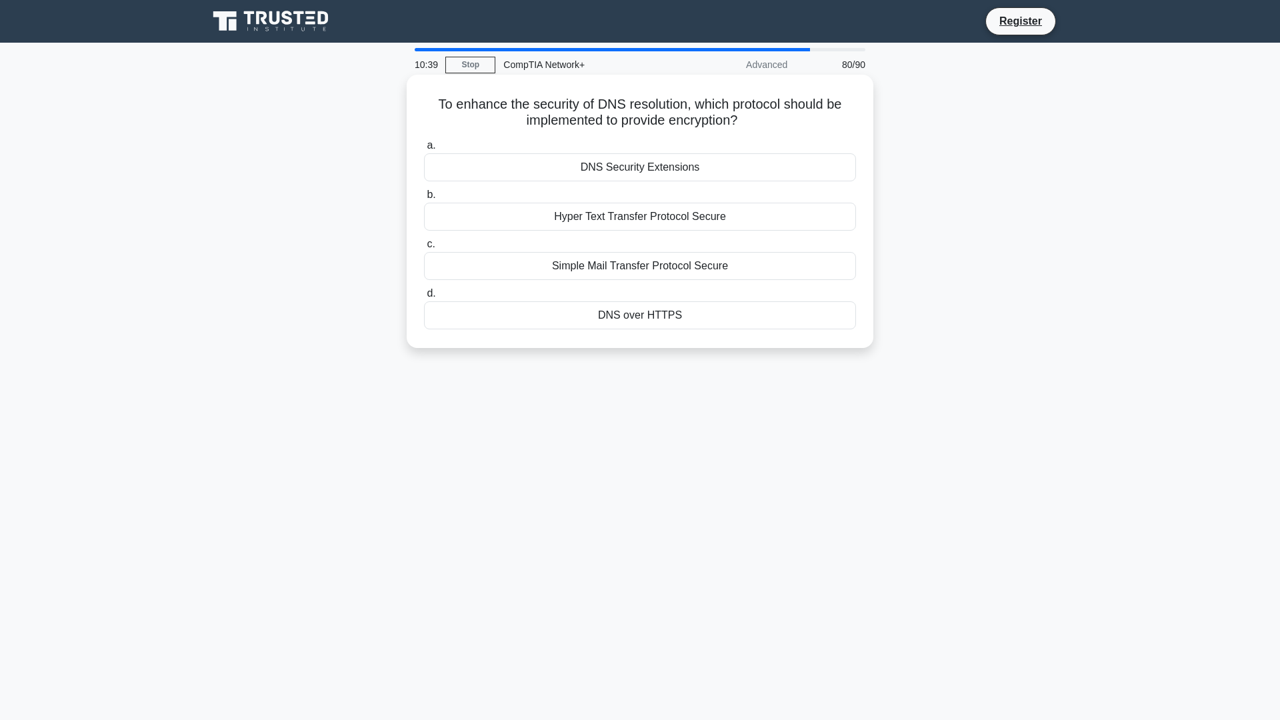
click at [689, 224] on div "Hyper Text Transfer Protocol Secure" at bounding box center [640, 217] width 432 height 28
click at [424, 199] on input "b. Hyper Text Transfer Protocol Secure" at bounding box center [424, 195] width 0 height 9
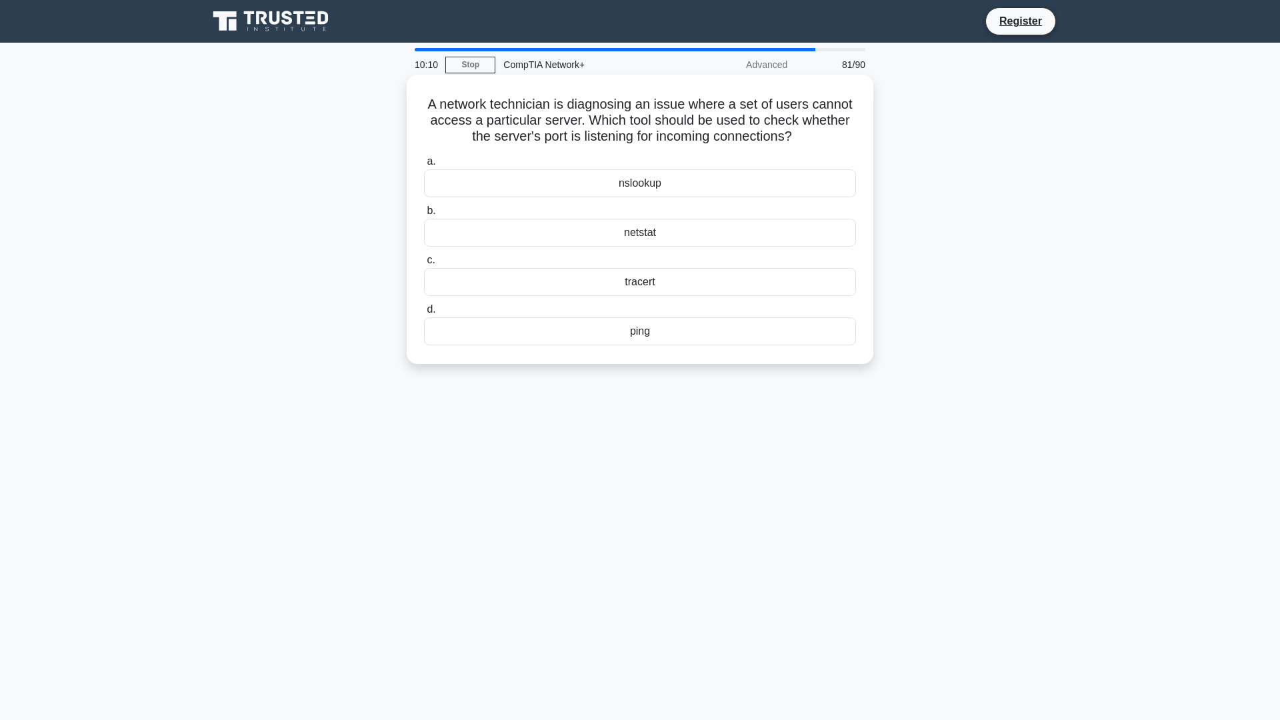
click at [657, 188] on div "nslookup" at bounding box center [640, 183] width 432 height 28
click at [424, 166] on input "a. nslookup" at bounding box center [424, 161] width 0 height 9
click at [745, 191] on div "16,777,216 /58 subnets" at bounding box center [640, 183] width 432 height 28
click at [424, 166] on input "a. 16,777,216 /58 subnets" at bounding box center [424, 161] width 0 height 9
click at [626, 247] on div "Point-to-point VPN" at bounding box center [640, 233] width 432 height 28
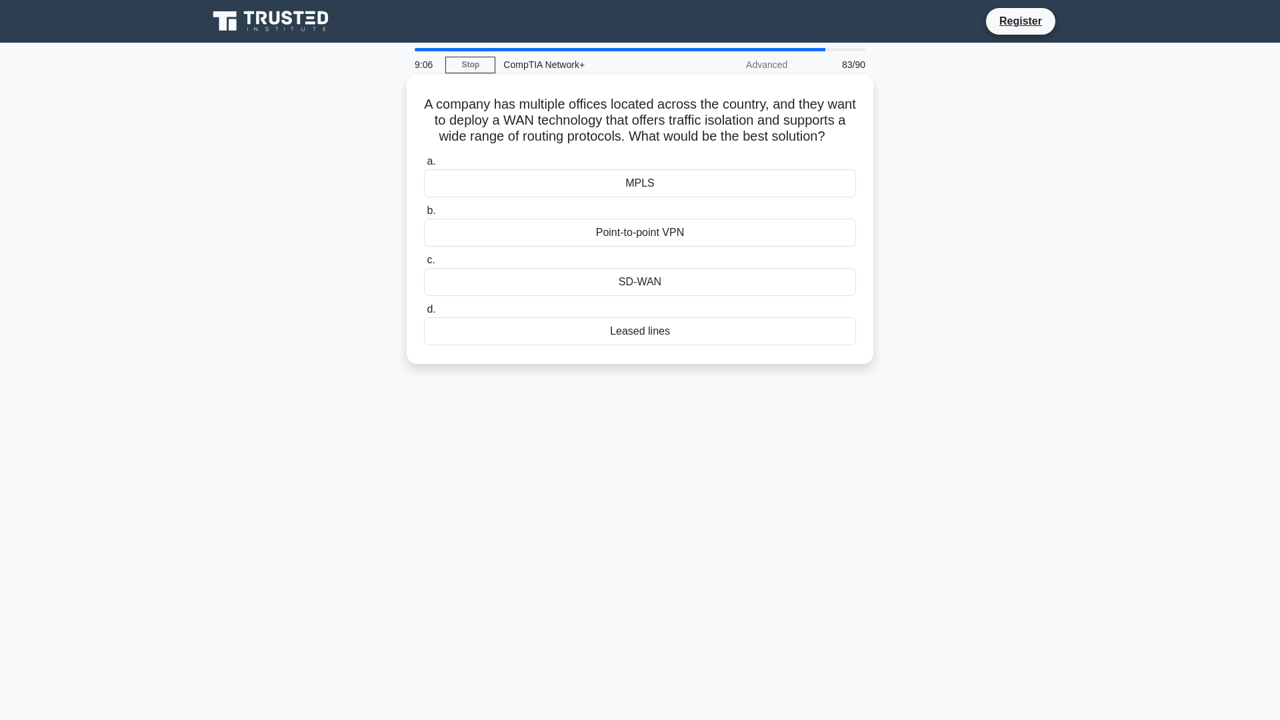
click at [424, 215] on input "b. Point-to-point VPN" at bounding box center [424, 211] width 0 height 9
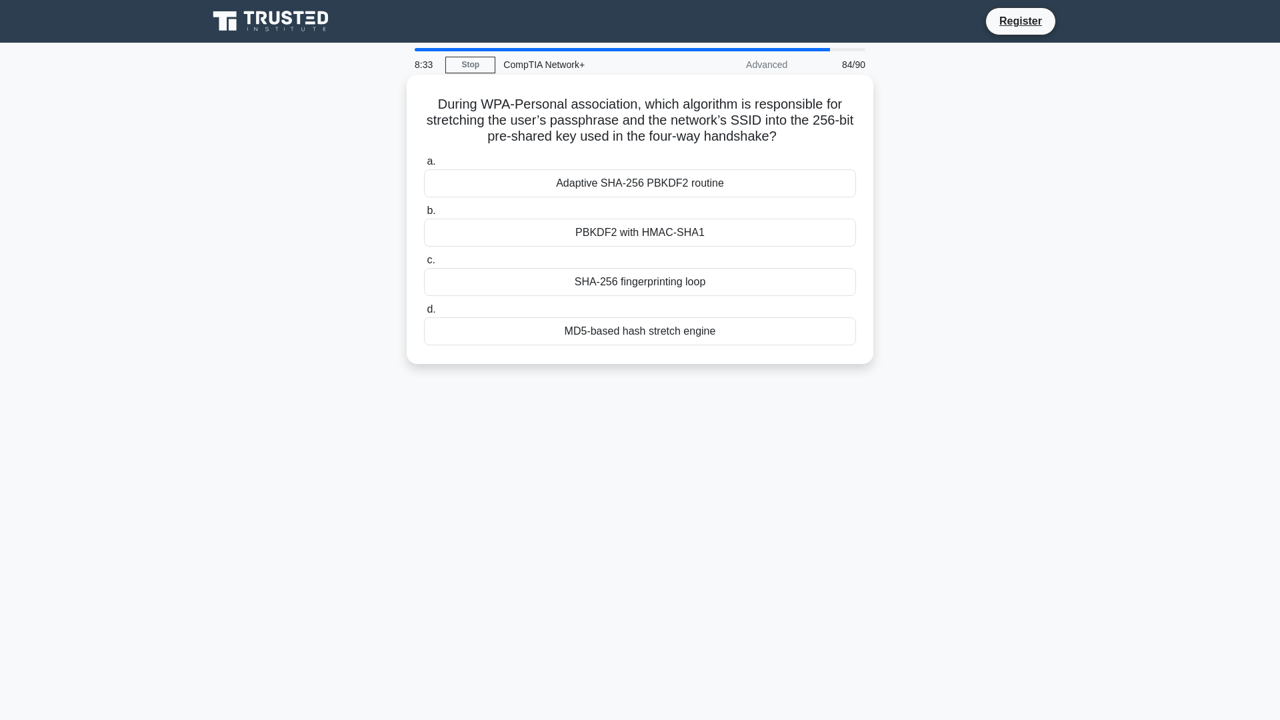
click at [643, 193] on div "Adaptive SHA-256 PBKDF2 routine" at bounding box center [640, 183] width 432 height 28
click at [424, 166] on input "a. Adaptive SHA-256 PBKDF2 routine" at bounding box center [424, 161] width 0 height 9
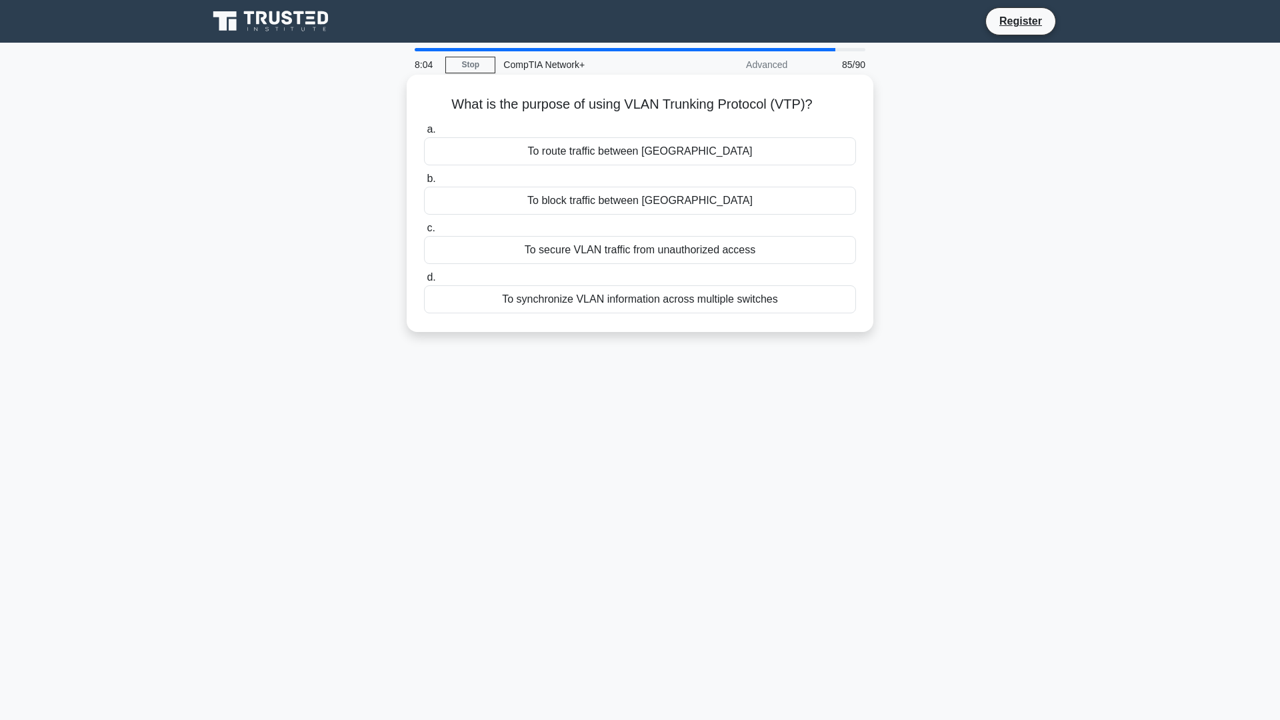
click at [543, 299] on div "To synchronize VLAN information across multiple switches" at bounding box center [640, 299] width 432 height 28
click at [424, 282] on input "d. To synchronize VLAN information across multiple switches" at bounding box center [424, 277] width 0 height 9
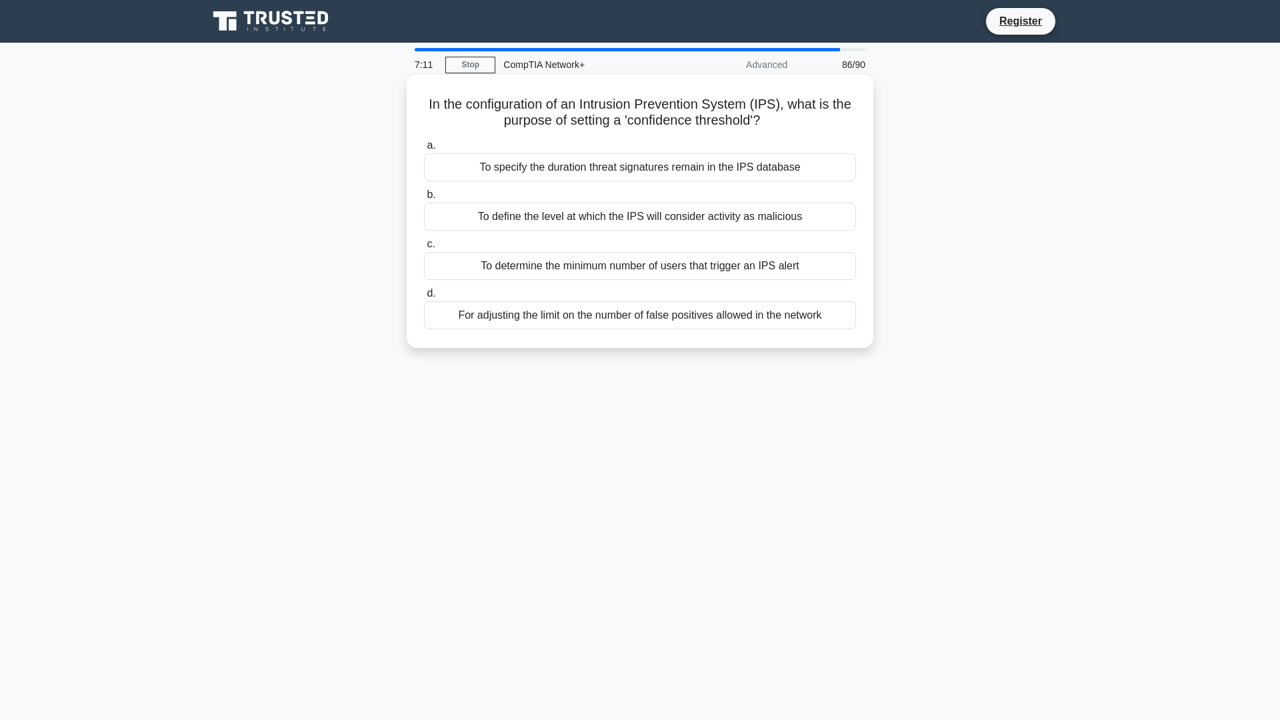
click at [746, 173] on div "To specify the duration threat signatures remain in the IPS database" at bounding box center [640, 167] width 432 height 28
click at [424, 150] on input "a. To specify the duration threat signatures remain in the IPS database" at bounding box center [424, 145] width 0 height 9
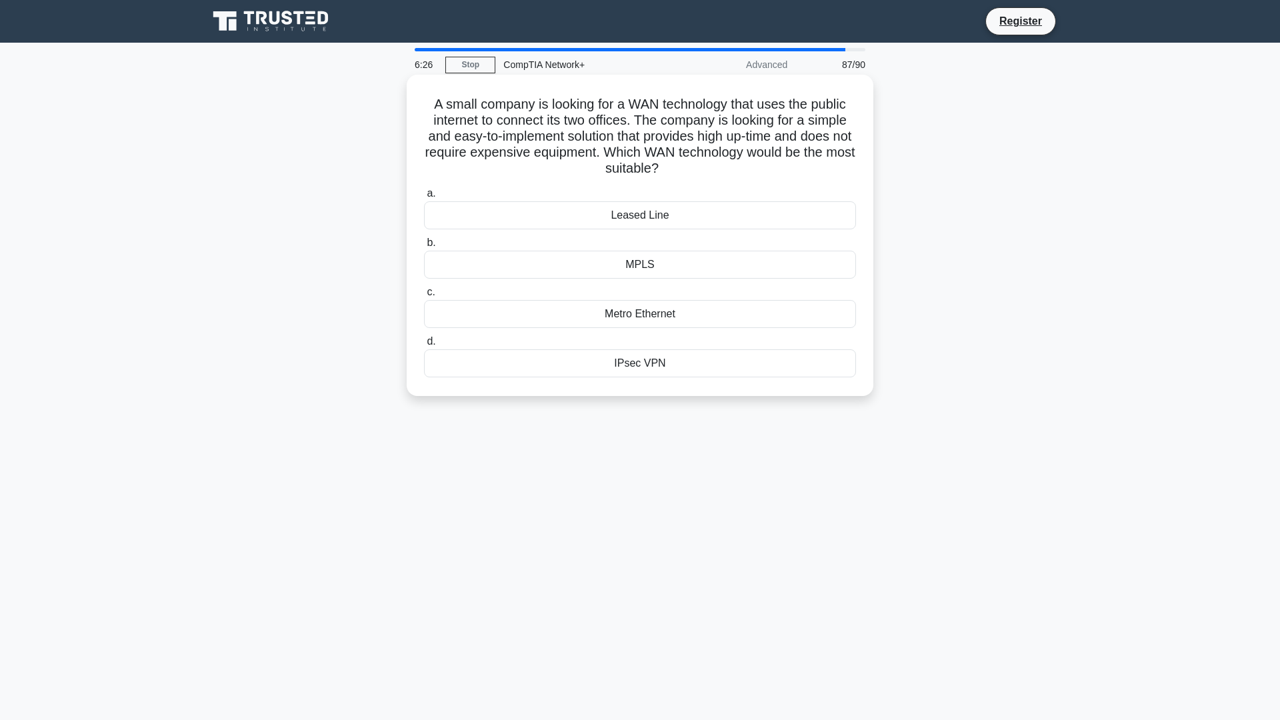
click at [657, 222] on div "Leased Line" at bounding box center [640, 215] width 432 height 28
click at [424, 198] on input "a. Leased Line" at bounding box center [424, 193] width 0 height 9
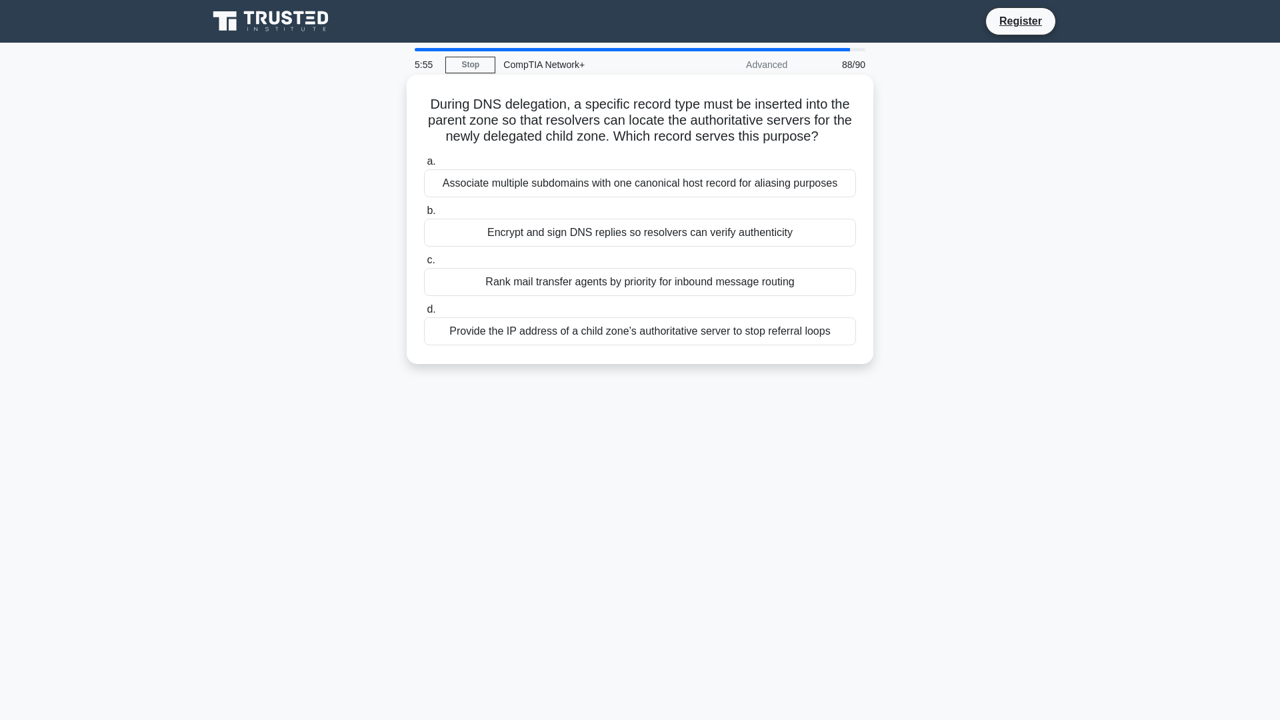
click at [699, 184] on div "Associate multiple subdomains with one canonical host record for aliasing purpo…" at bounding box center [640, 183] width 432 height 28
click at [424, 166] on input "a. Associate multiple subdomains with one canonical host record for aliasing pu…" at bounding box center [424, 161] width 0 height 9
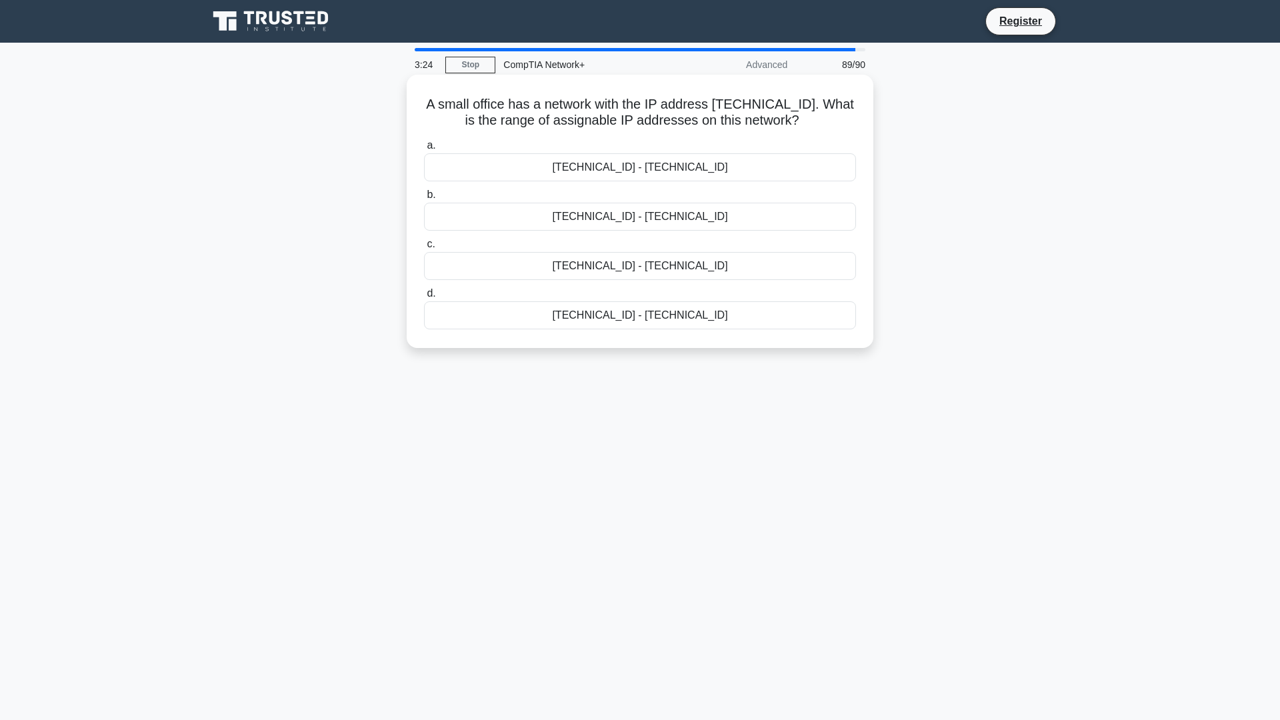
click at [653, 173] on div "192.168.100.128 - 192.168.100.158" at bounding box center [640, 167] width 432 height 28
click at [424, 150] on input "a. 192.168.100.128 - 192.168.100.158" at bounding box center [424, 145] width 0 height 9
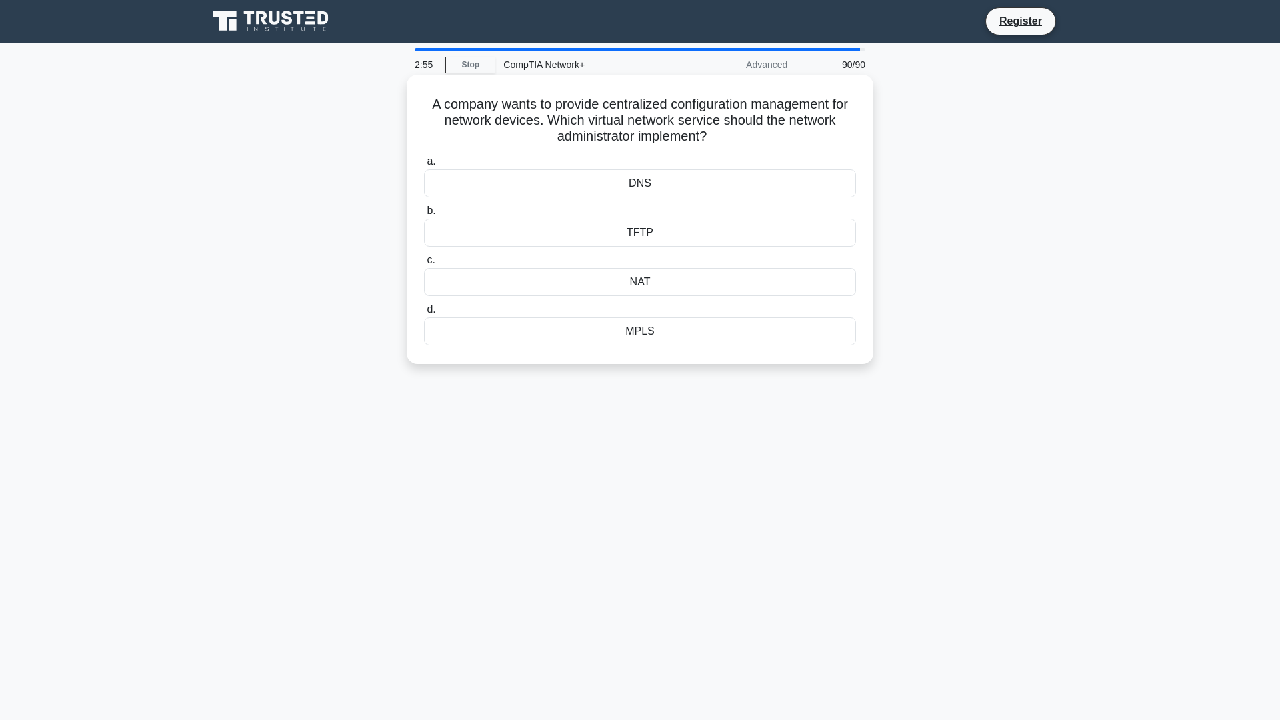
click at [666, 283] on div "NAT" at bounding box center [640, 282] width 432 height 28
click at [424, 265] on input "c. NAT" at bounding box center [424, 260] width 0 height 9
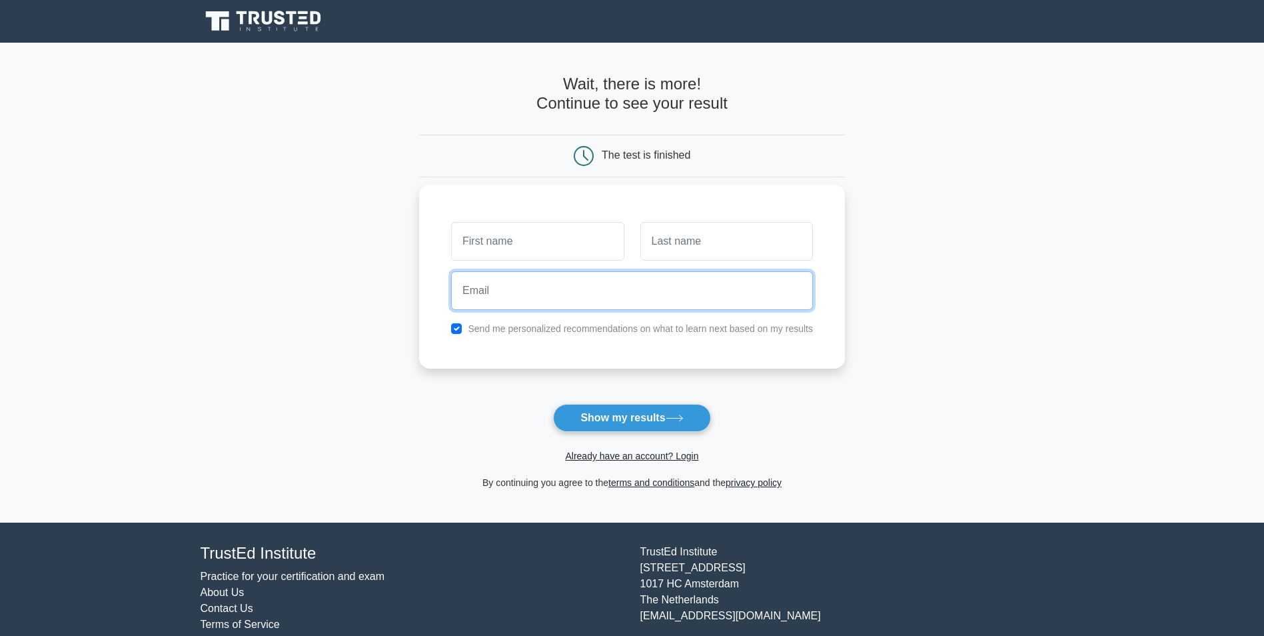
click at [520, 306] on input "email" at bounding box center [632, 290] width 362 height 39
paste input "wesif36638@gddcorp.com"
type input "wesif36638@gddcorp.com"
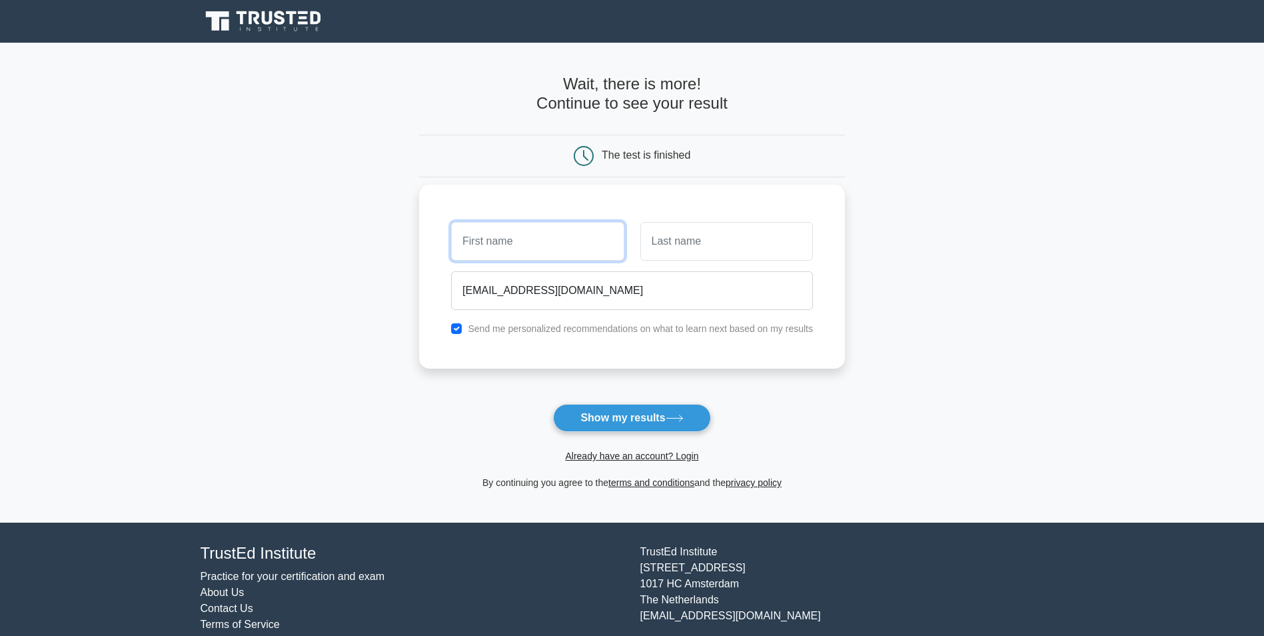
click at [553, 235] on input "text" at bounding box center [537, 241] width 173 height 39
type input "Zain"
type input "Khan"
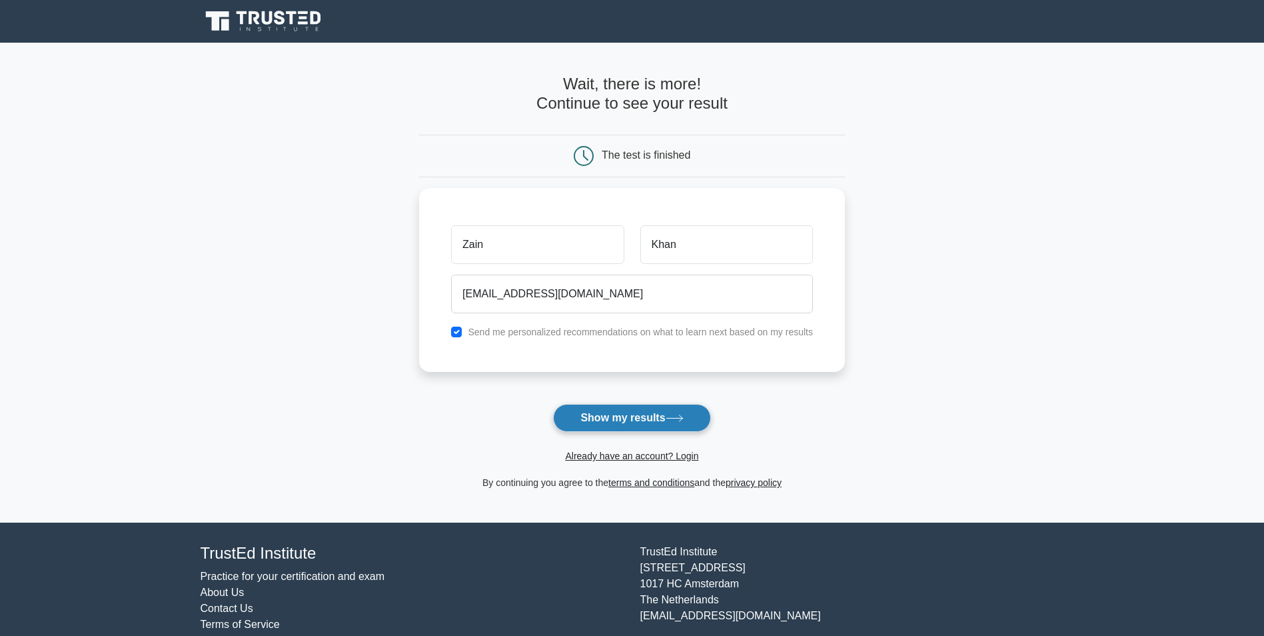
click at [595, 420] on button "Show my results" at bounding box center [631, 418] width 157 height 28
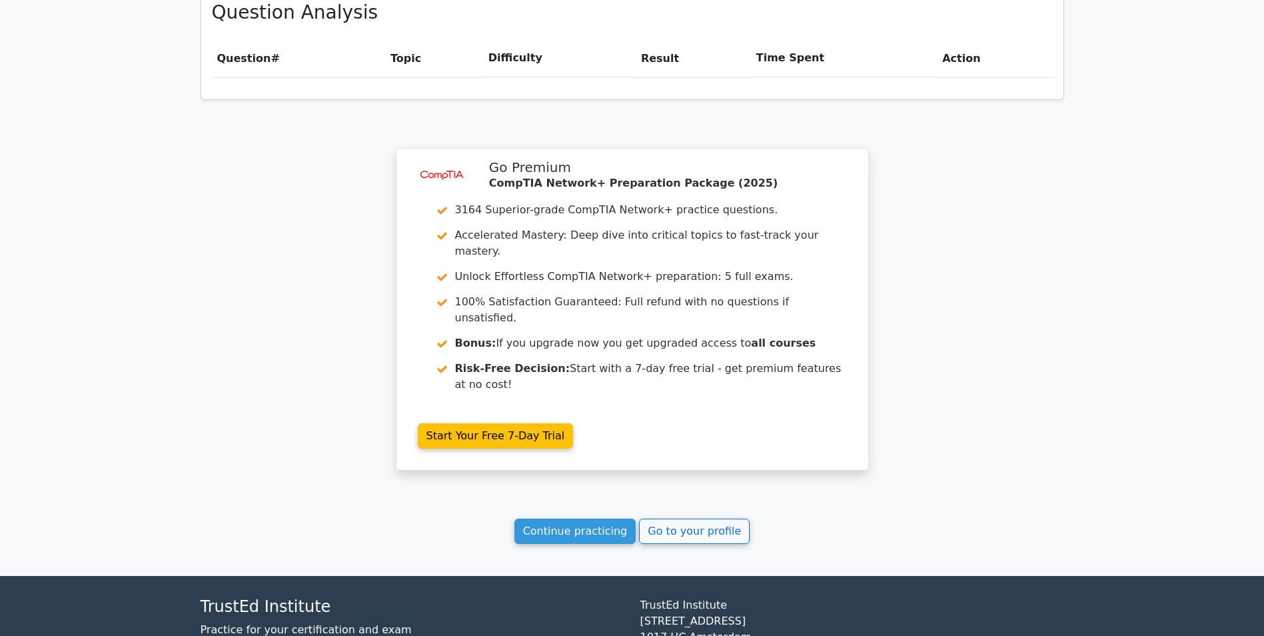
scroll to position [948, 0]
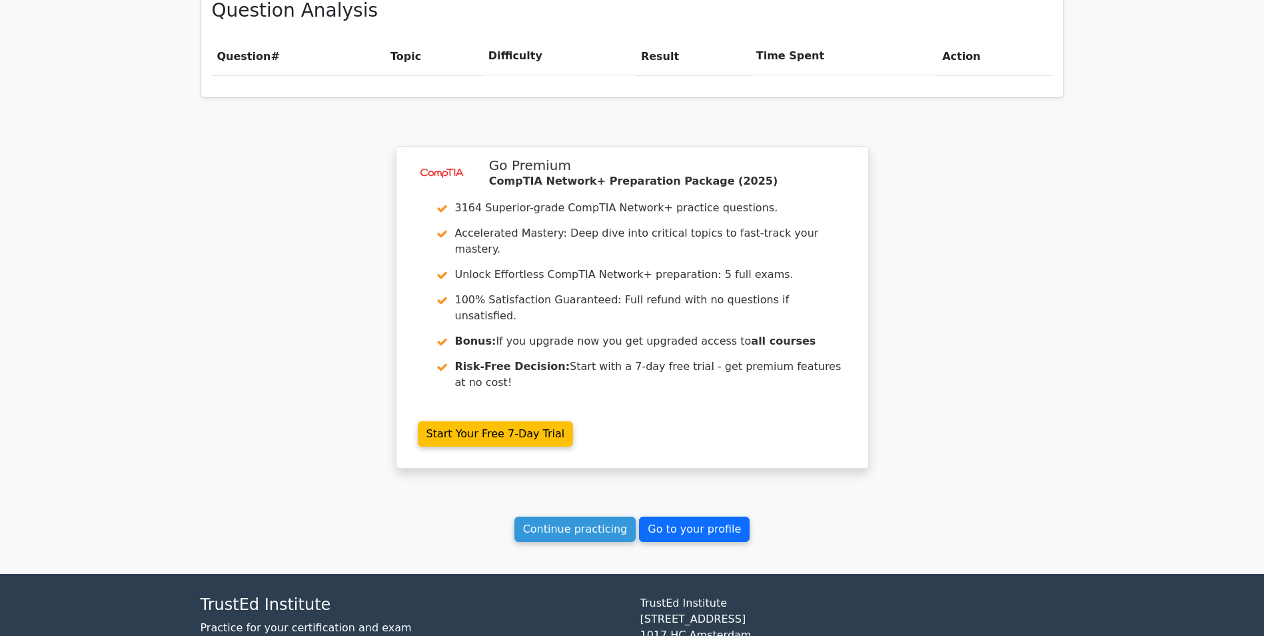
click at [700, 517] on link "Go to your profile" at bounding box center [694, 529] width 111 height 25
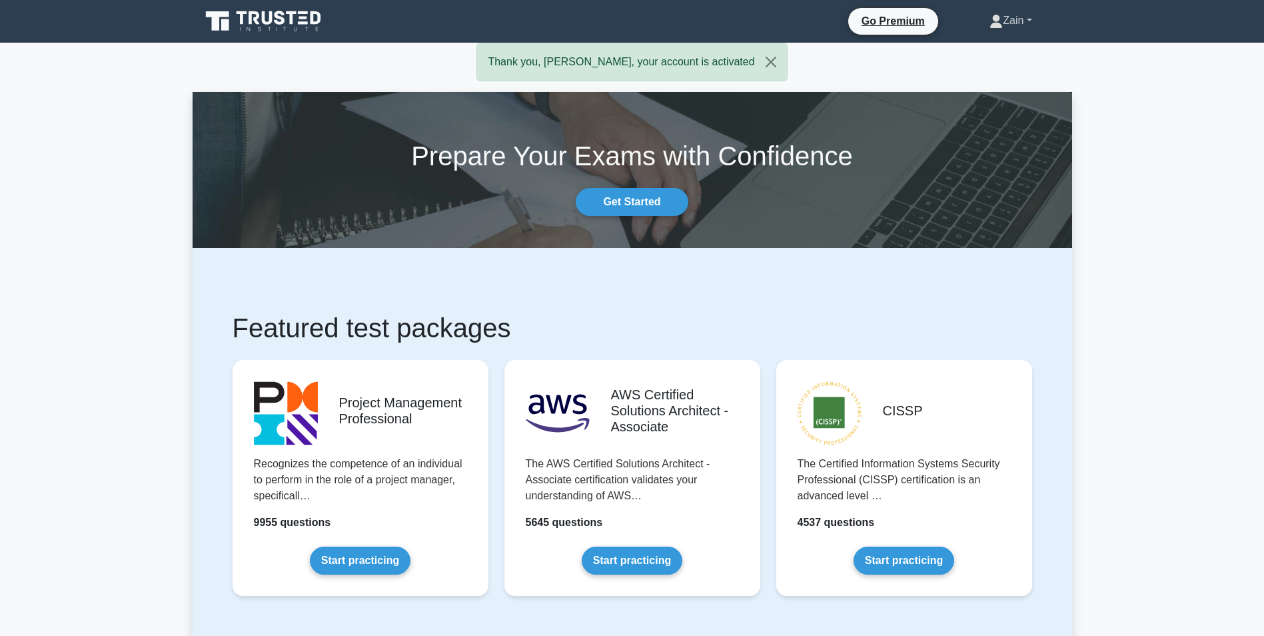
click at [1021, 16] on link "Zain" at bounding box center [1011, 20] width 106 height 27
click at [1012, 45] on link "Profile" at bounding box center [1010, 51] width 105 height 21
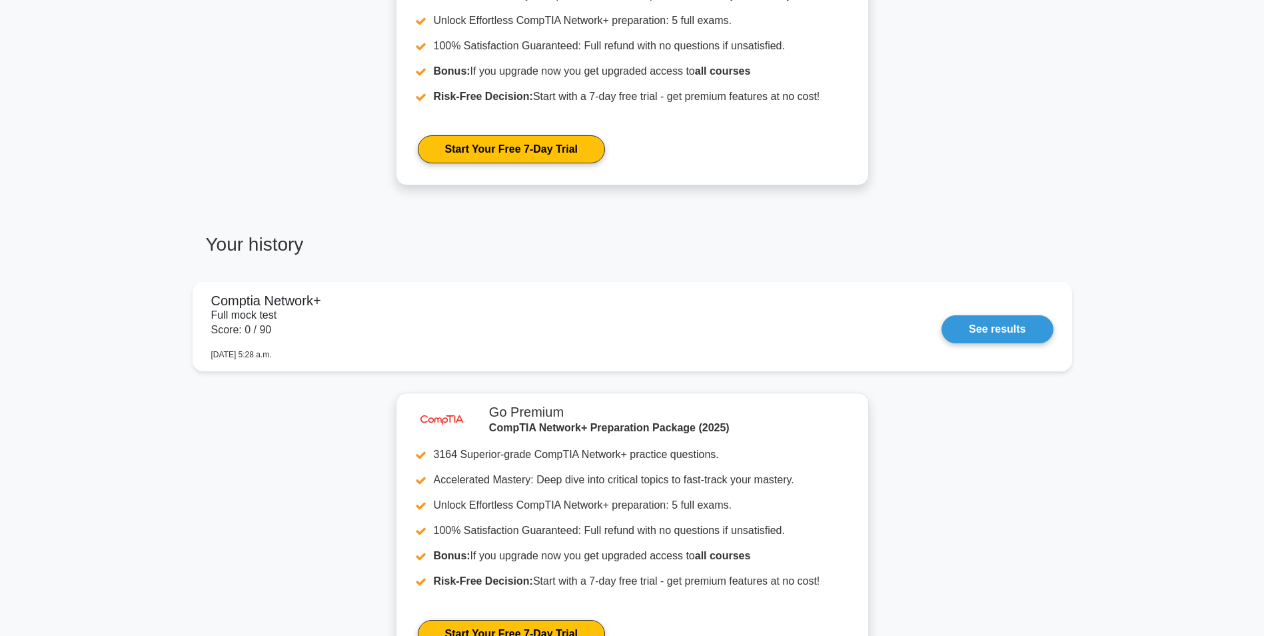
scroll to position [667, 0]
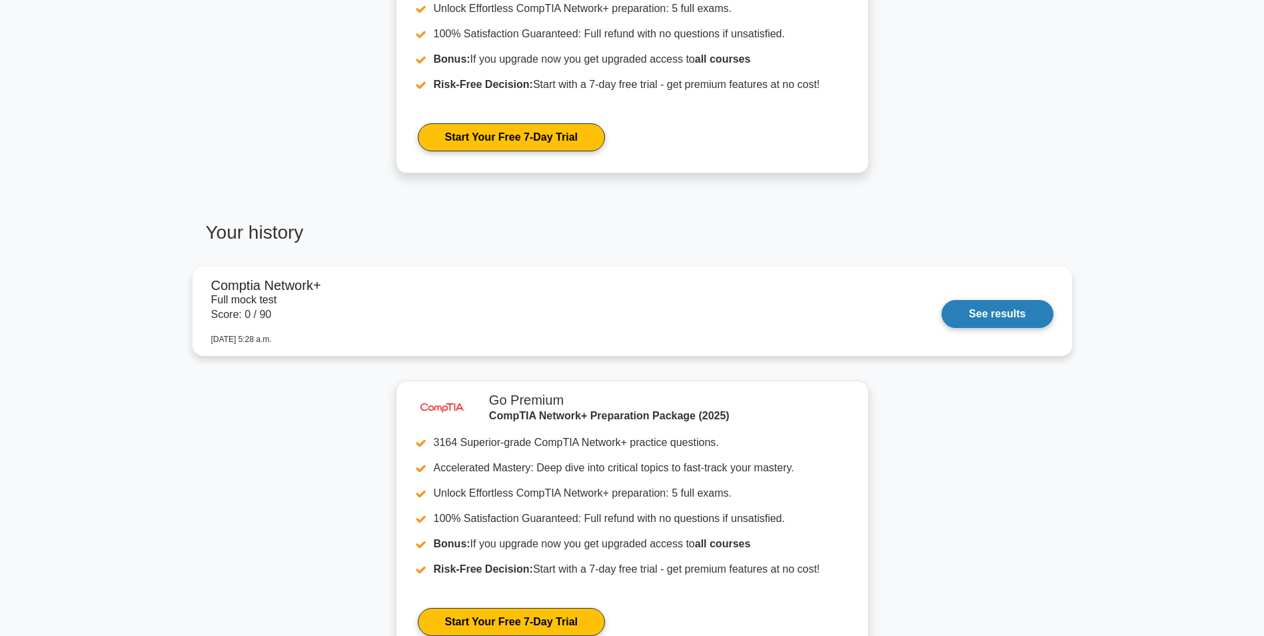
click at [988, 322] on link "See results" at bounding box center [997, 314] width 111 height 28
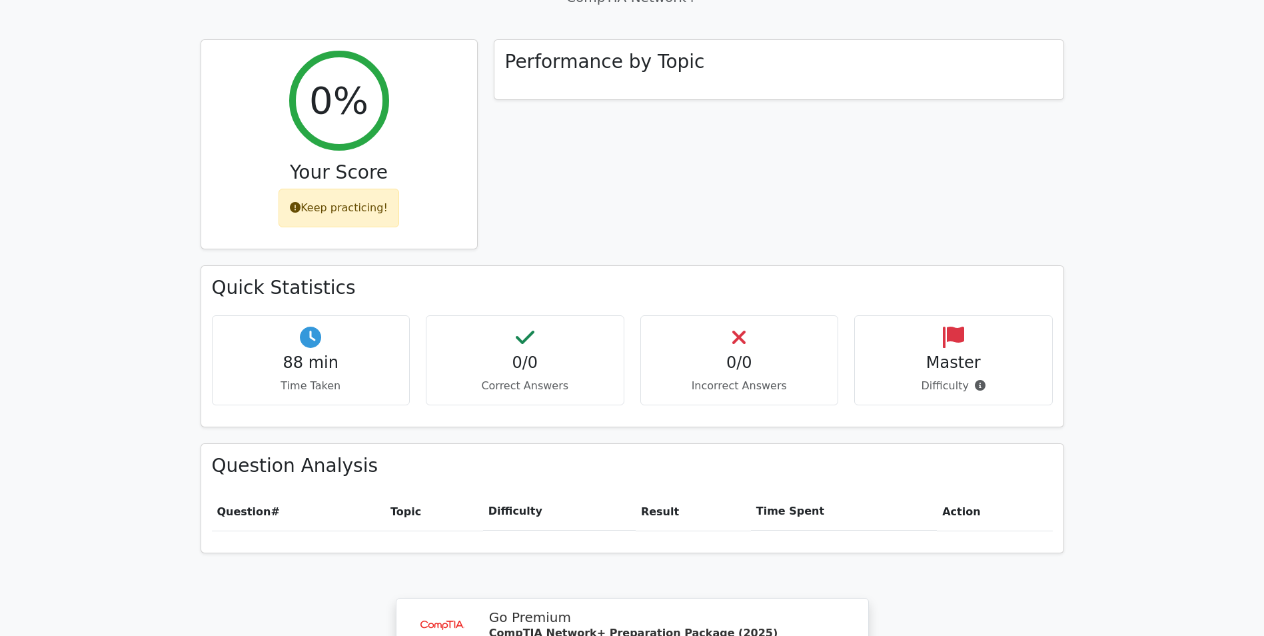
scroll to position [866, 0]
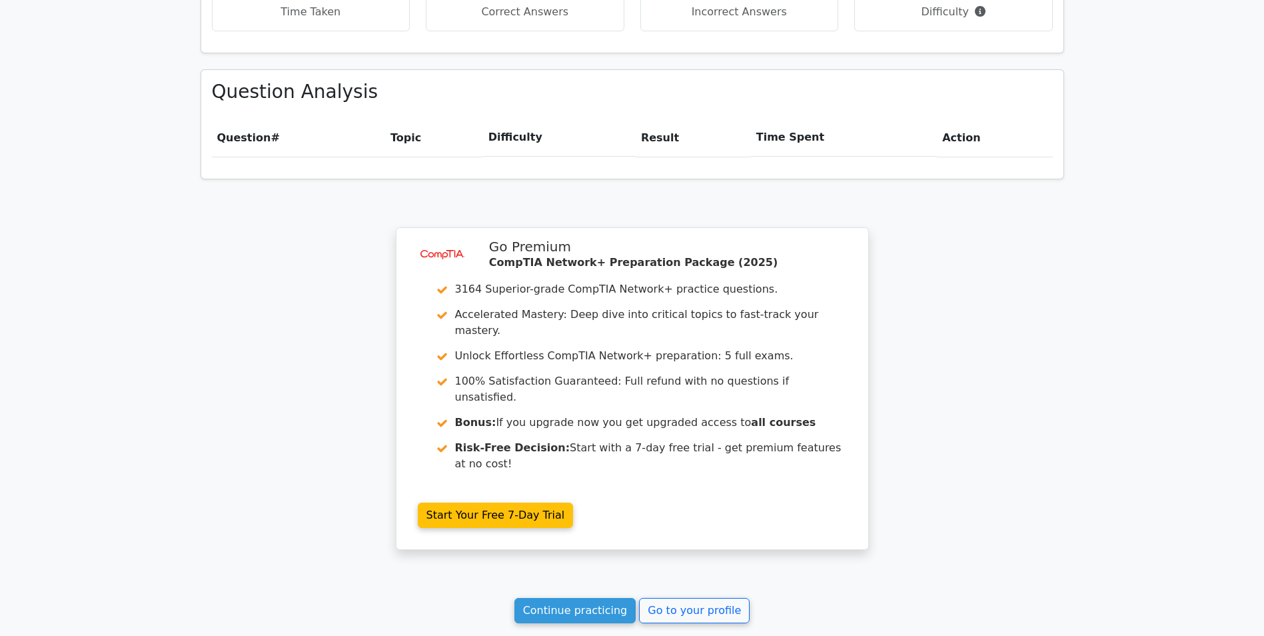
drag, startPoint x: 529, startPoint y: 1, endPoint x: 395, endPoint y: 233, distance: 268.8
click at [395, 233] on div "image/svg+xml Go Premium CompTIA Network+ Preparation Package (2025) 3164 Super…" at bounding box center [633, 396] width 484 height 339
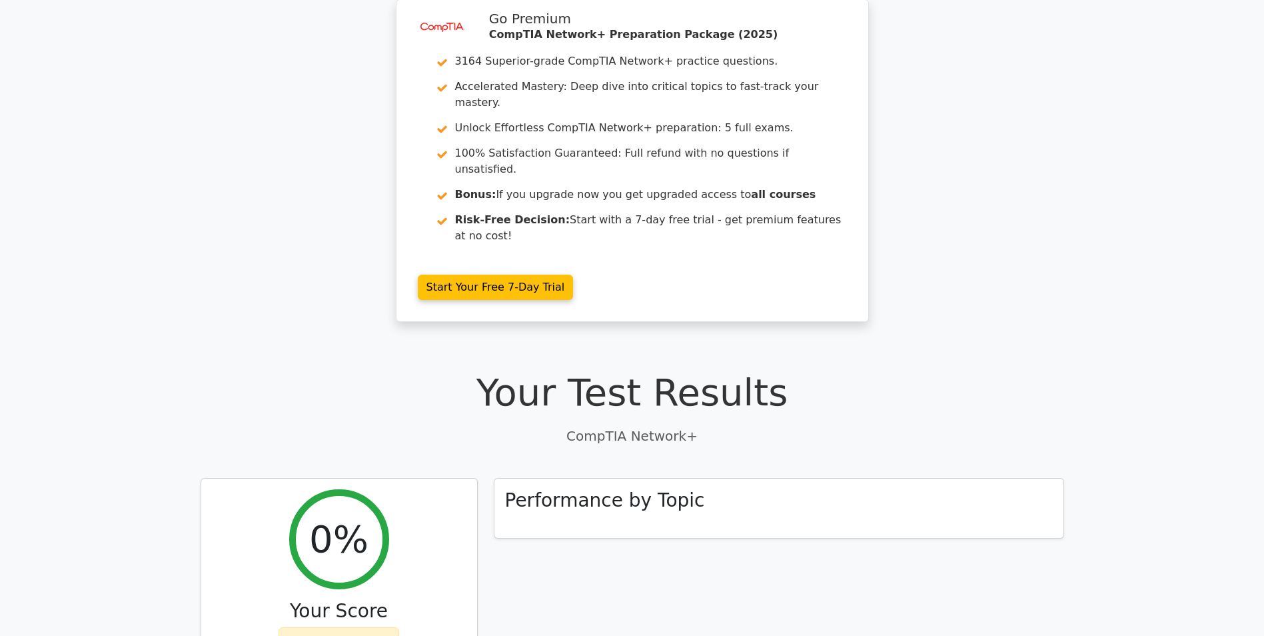
scroll to position [0, 0]
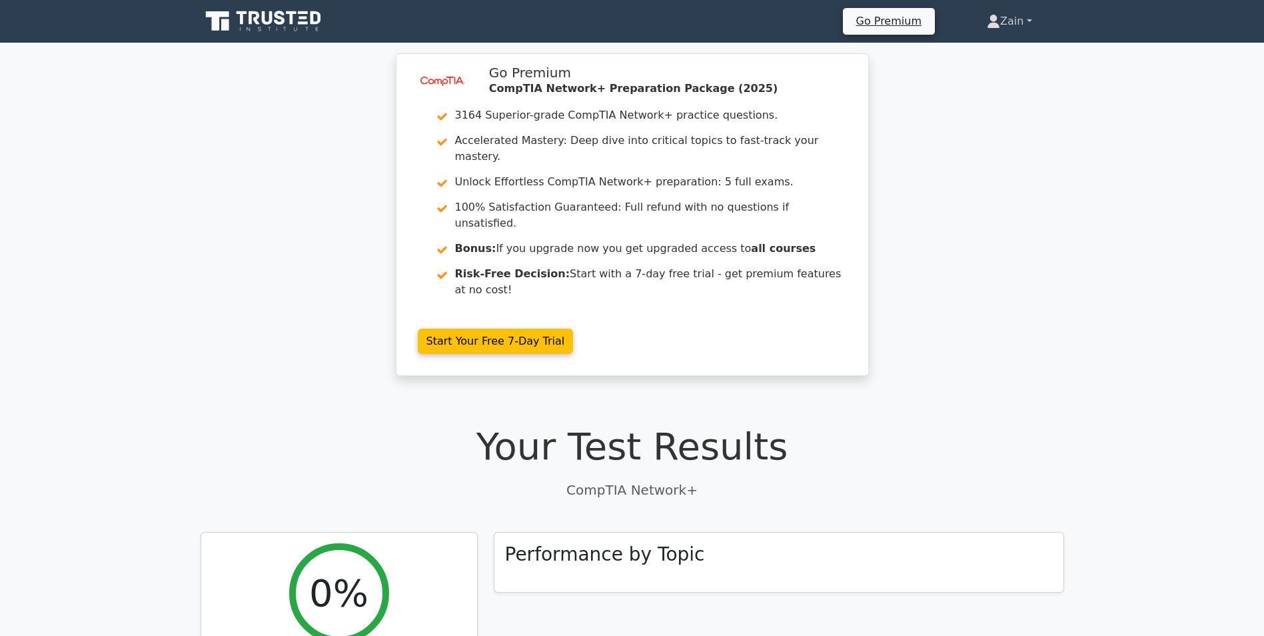
click at [1019, 20] on link "Zain" at bounding box center [1009, 21] width 109 height 27
click at [1018, 47] on link "Profile" at bounding box center [1008, 52] width 105 height 21
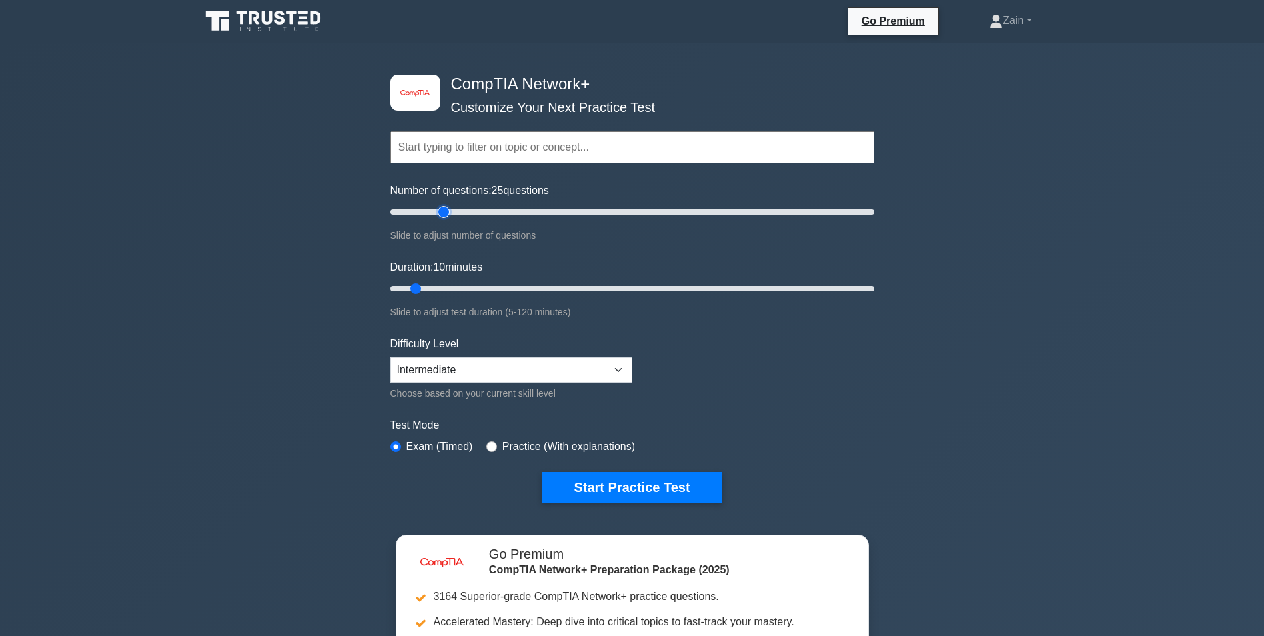
click at [439, 211] on input "Number of questions: 25 questions" at bounding box center [633, 212] width 484 height 16
click at [473, 223] on div "Number of questions: 25 questions Slide to adjust number of questions" at bounding box center [633, 213] width 484 height 61
click at [578, 211] on input "Number of questions: 80 questions" at bounding box center [633, 212] width 484 height 16
click at [631, 209] on input "Number of questions: 80 questions" at bounding box center [633, 212] width 484 height 16
click at [744, 213] on input "Number of questions: 150 questions" at bounding box center [633, 212] width 484 height 16
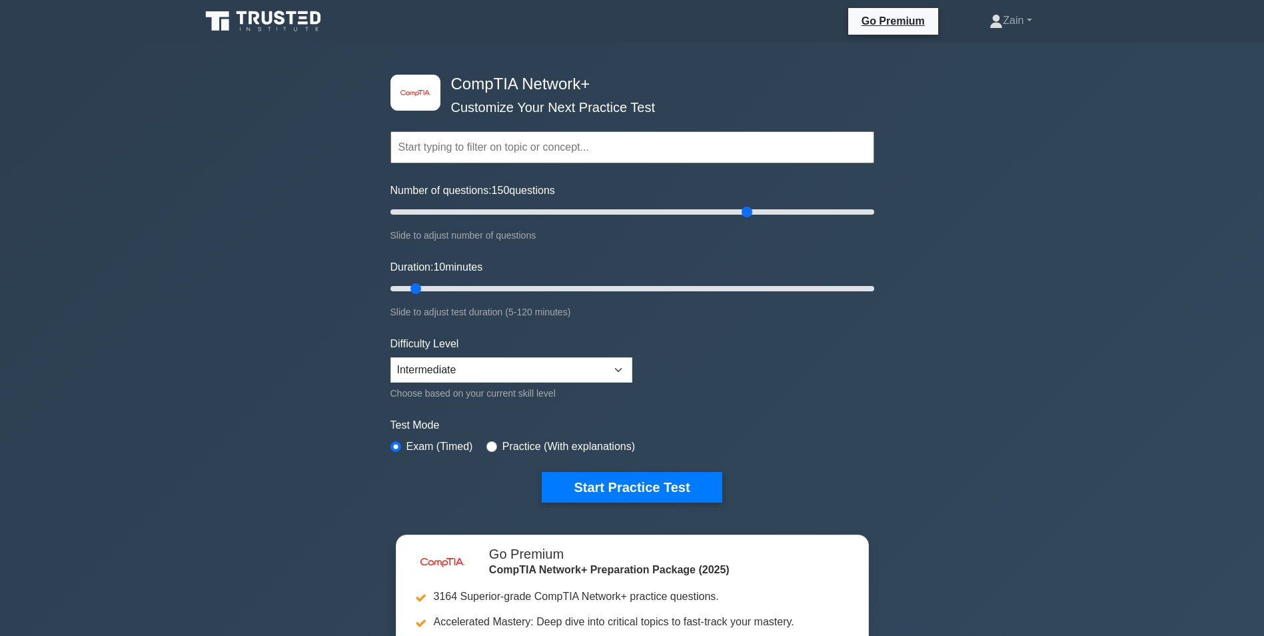
click at [792, 203] on div "Number of questions: 150 questions Slide to adjust number of questions" at bounding box center [633, 213] width 484 height 61
type input "175"
click at [808, 211] on input "Number of questions: 150 questions" at bounding box center [633, 212] width 484 height 16
click at [860, 225] on div "Number of questions: 175 questions Slide to adjust number of questions" at bounding box center [633, 213] width 484 height 61
